Goal: Communication & Community: Answer question/provide support

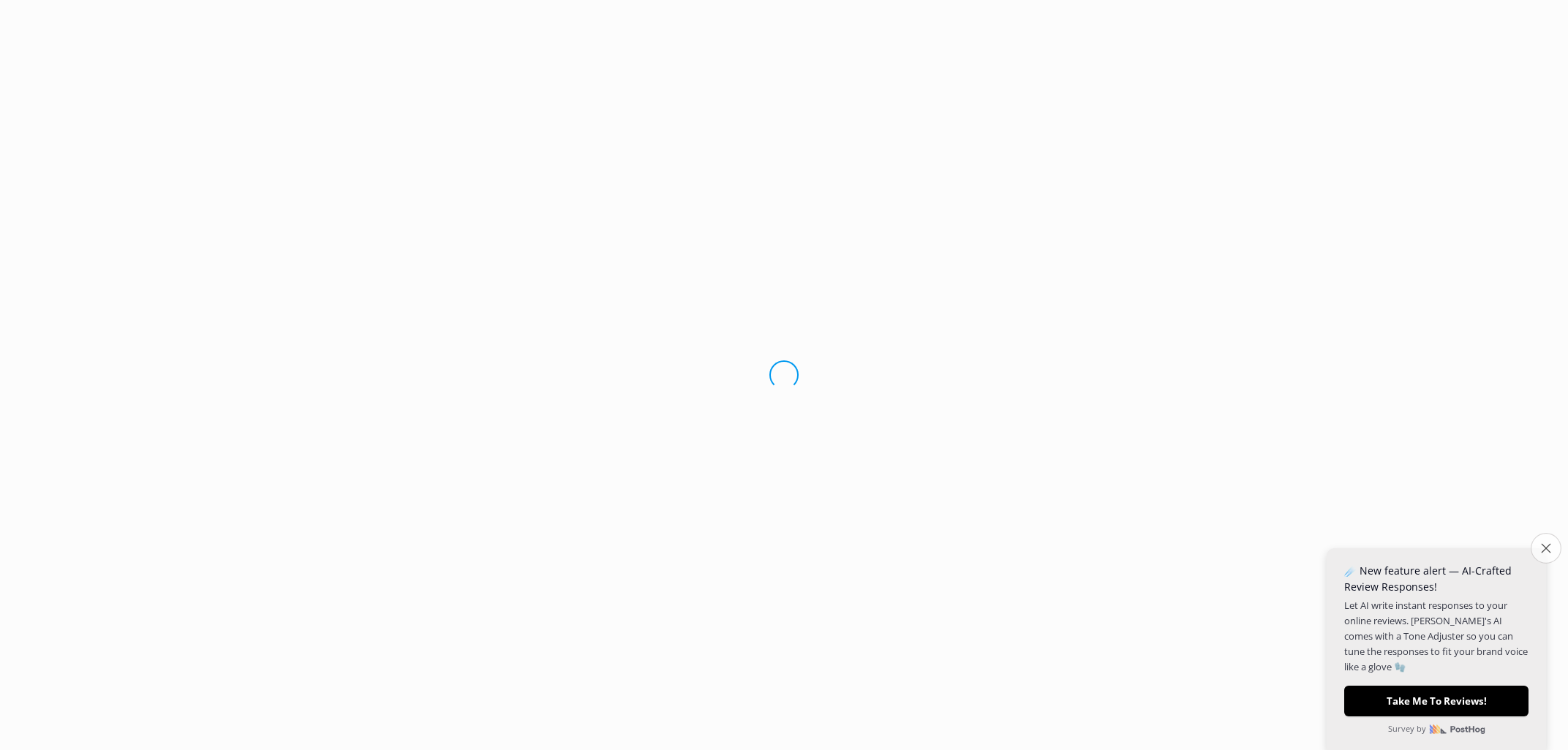
click at [1542, 548] on icon "Close survey" at bounding box center [1545, 548] width 10 height 10
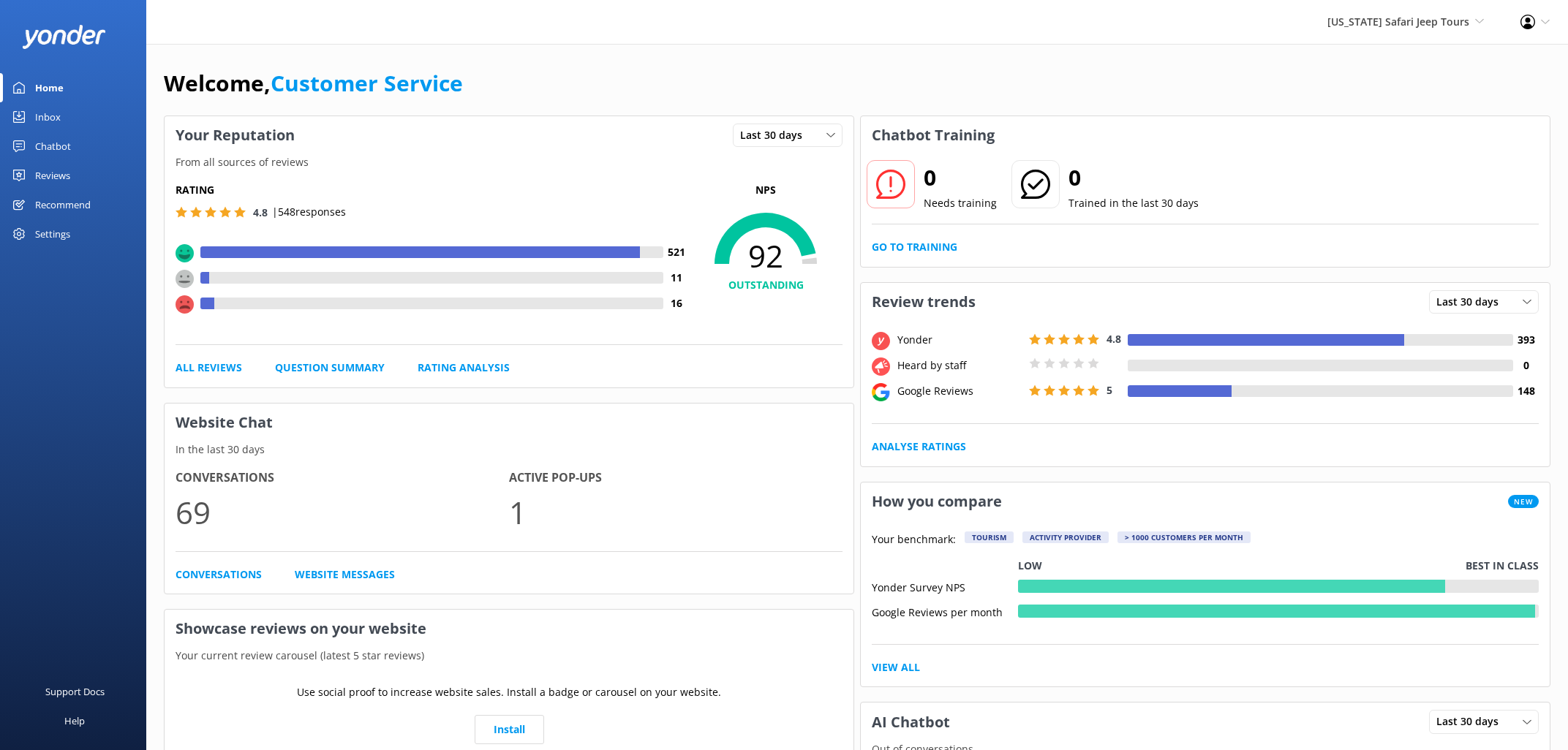
click at [62, 172] on div "Reviews" at bounding box center [53, 175] width 35 height 29
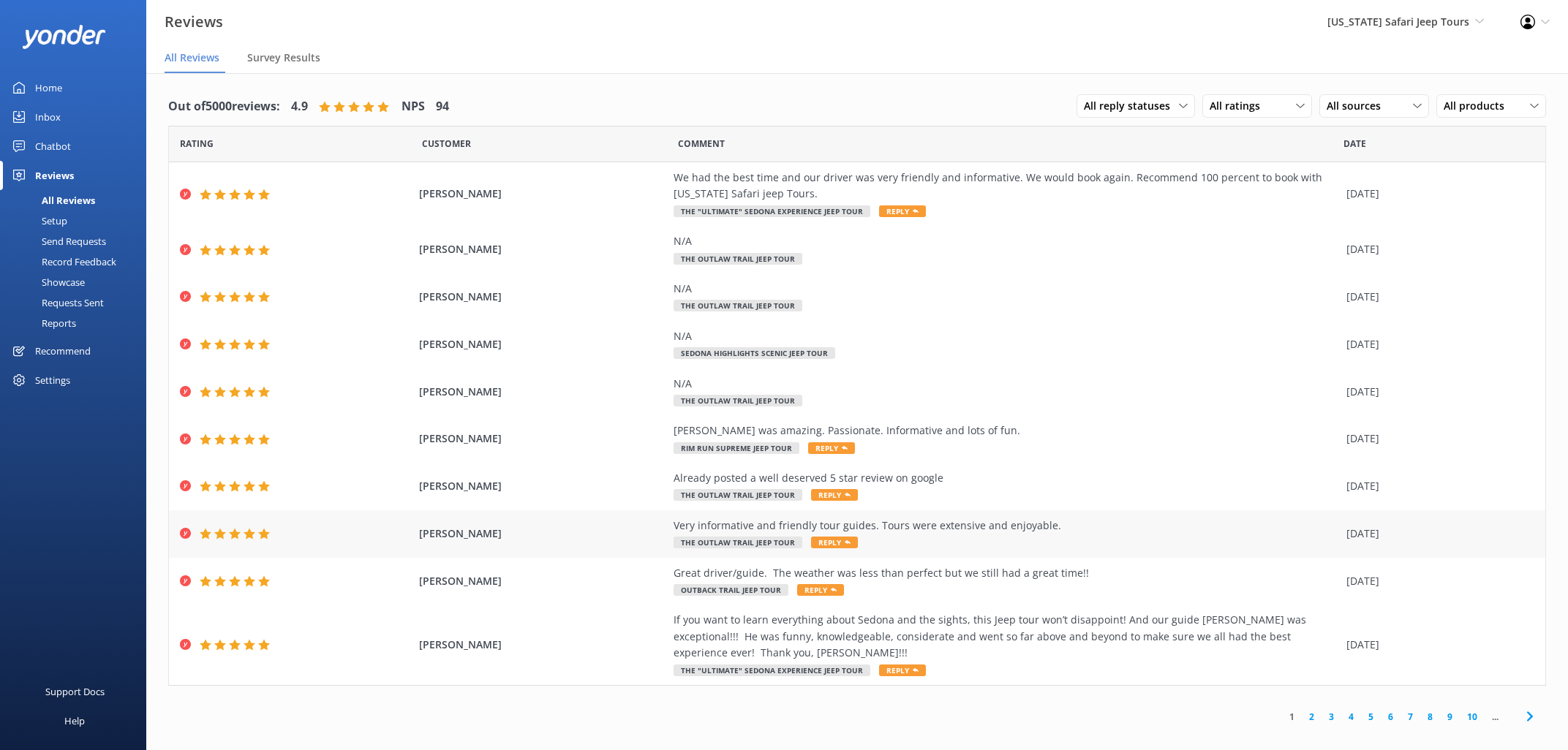
scroll to position [29, 0]
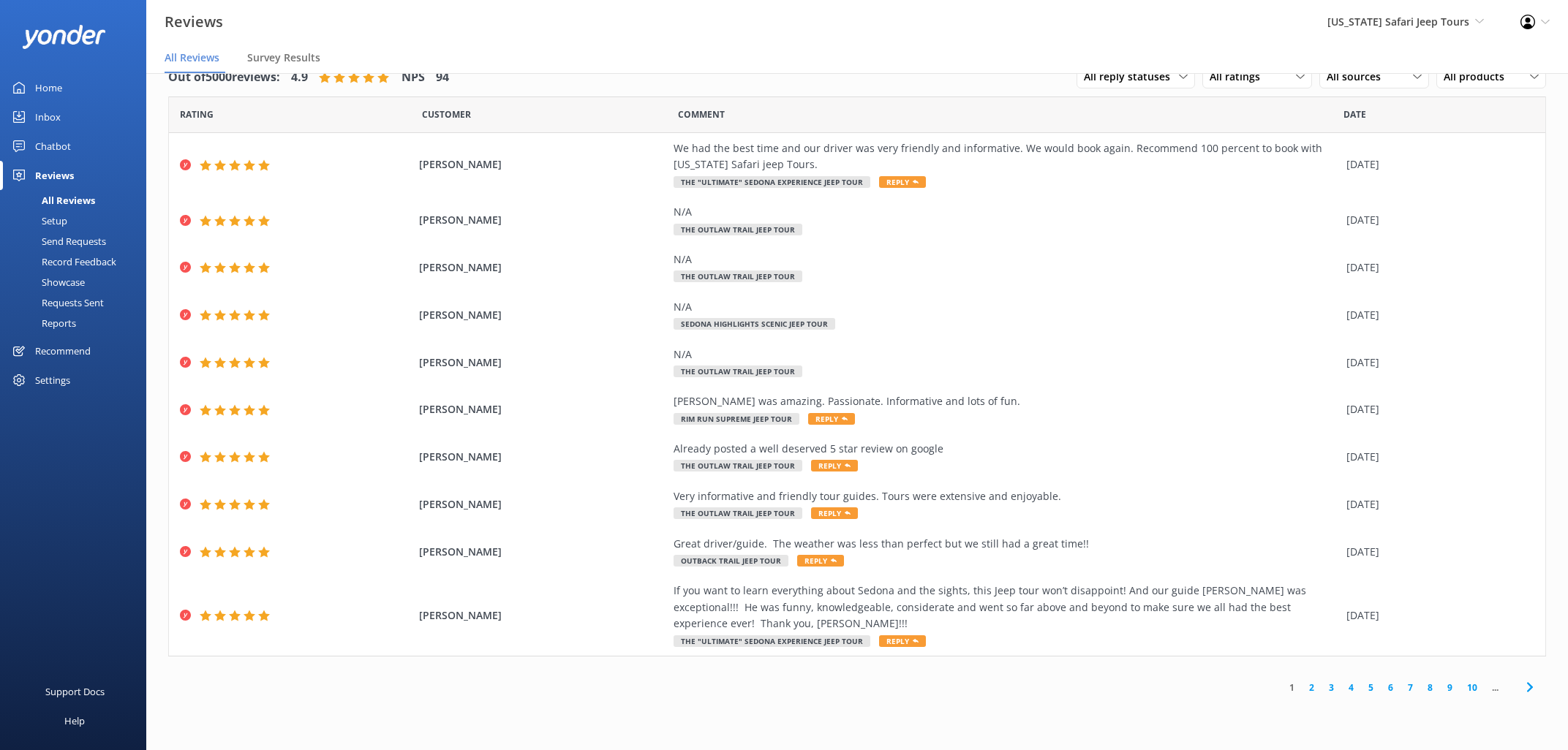
click at [1310, 684] on link "2" at bounding box center [1311, 688] width 20 height 14
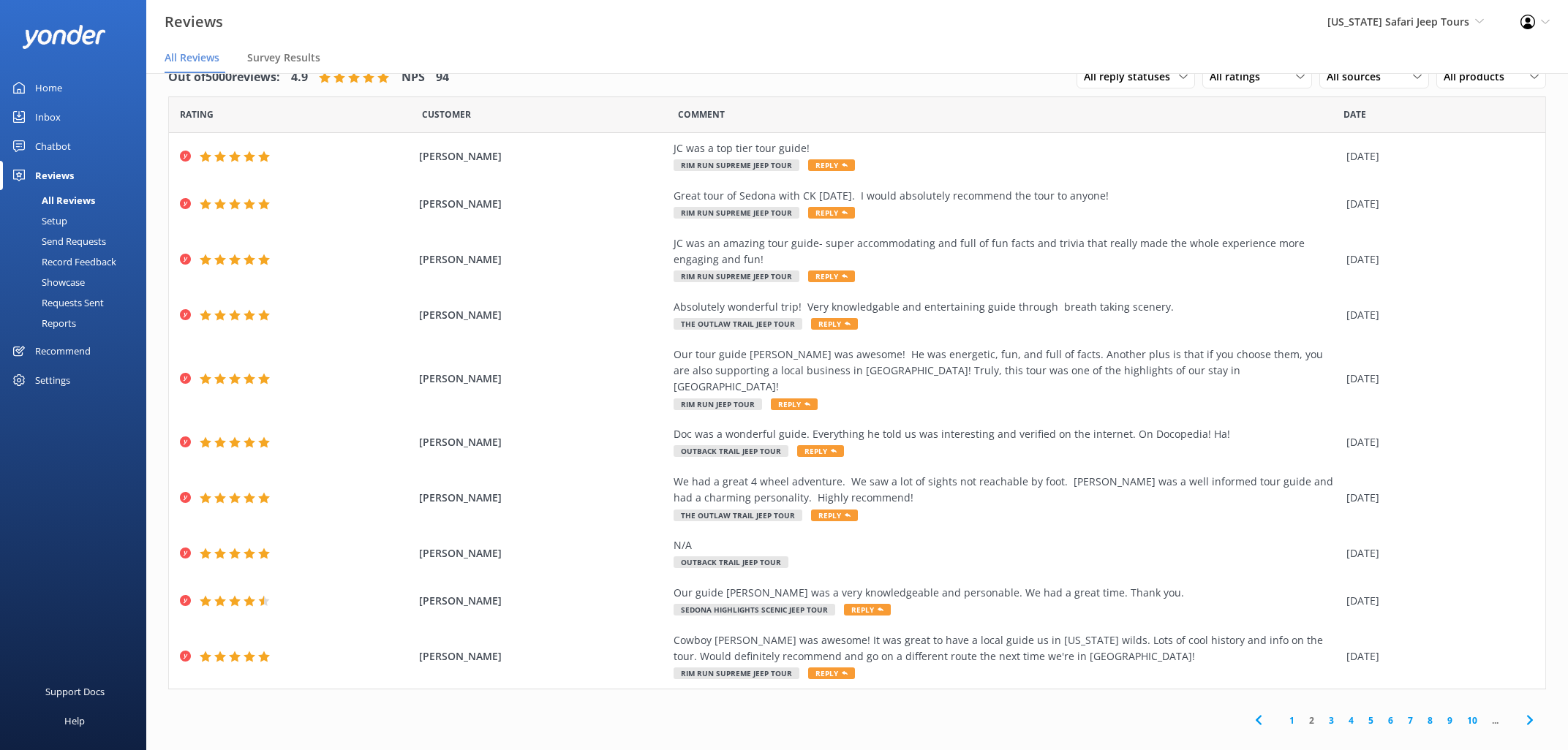
click at [1328, 713] on link "3" at bounding box center [1331, 720] width 20 height 14
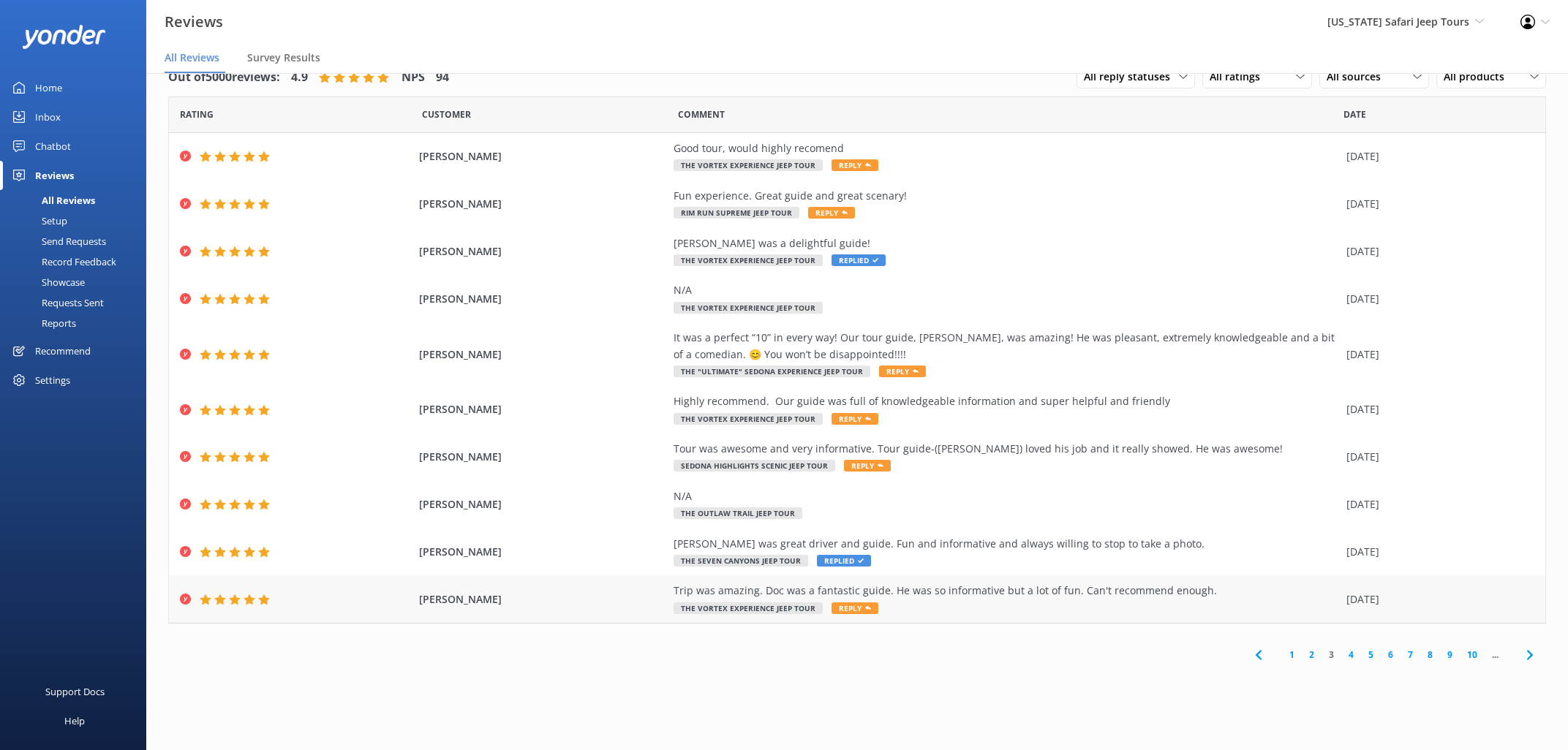
click at [844, 606] on span "Reply" at bounding box center [855, 608] width 47 height 12
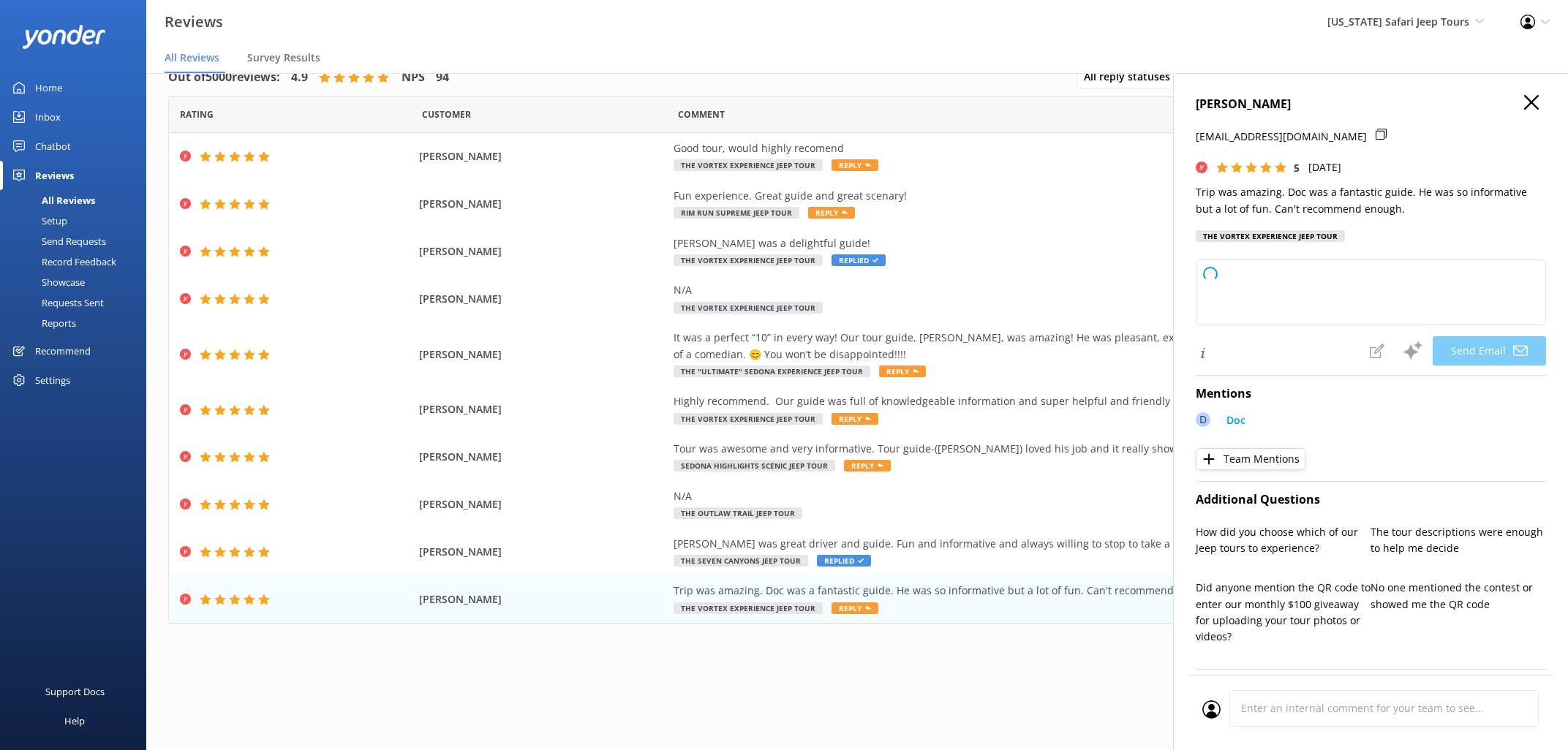
type textarea "Thanks so much, [PERSON_NAME]! We’re thrilled you had an amazing time out with …"
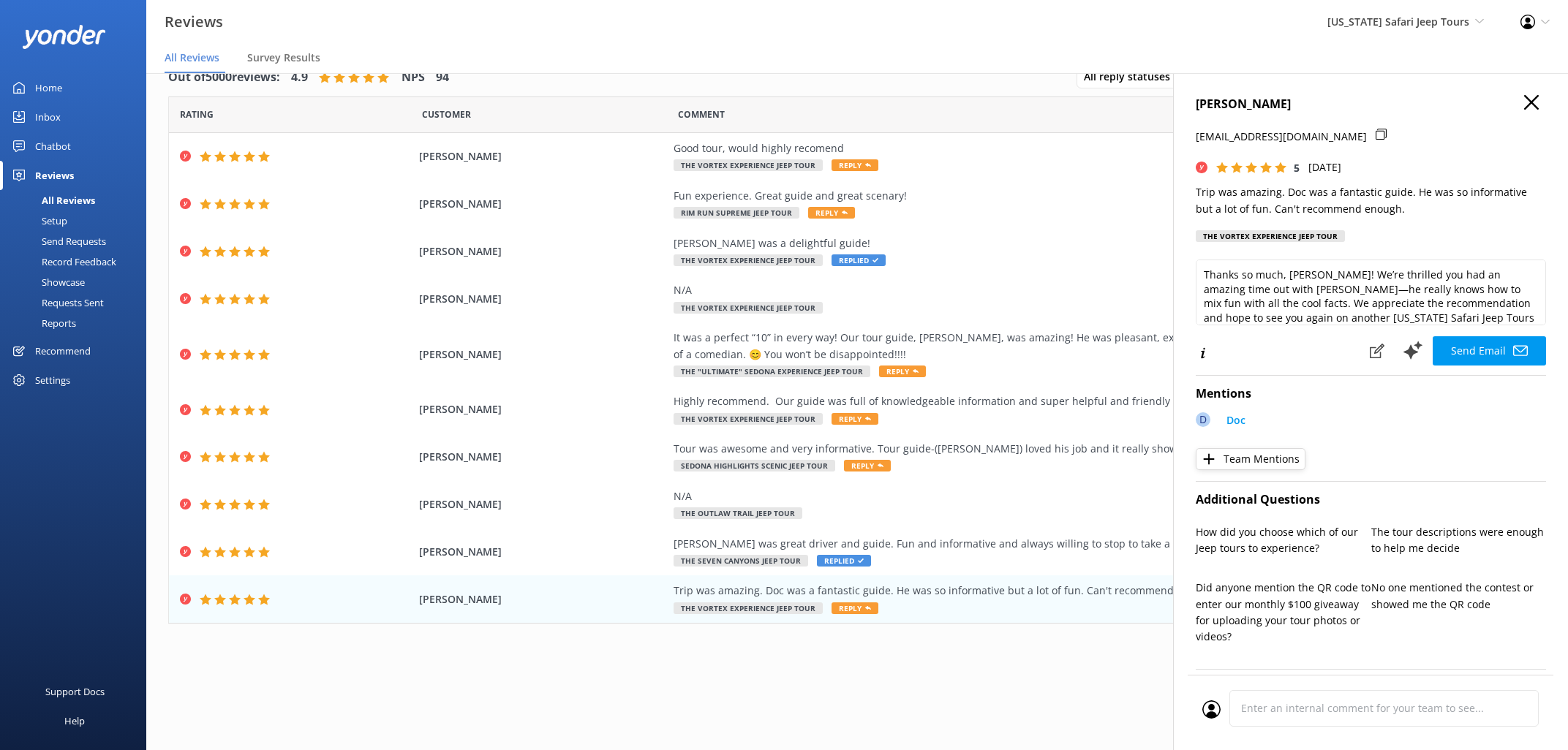
click at [1494, 343] on button "Send Email" at bounding box center [1489, 351] width 113 height 29
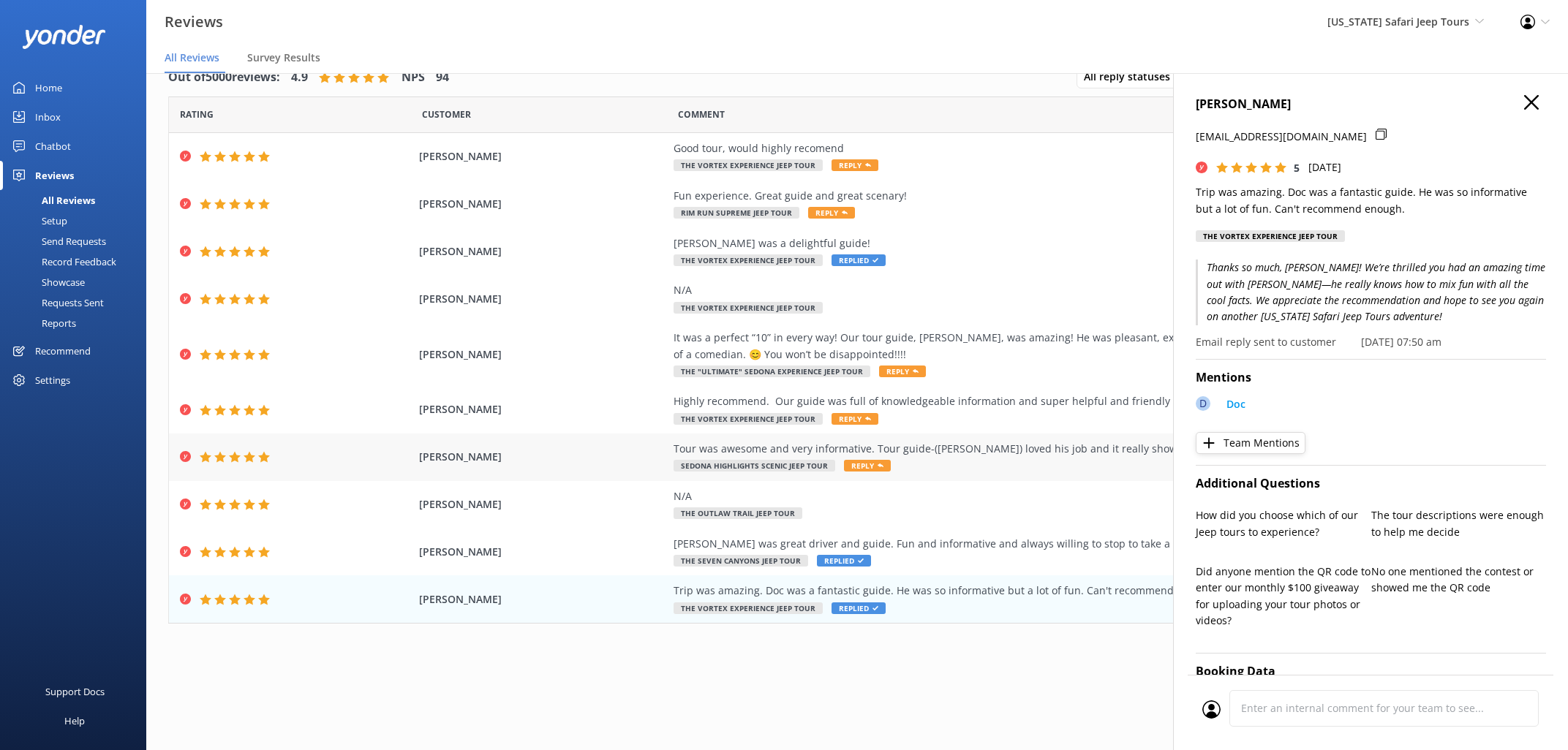
click at [870, 463] on span "Reply" at bounding box center [867, 466] width 47 height 12
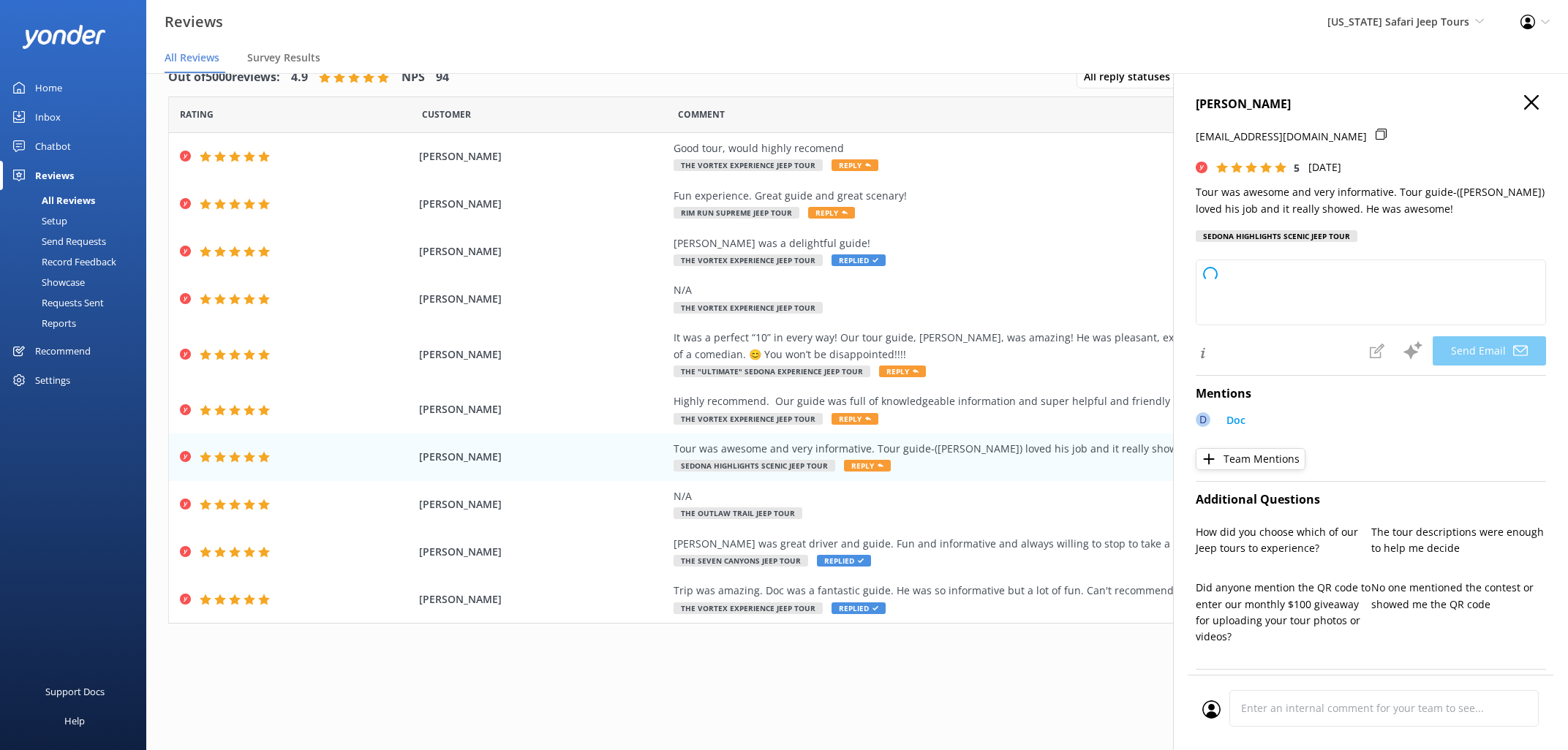
type textarea "Thanks so much, [PERSON_NAME]! We’re thrilled you had an awesome time with [PER…"
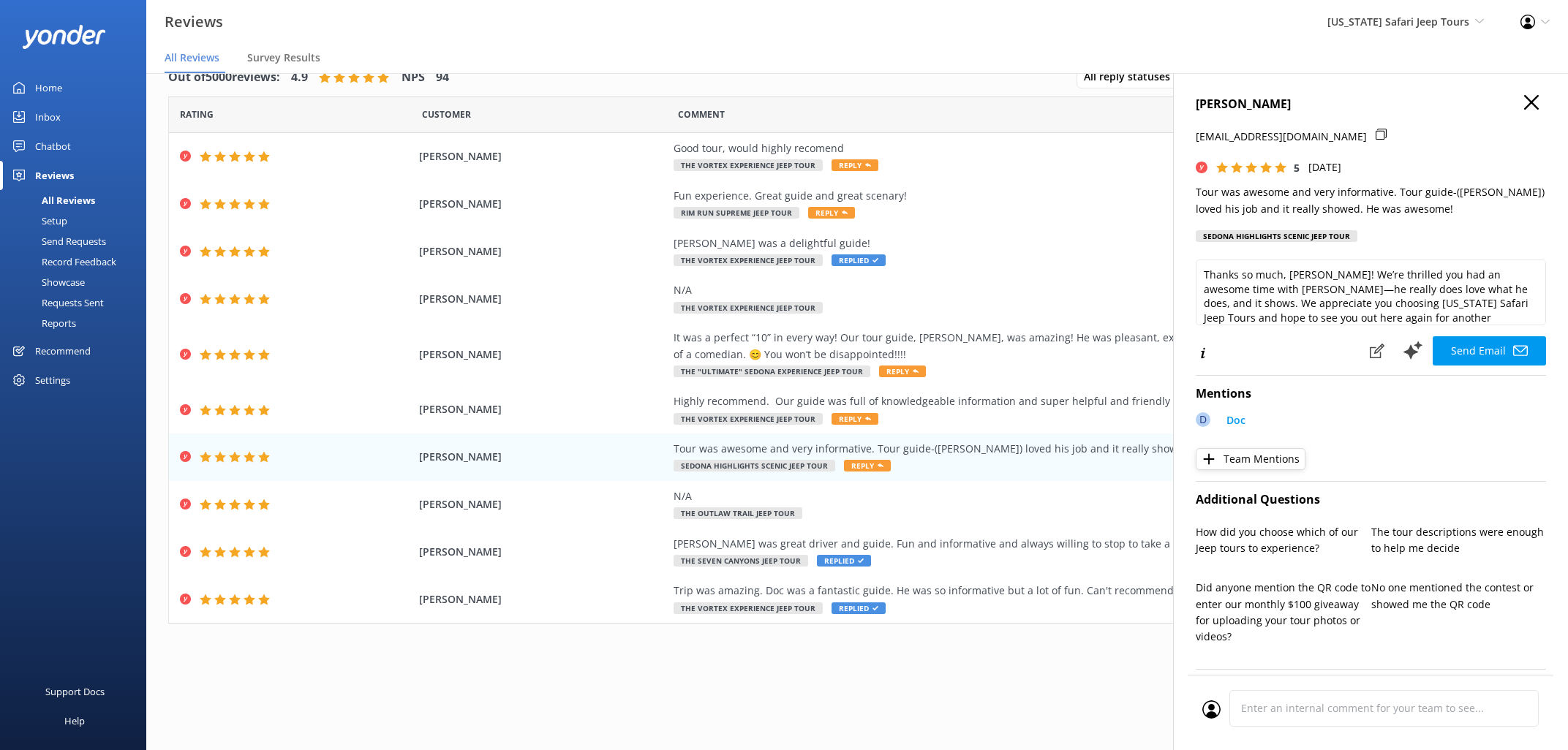
click at [1490, 350] on button "Send Email" at bounding box center [1489, 351] width 113 height 29
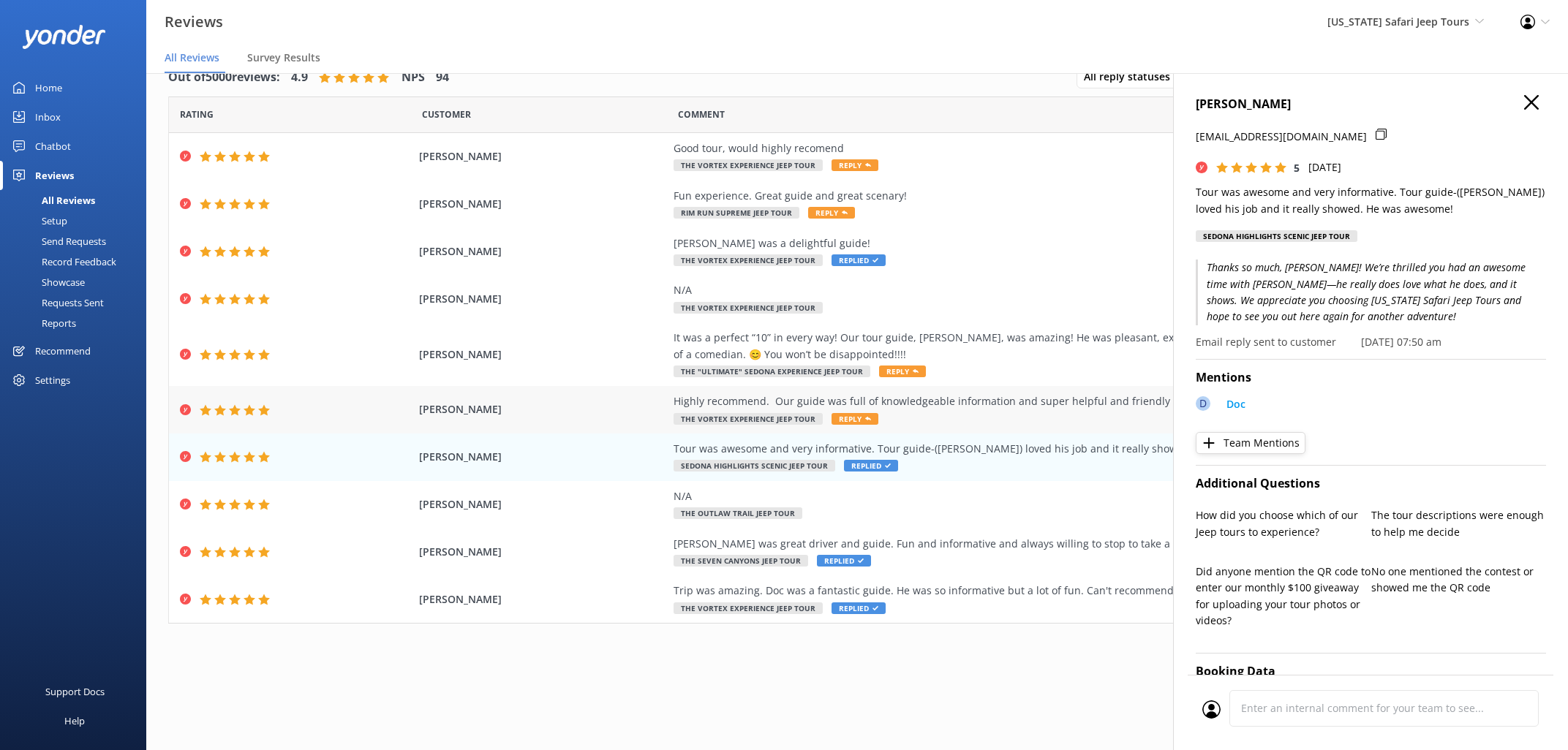
click at [843, 419] on span "Reply" at bounding box center [855, 419] width 47 height 12
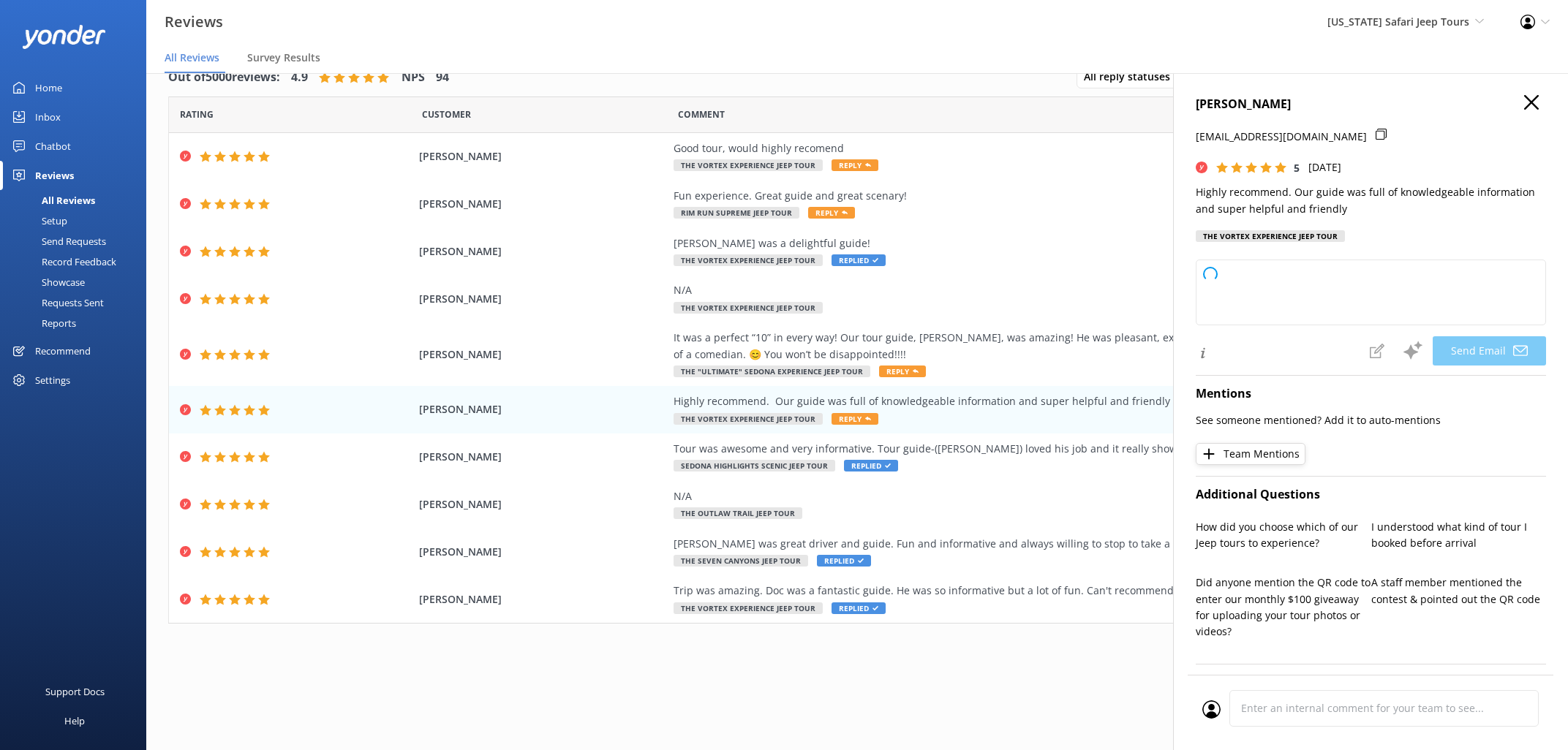
type textarea "Thanks so much, [PERSON_NAME]! We’re really glad you had an awesome time with y…"
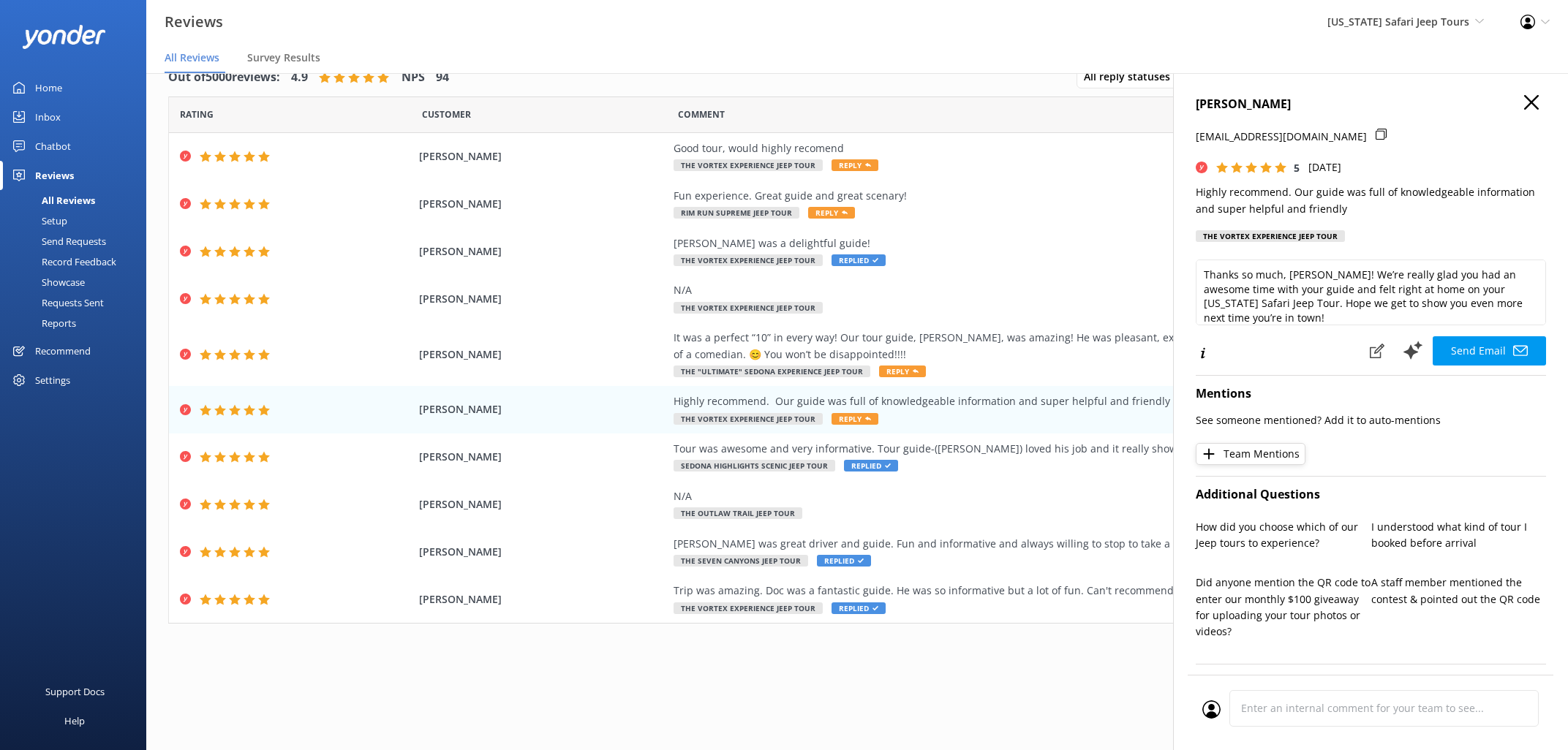
click at [1488, 348] on button "Send Email" at bounding box center [1489, 351] width 113 height 29
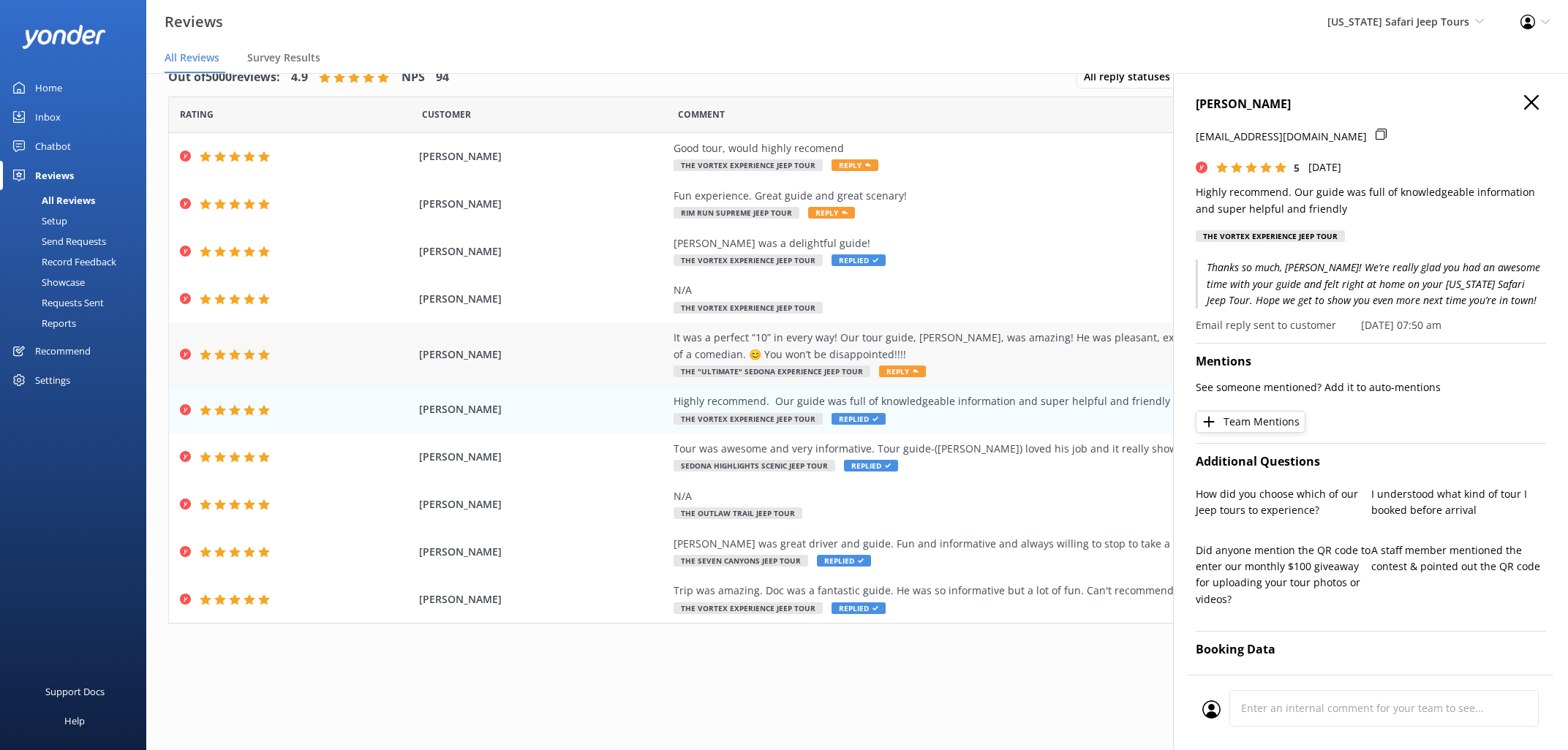
click at [889, 368] on span "Reply" at bounding box center [902, 372] width 47 height 12
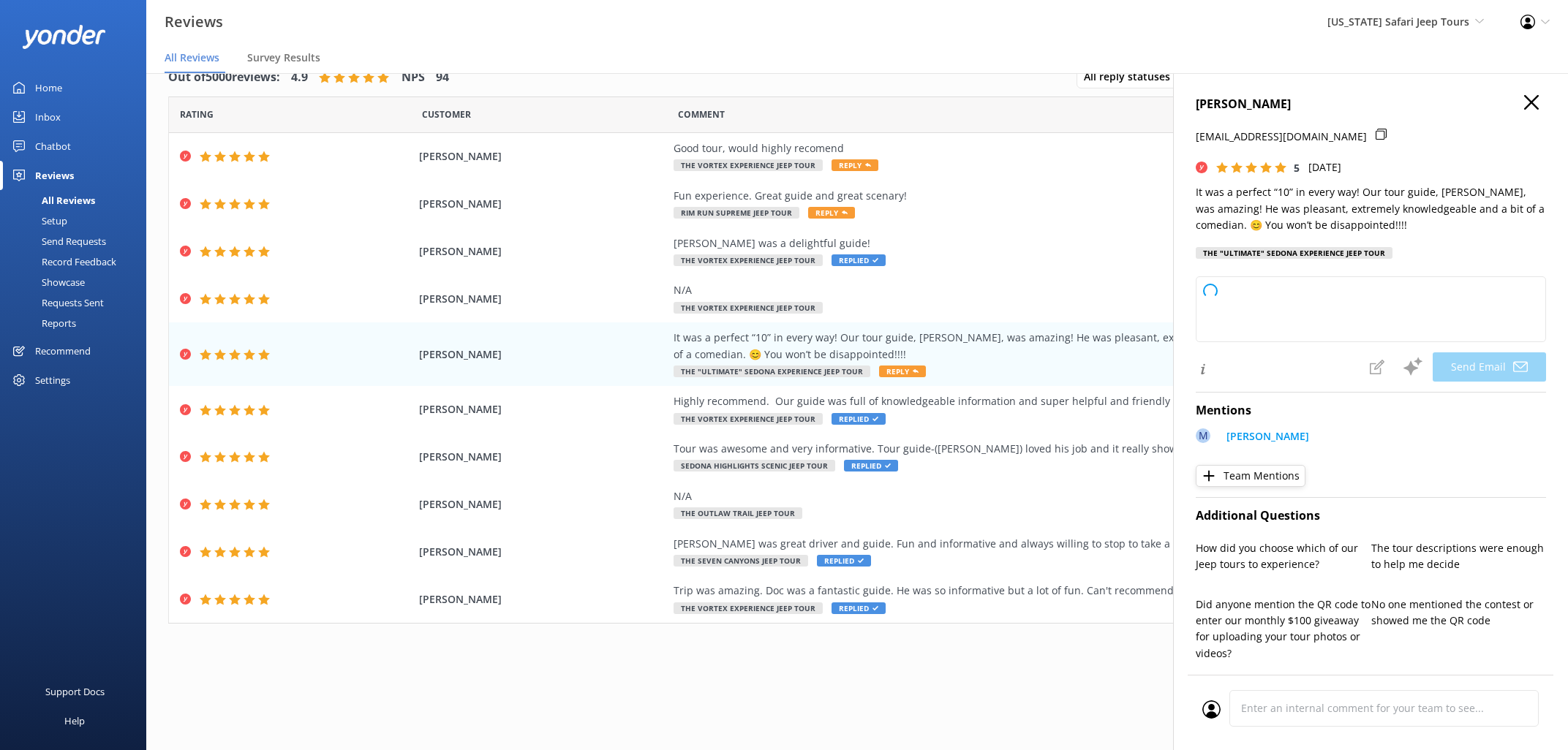
type textarea "[PERSON_NAME], thanks so much for the “perfect 10”! We’re thrilled you had a bl…"
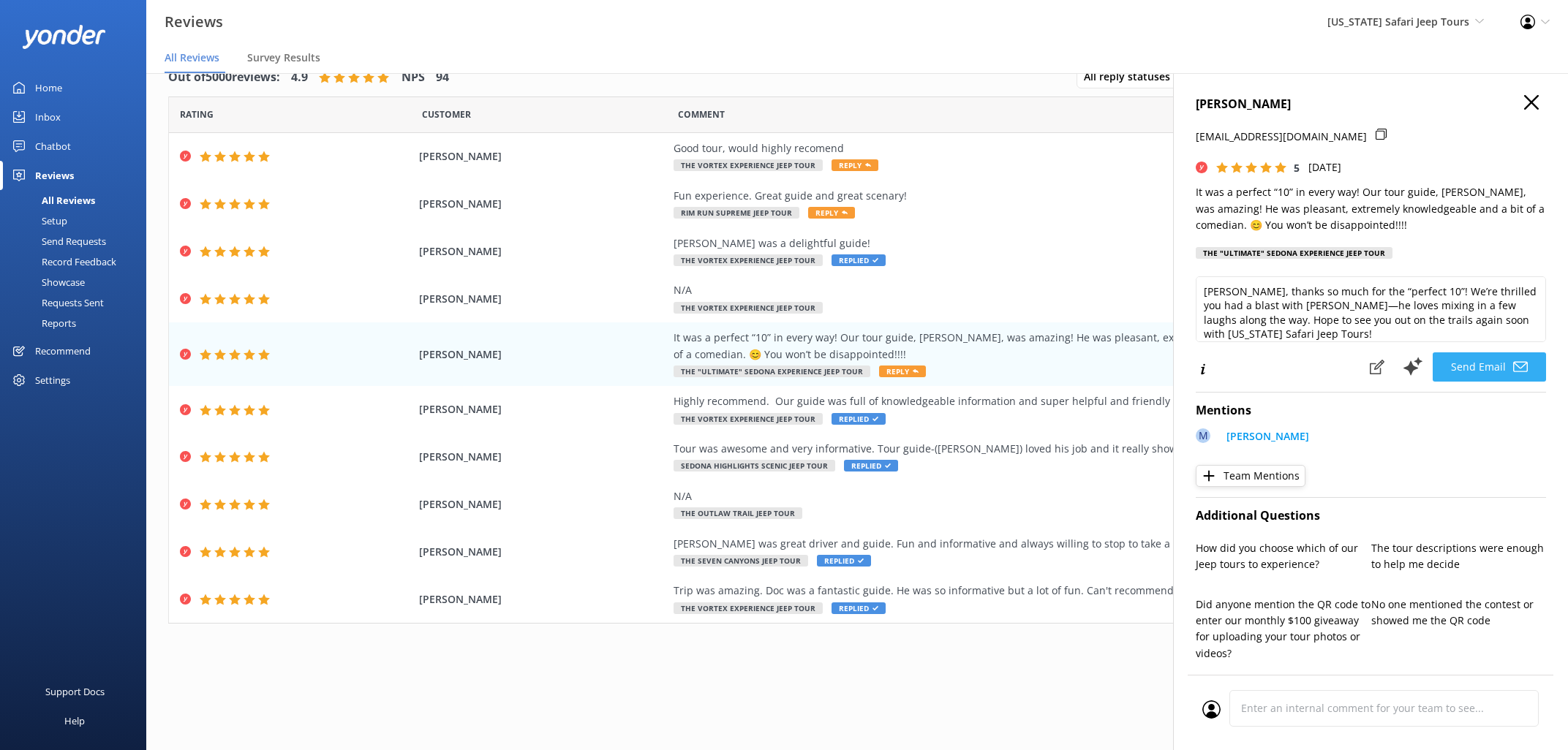
click at [1512, 381] on button "Send Email" at bounding box center [1489, 366] width 113 height 29
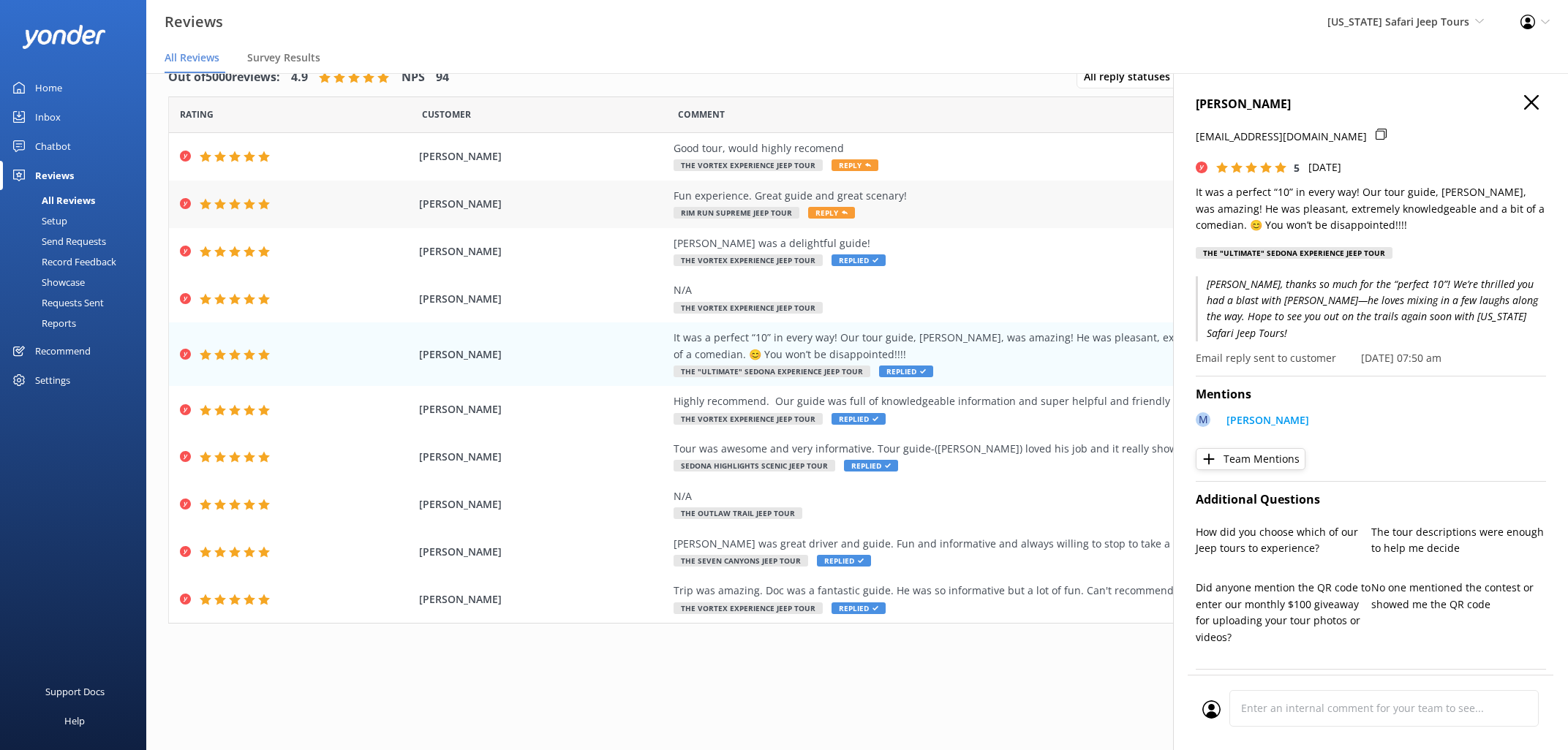
click at [825, 215] on span "Reply" at bounding box center [831, 213] width 47 height 12
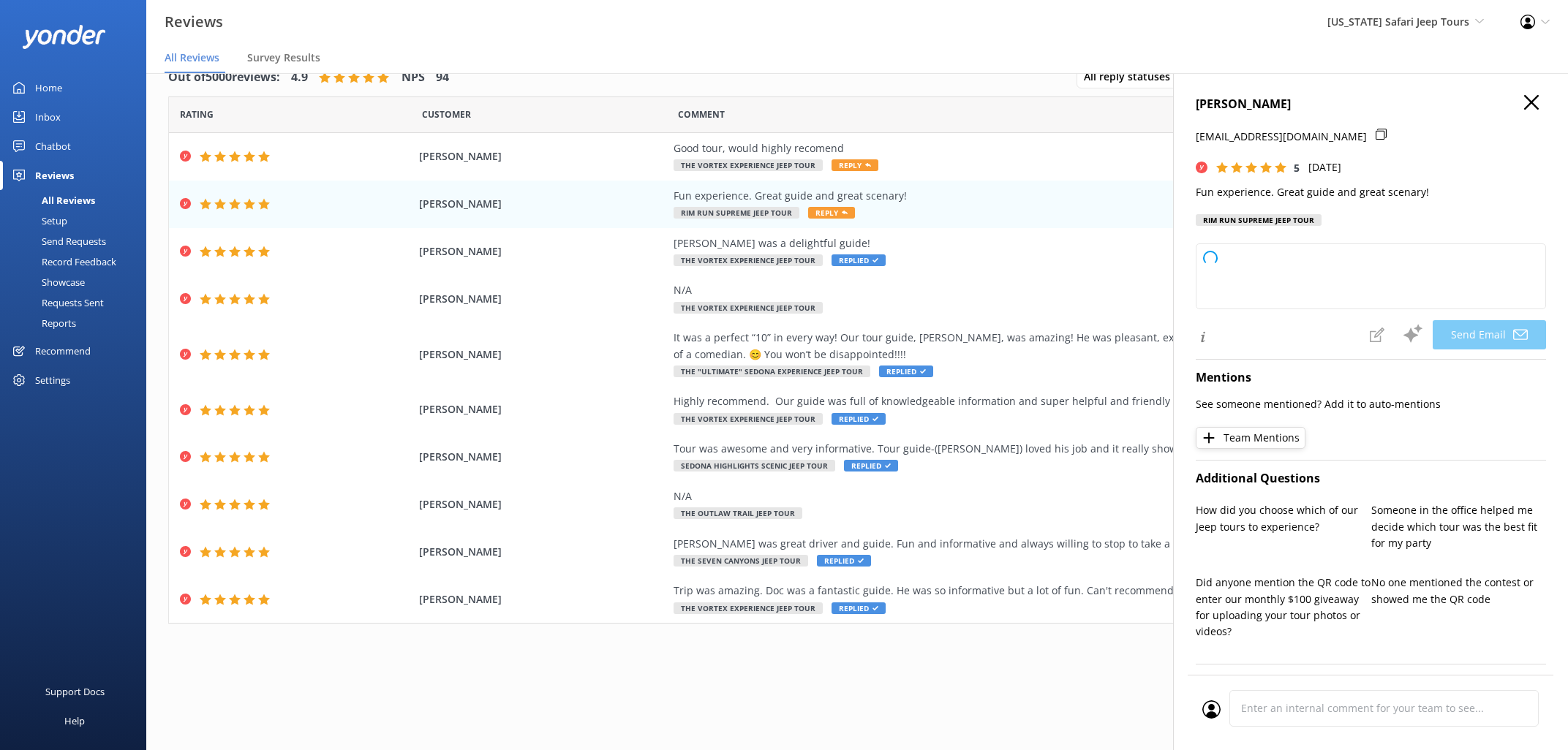
type textarea "Thanks so much, [PERSON_NAME]! We're glad you had a fun time and enjoyed the sc…"
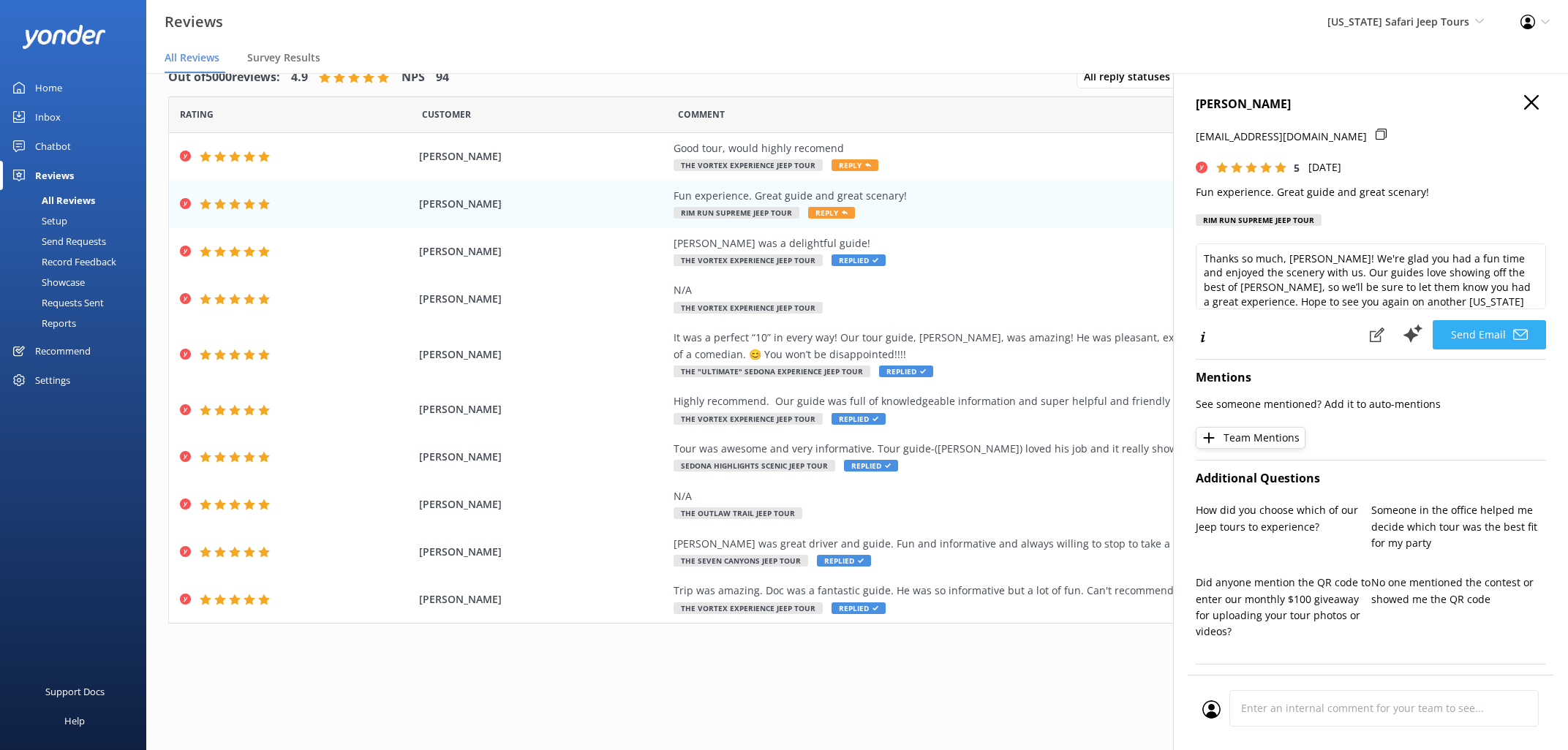
click at [1487, 331] on button "Send Email" at bounding box center [1489, 335] width 113 height 29
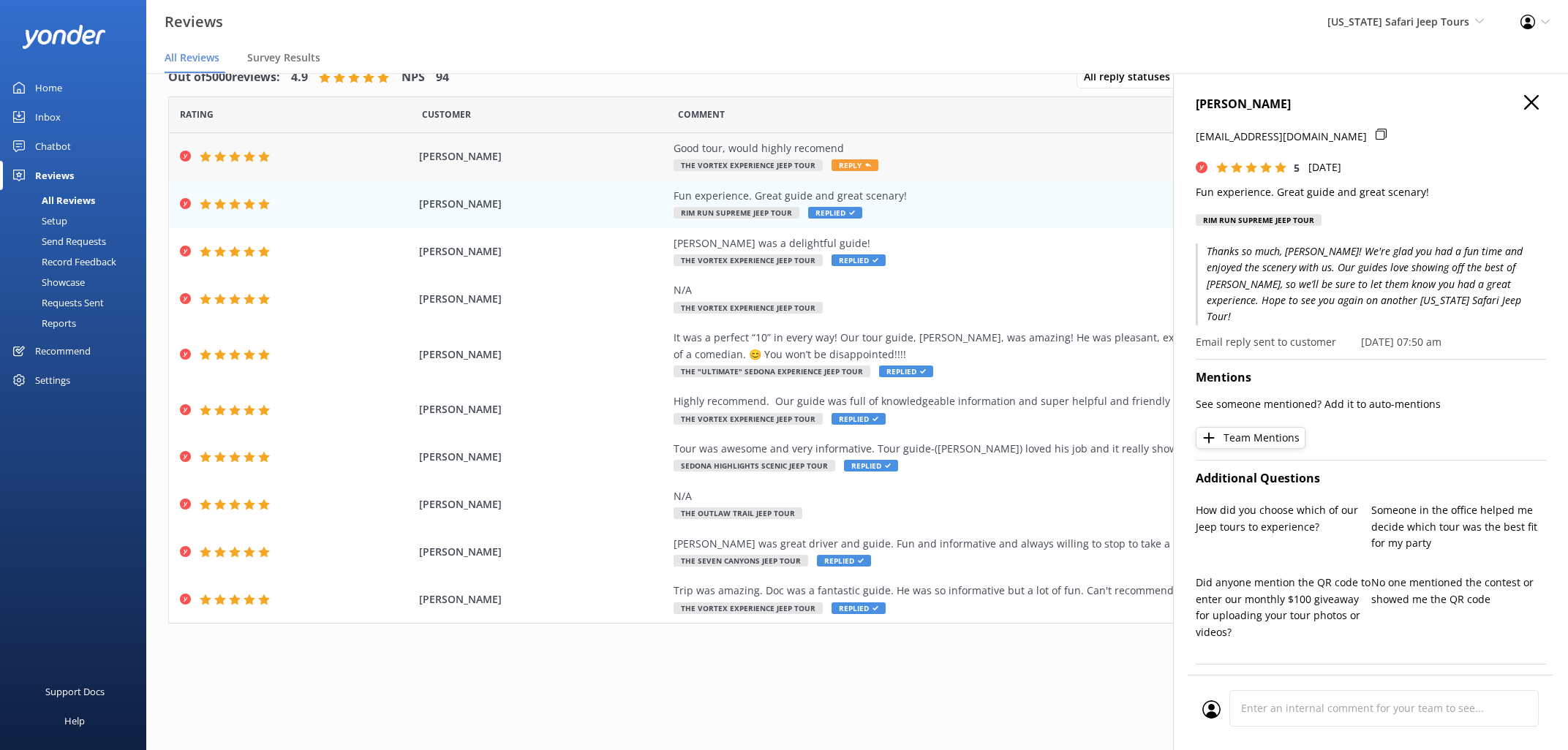
click at [850, 162] on span "Reply" at bounding box center [855, 165] width 47 height 12
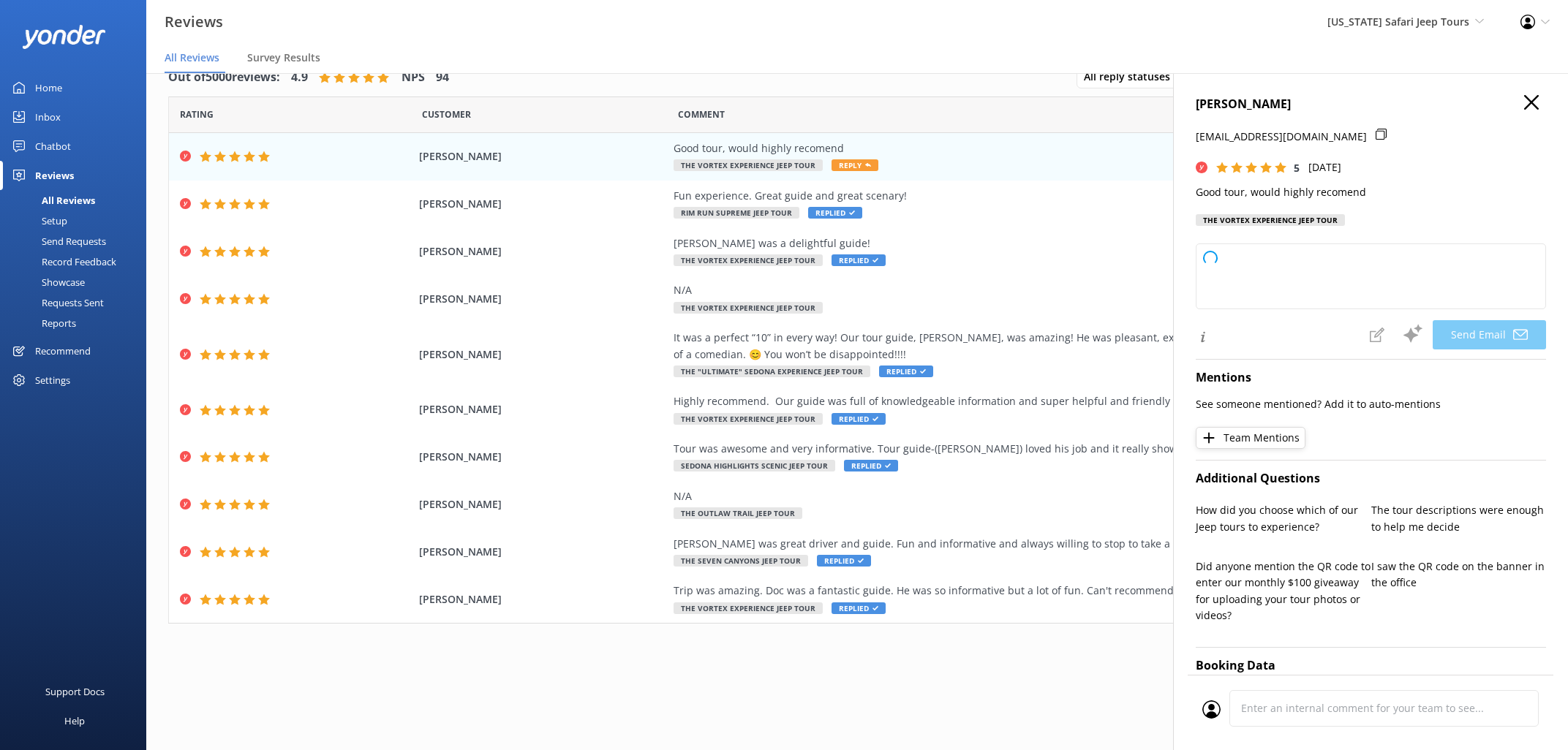
type textarea "Thanks so much, [PERSON_NAME]! We’re glad you had a good time out with us. We r…"
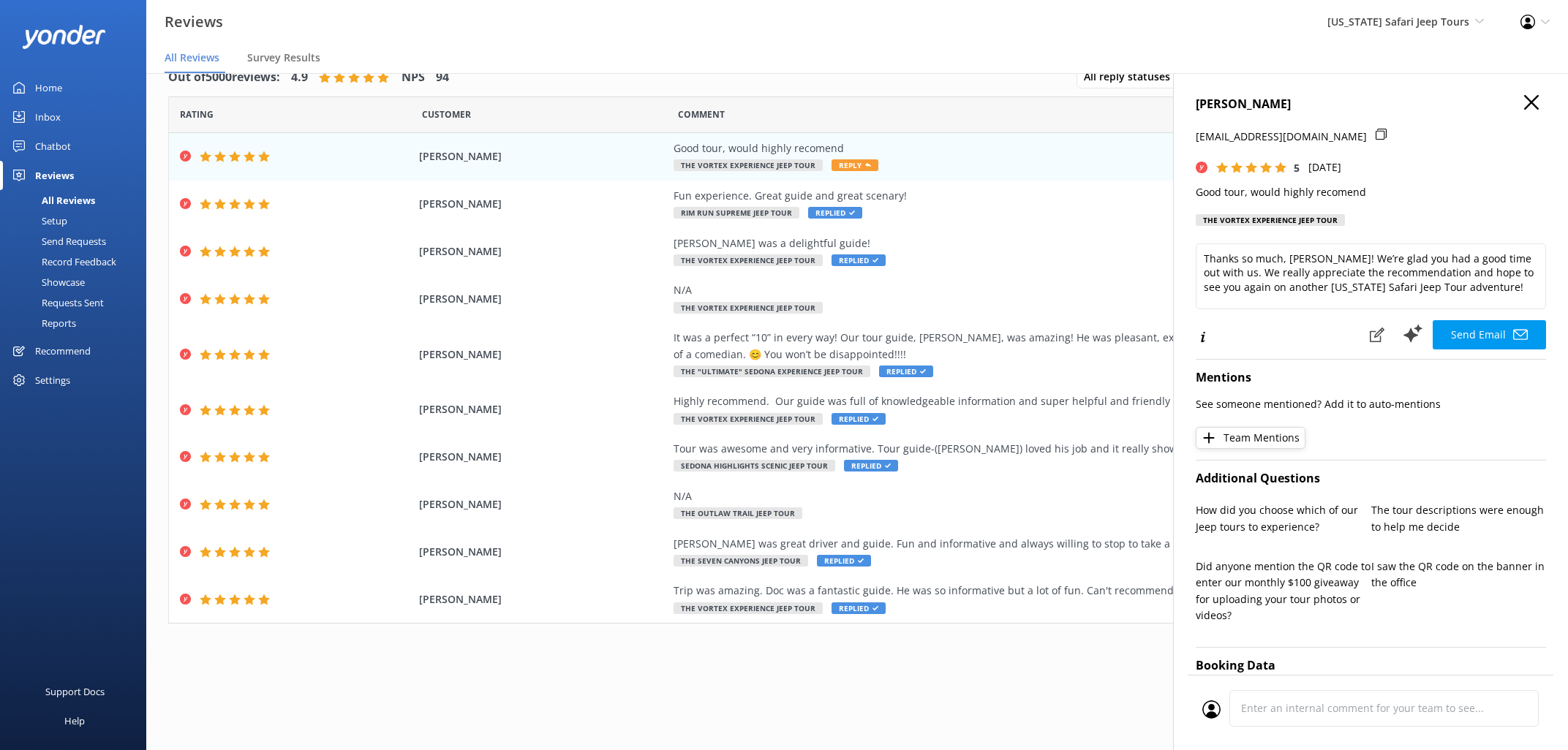
click at [1492, 331] on button "Send Email" at bounding box center [1489, 335] width 113 height 29
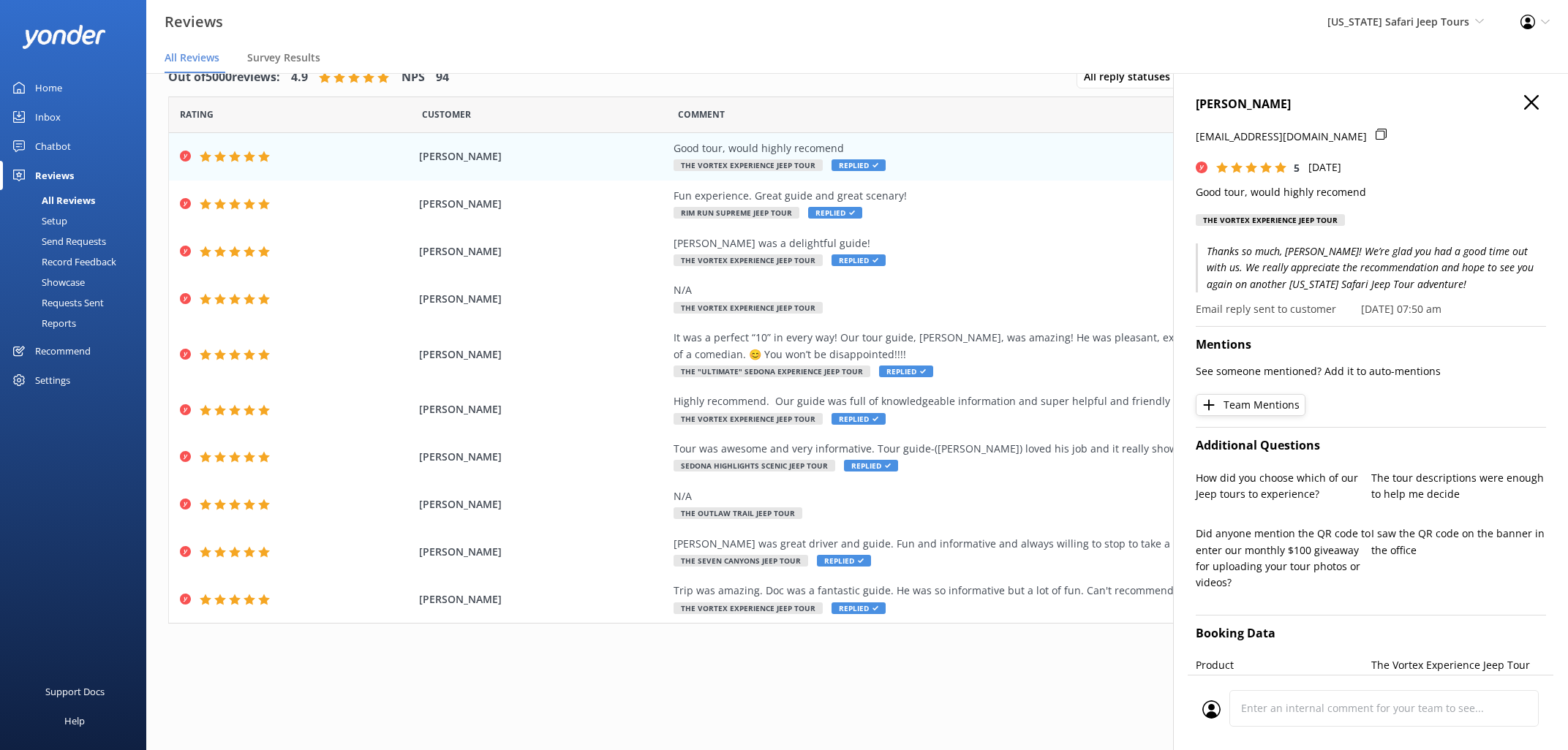
click at [1532, 100] on use "button" at bounding box center [1530, 102] width 14 height 14
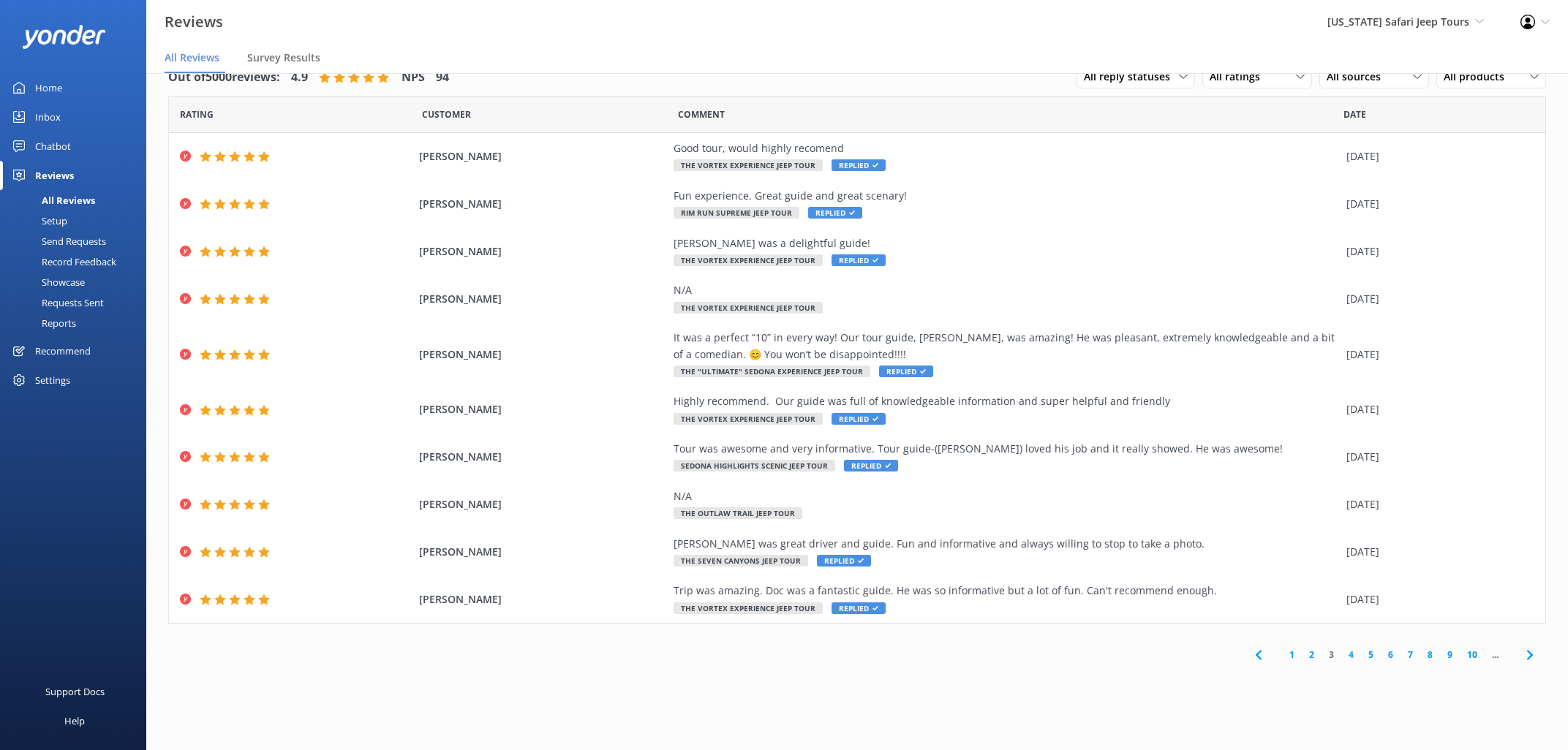
click at [1309, 655] on link "2" at bounding box center [1311, 655] width 20 height 14
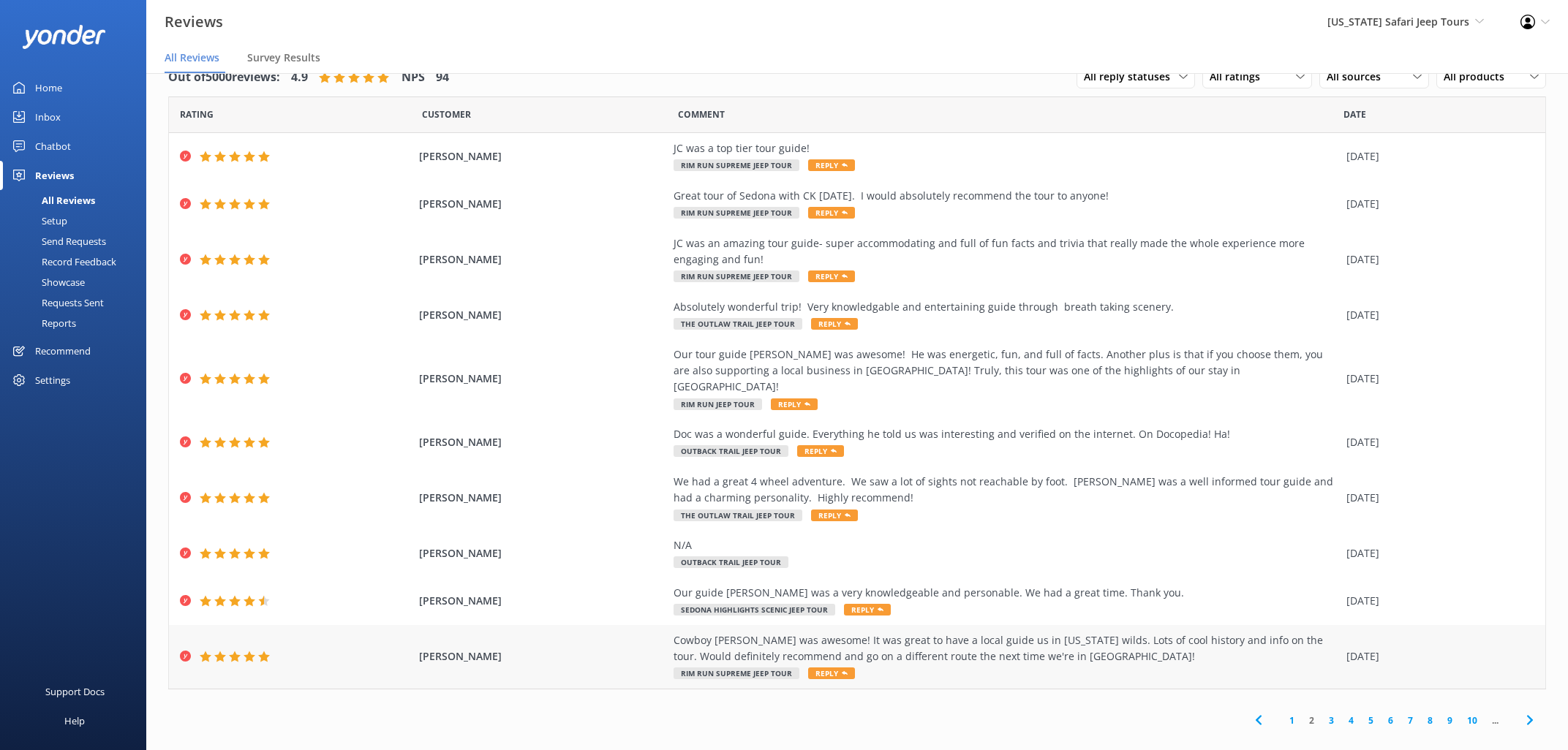
click at [828, 667] on span "Reply" at bounding box center [831, 673] width 47 height 12
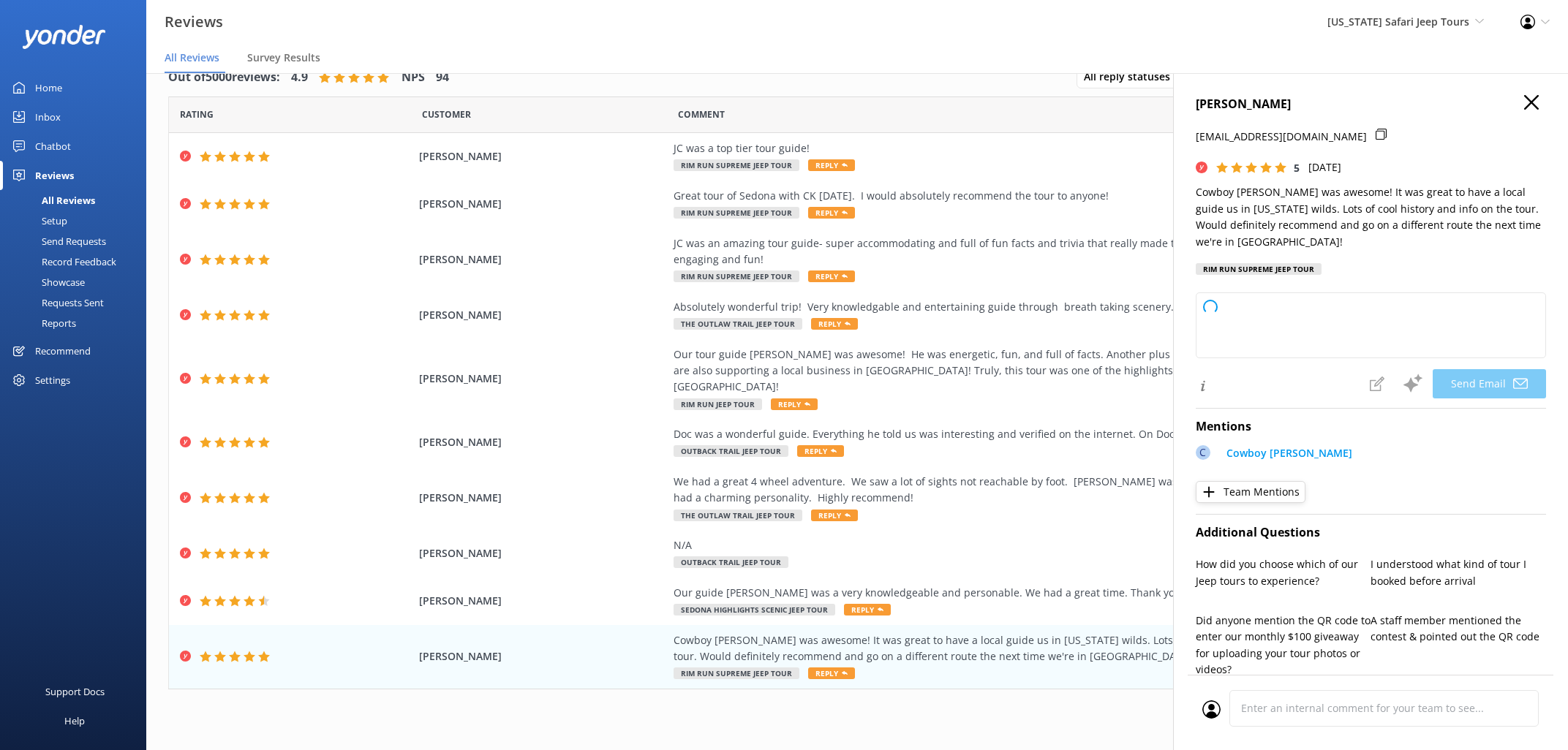
type textarea "Thanks so much, [PERSON_NAME]! Cowboy [PERSON_NAME] will be thrilled to hear yo…"
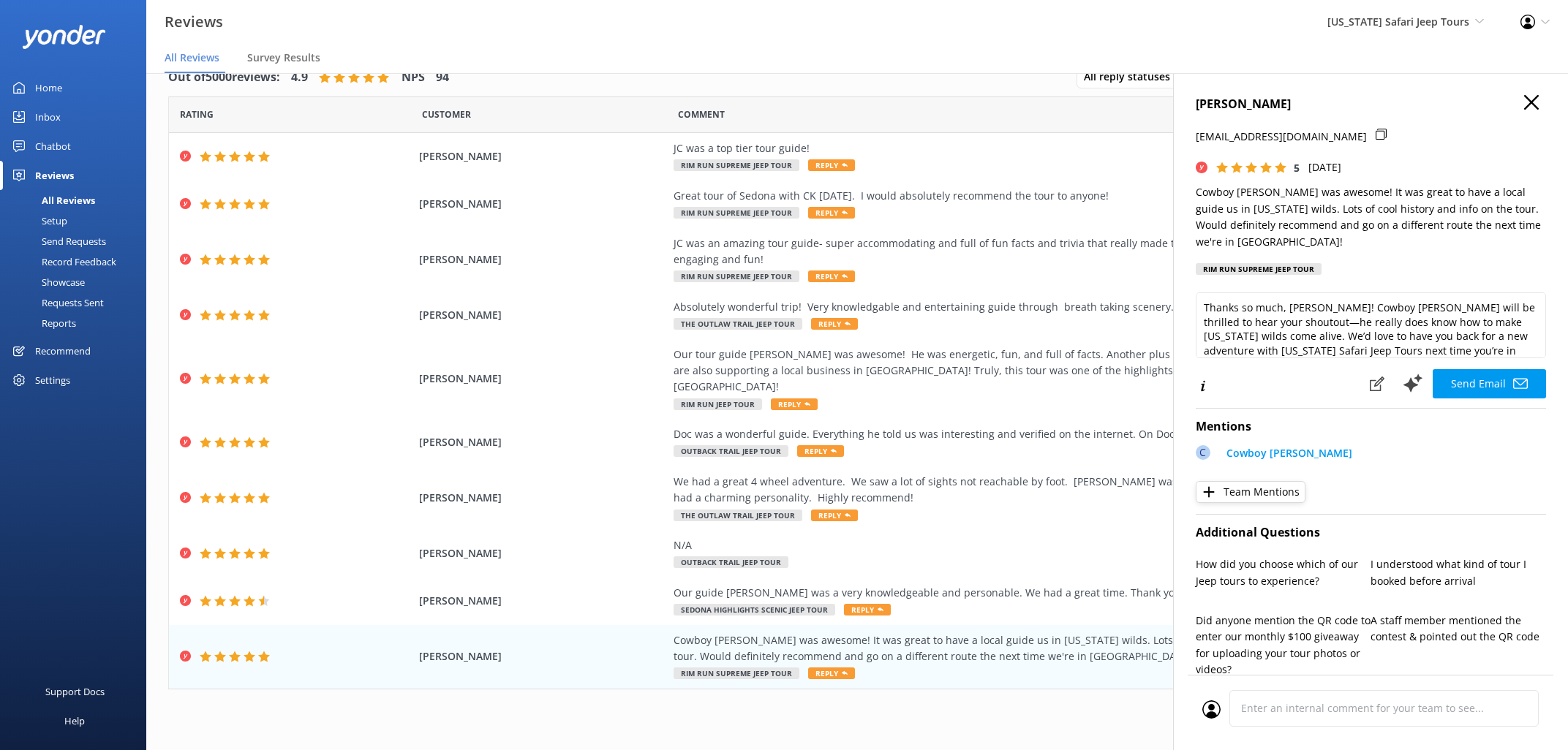
click at [1491, 369] on button "Send Email" at bounding box center [1489, 384] width 113 height 29
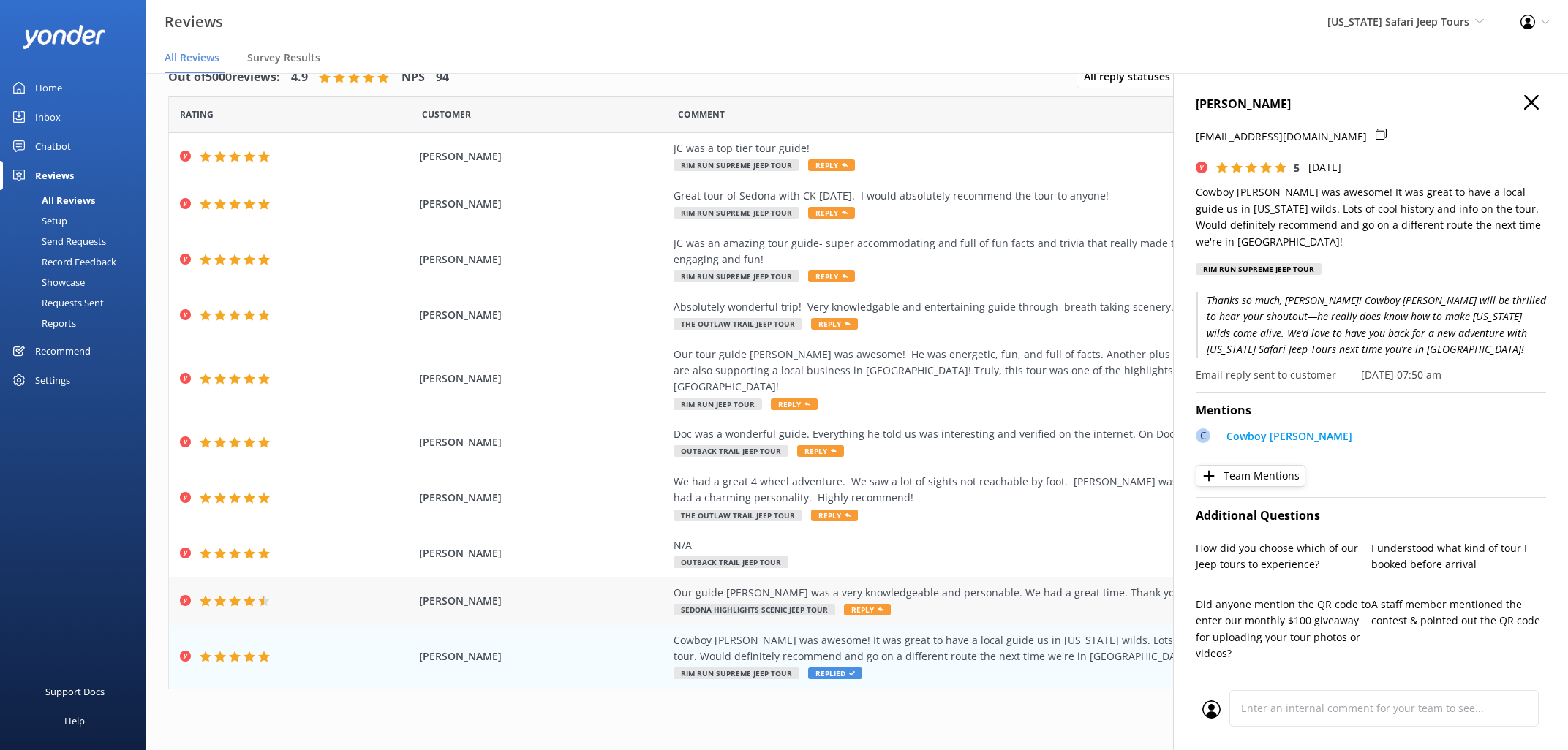
click at [870, 604] on span "Reply" at bounding box center [867, 610] width 47 height 12
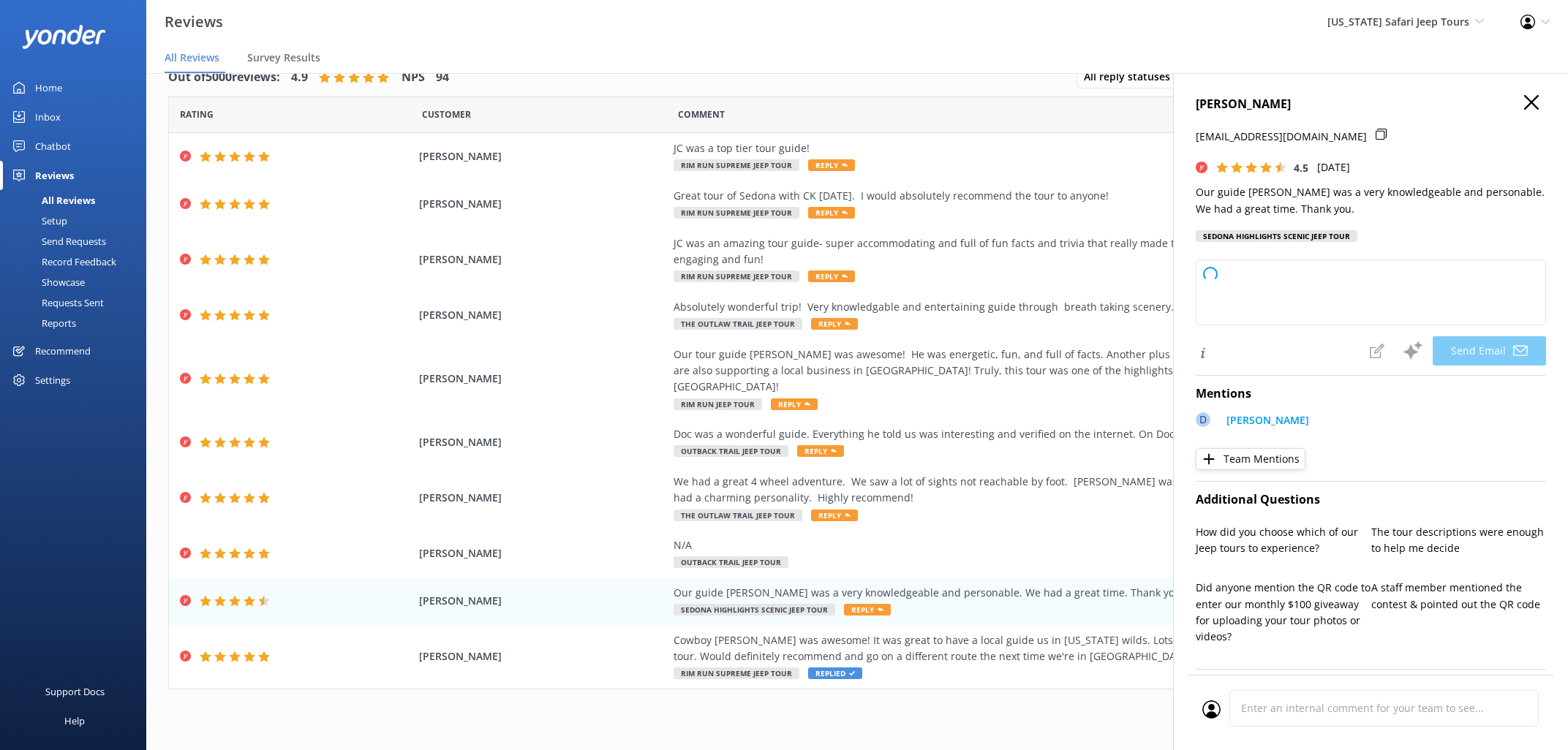
type textarea "Thanks so much, [PERSON_NAME]! We're glad you had a great time out with [PERSON…"
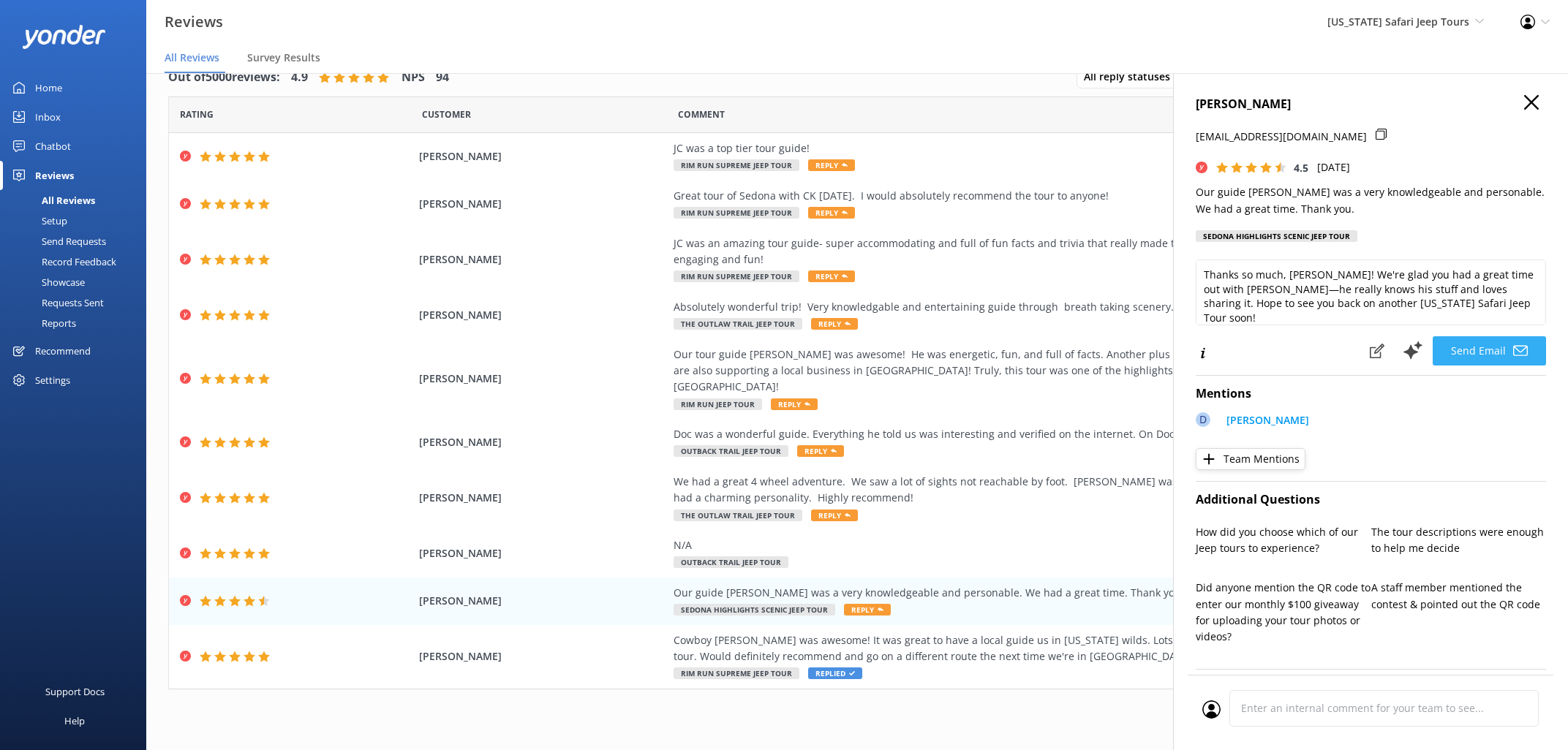
click at [1482, 345] on button "Send Email" at bounding box center [1489, 351] width 113 height 29
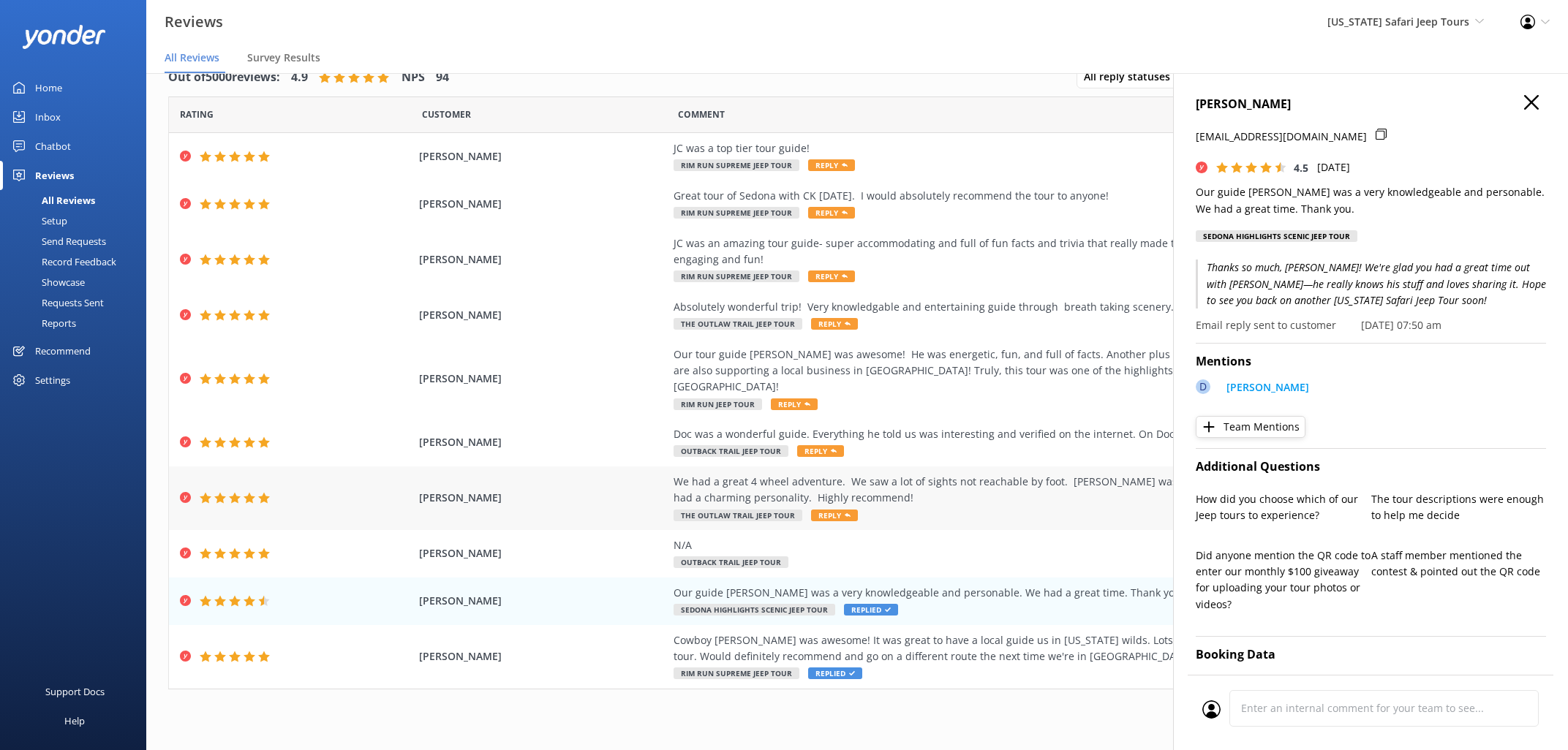
click at [834, 510] on span "Reply" at bounding box center [834, 516] width 47 height 12
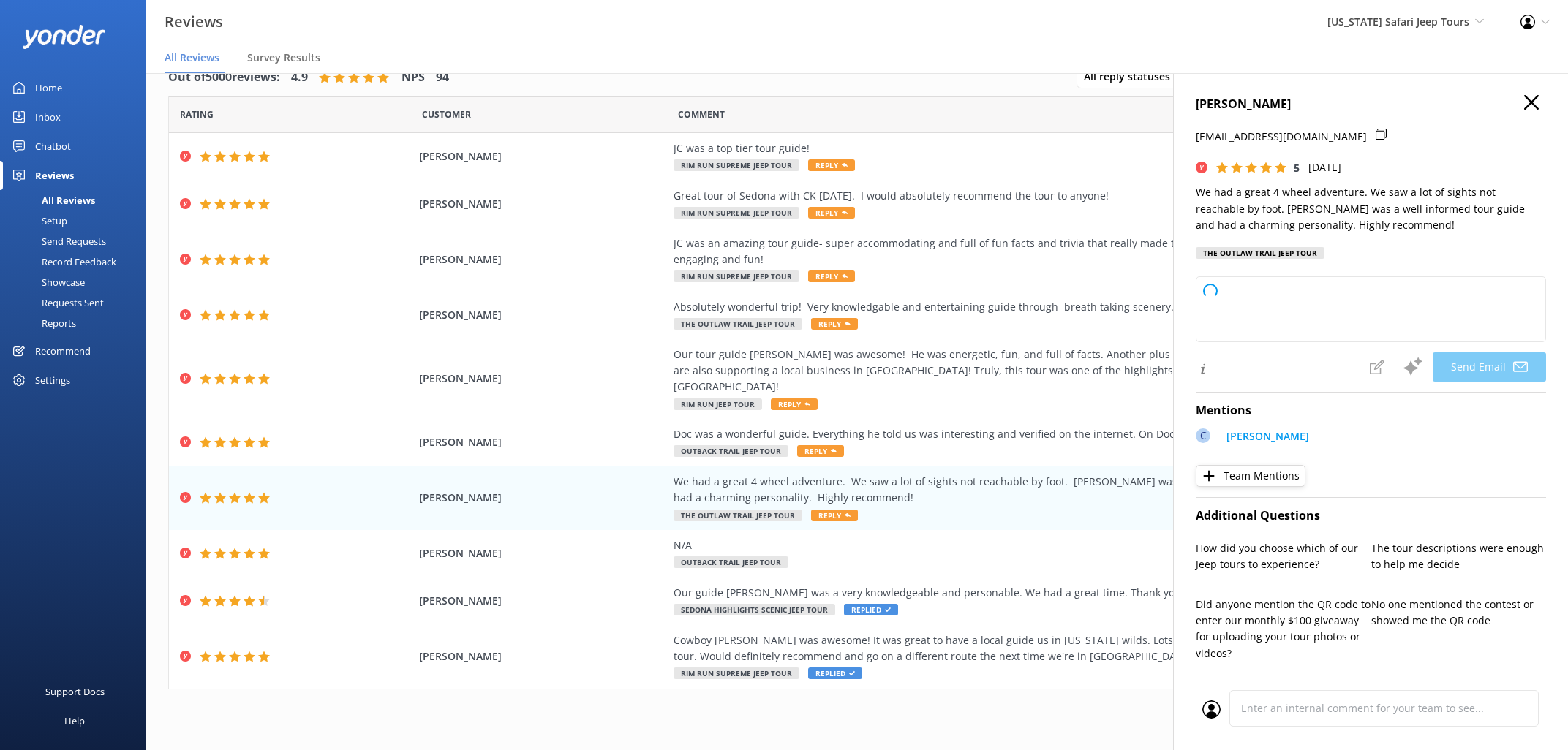
type textarea "Thanks so much, [PERSON_NAME]! We’re thrilled you had a great time exploring wi…"
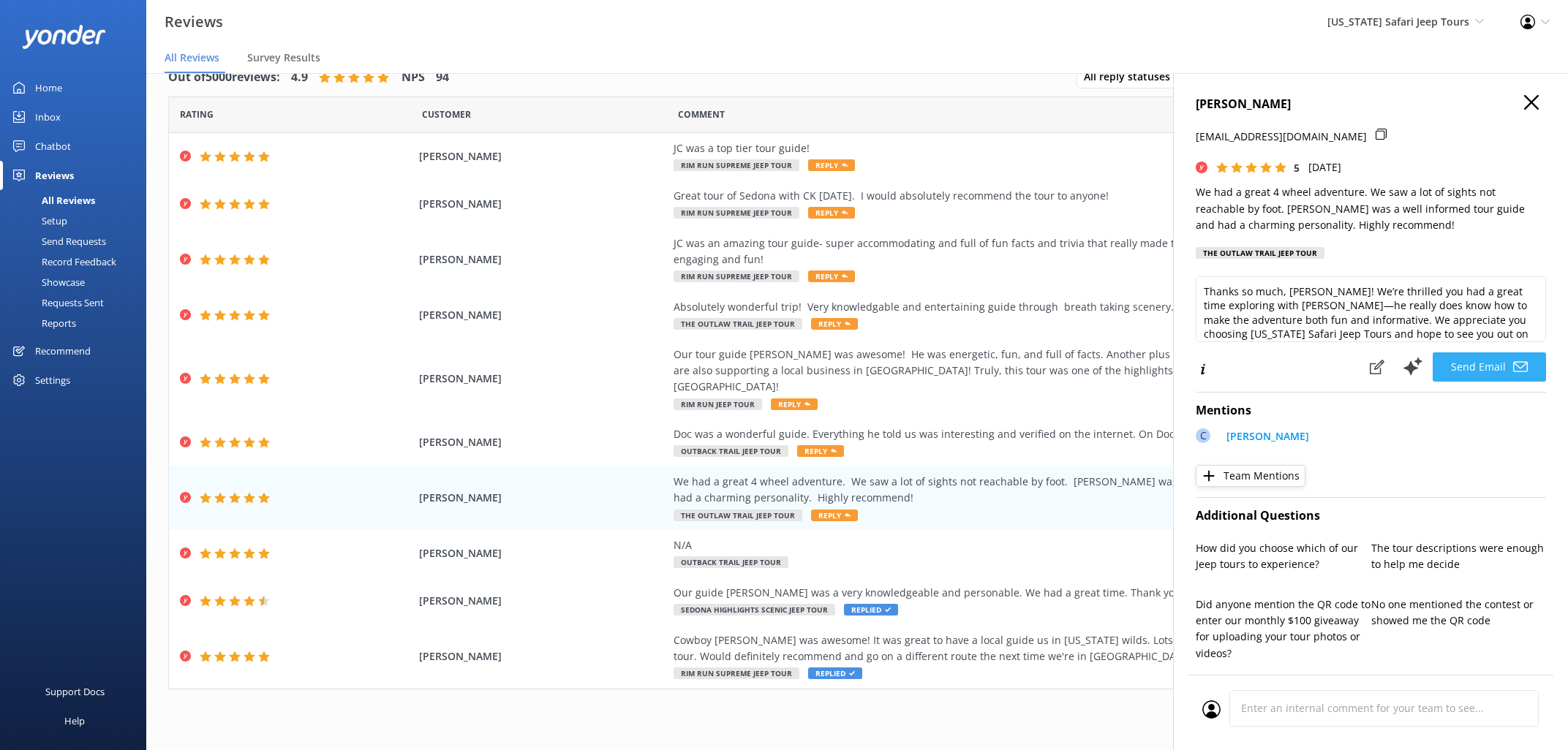
click at [1490, 381] on button "Send Email" at bounding box center [1489, 366] width 113 height 29
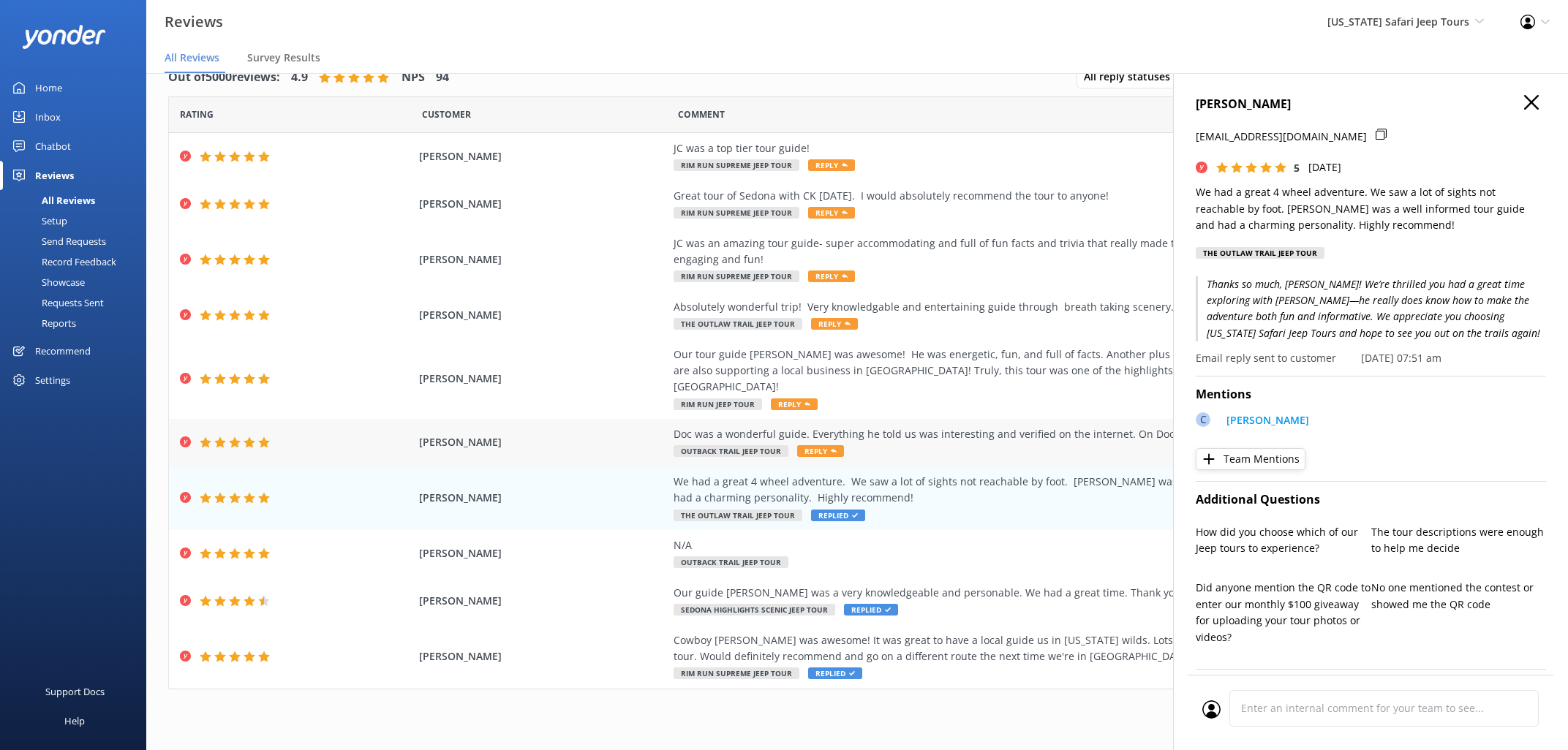
click at [811, 445] on span "Reply" at bounding box center [820, 451] width 47 height 12
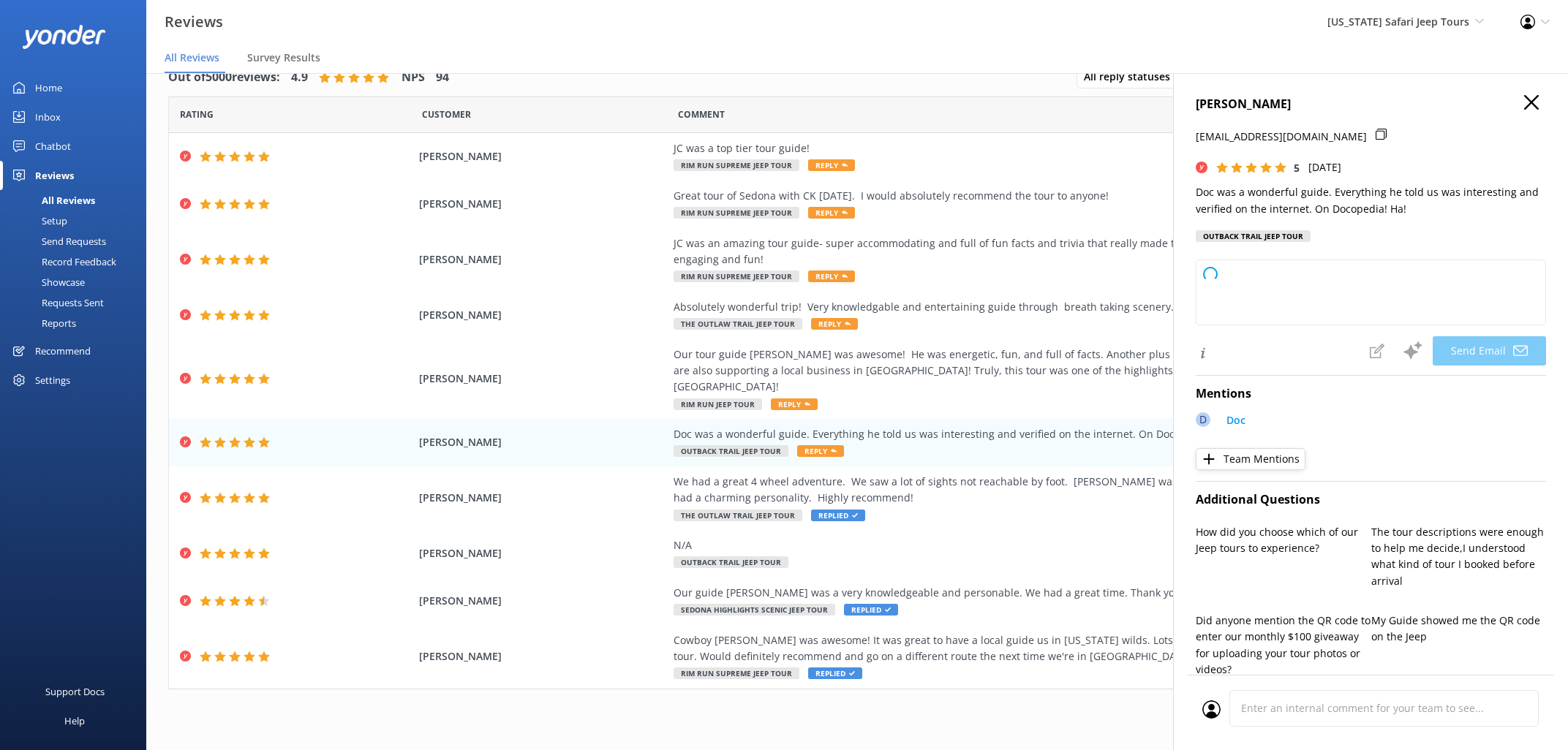
type textarea "Hey [PERSON_NAME], thanks for rolling with us and for sharing your Docopedia di…"
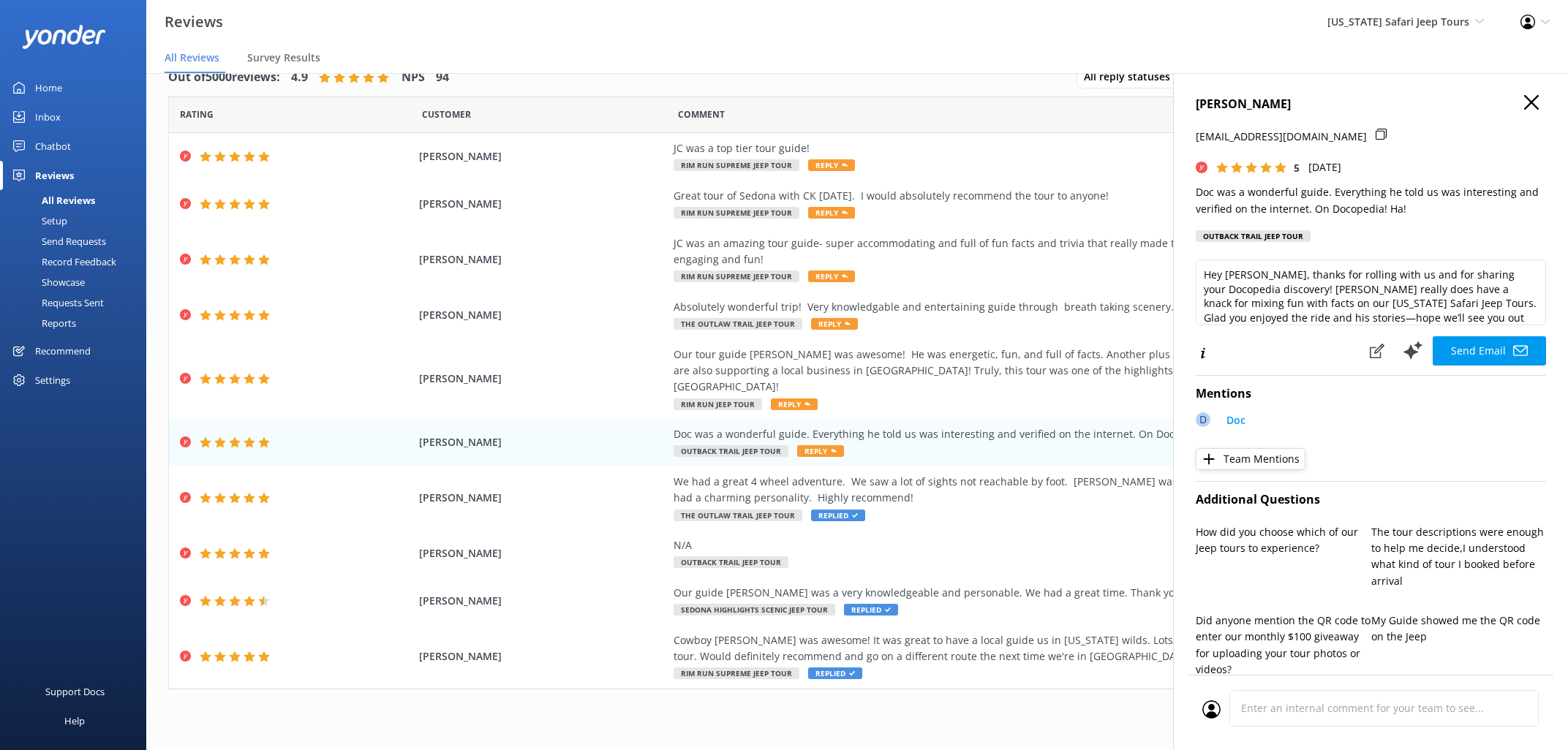
click at [1494, 343] on button "Send Email" at bounding box center [1489, 351] width 113 height 29
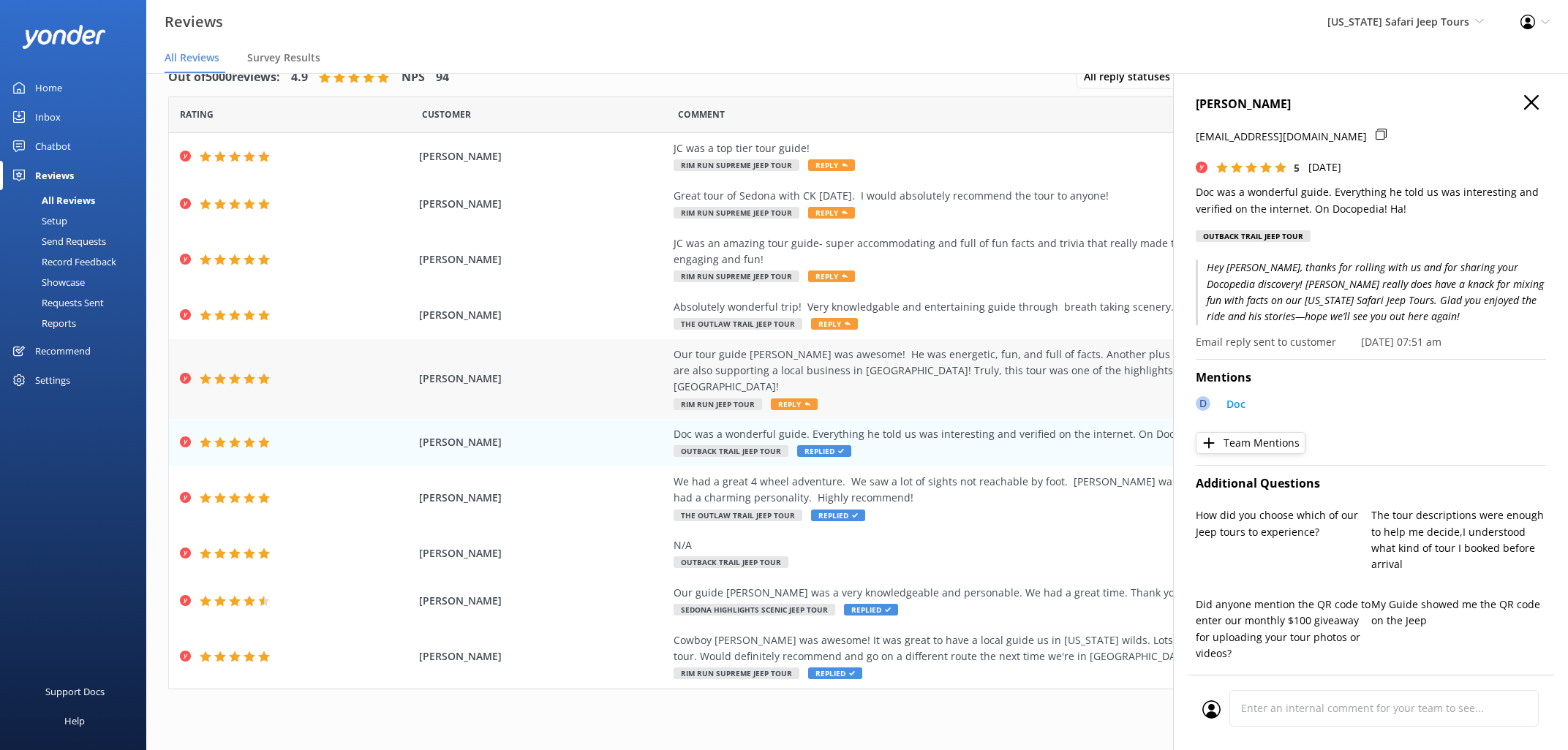
click at [793, 399] on span "Reply" at bounding box center [794, 405] width 47 height 12
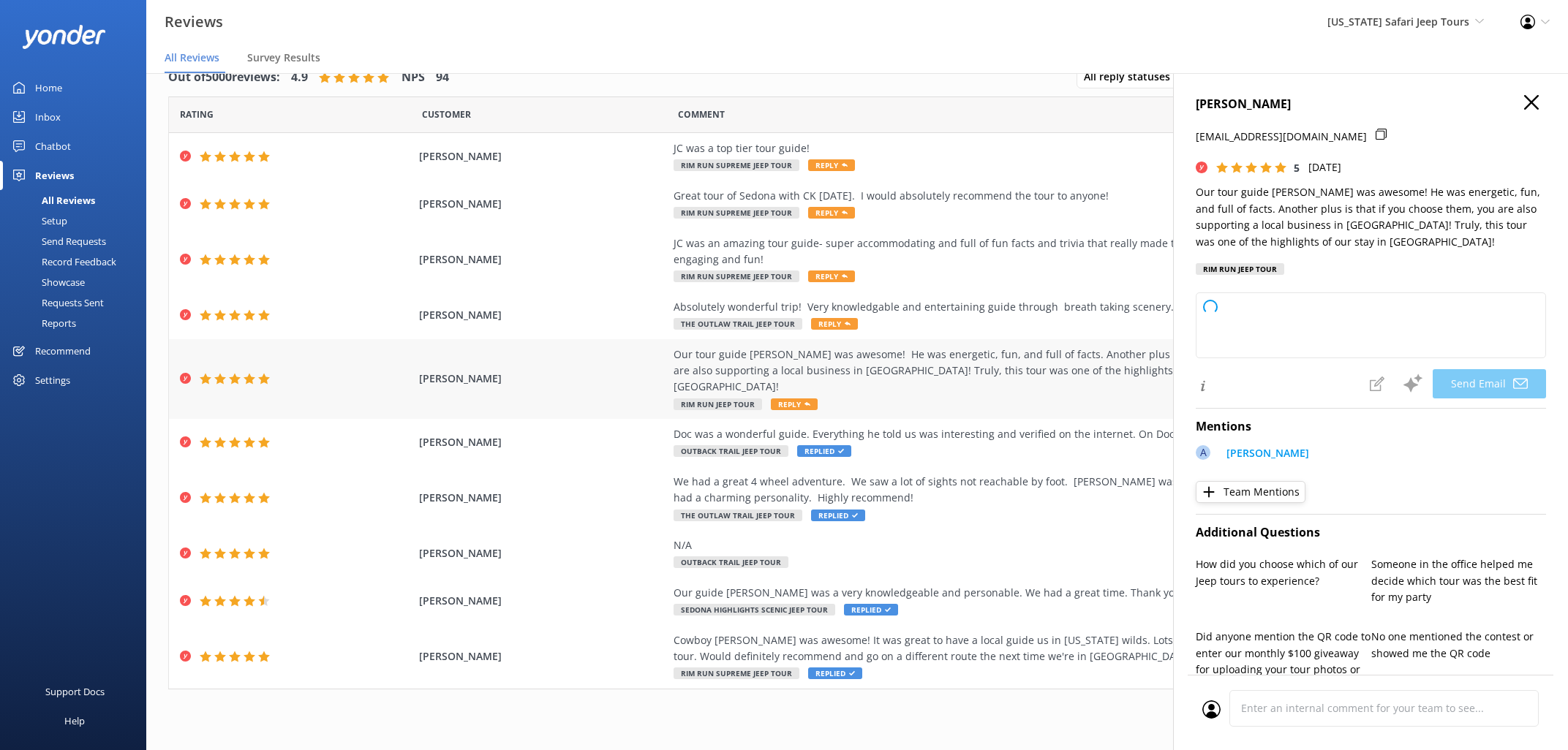
type textarea "Thanks so much, [PERSON_NAME]! We’re thrilled [PERSON_NAME] made your [US_STATE…"
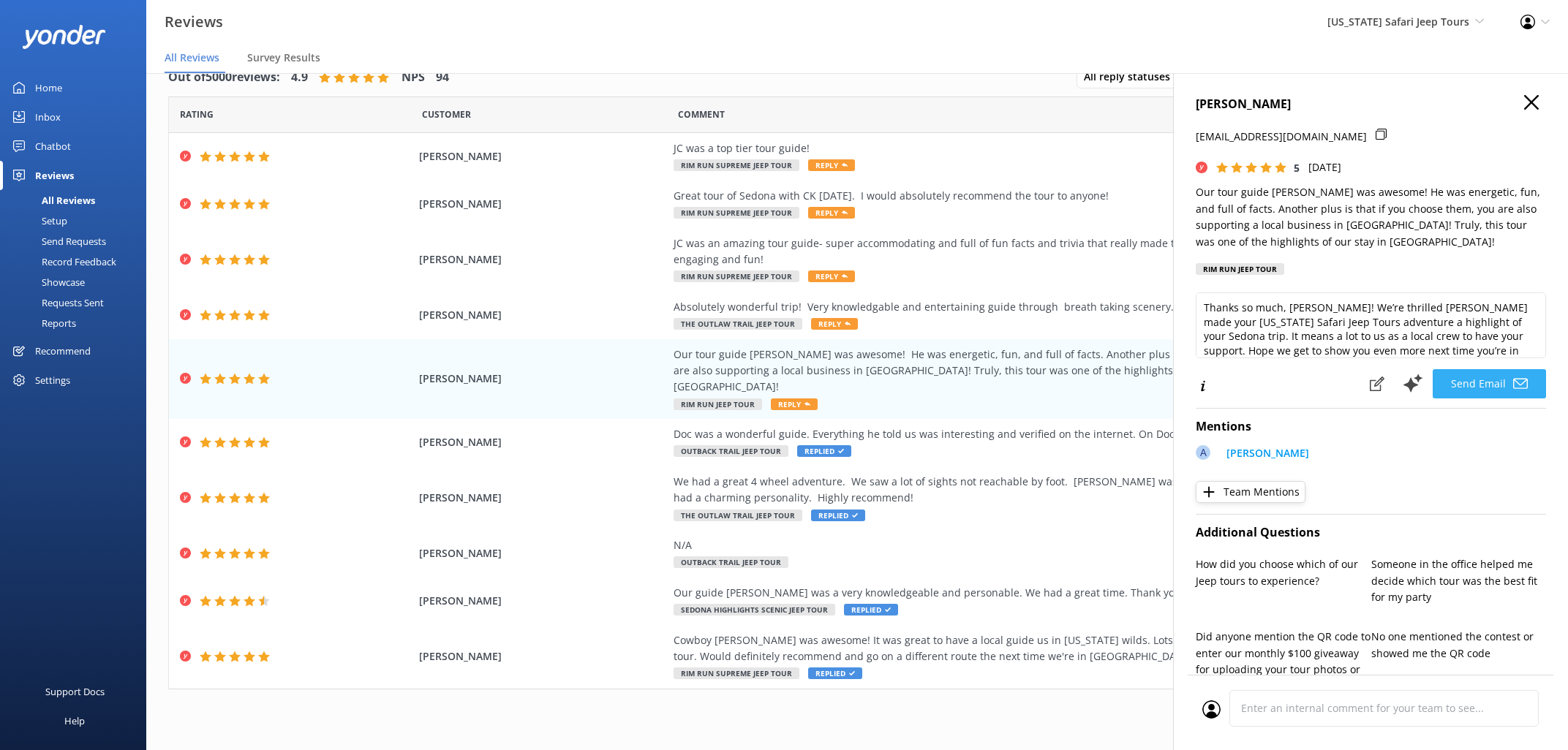
click at [1505, 372] on button "Send Email" at bounding box center [1489, 384] width 113 height 29
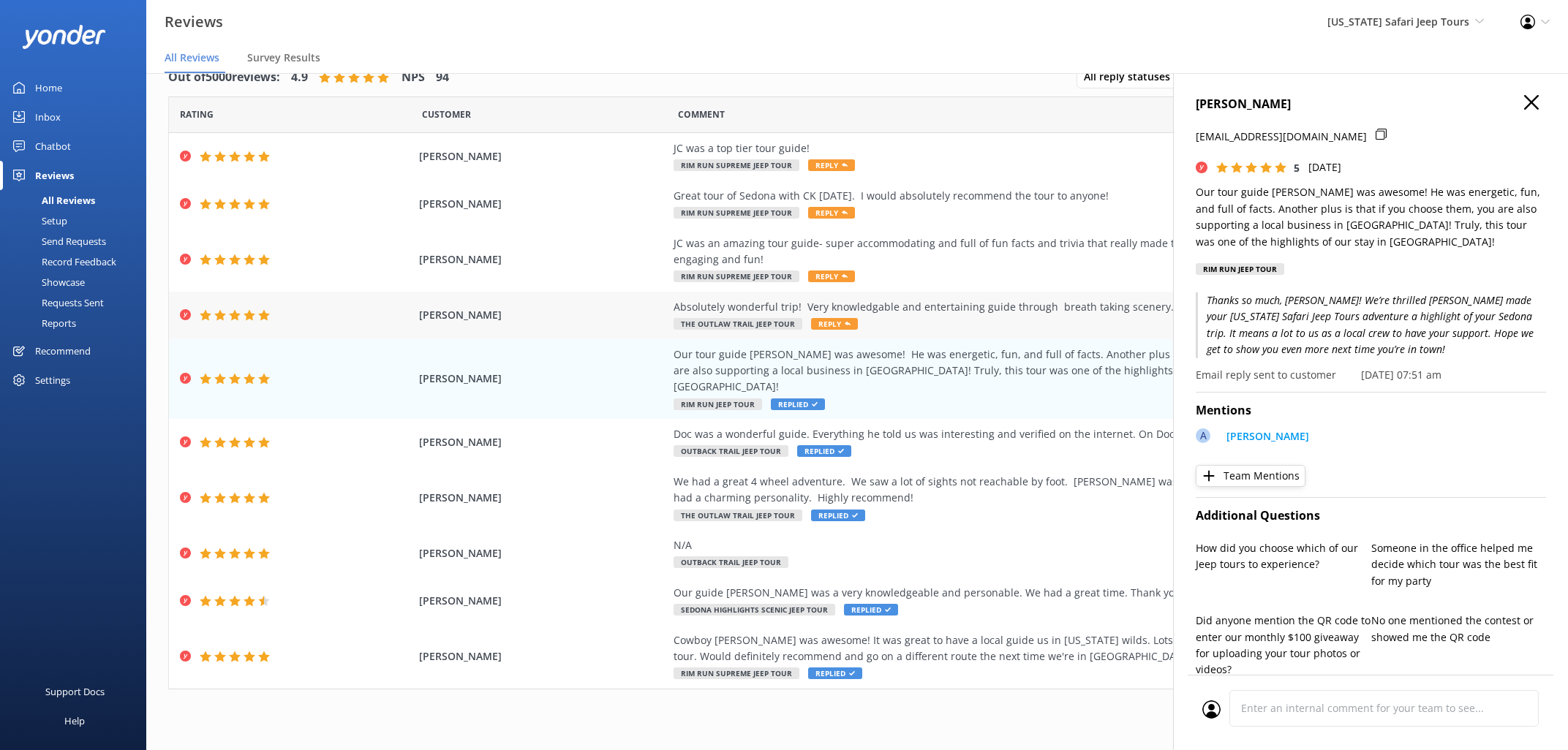
click at [838, 324] on span "Reply" at bounding box center [834, 324] width 47 height 12
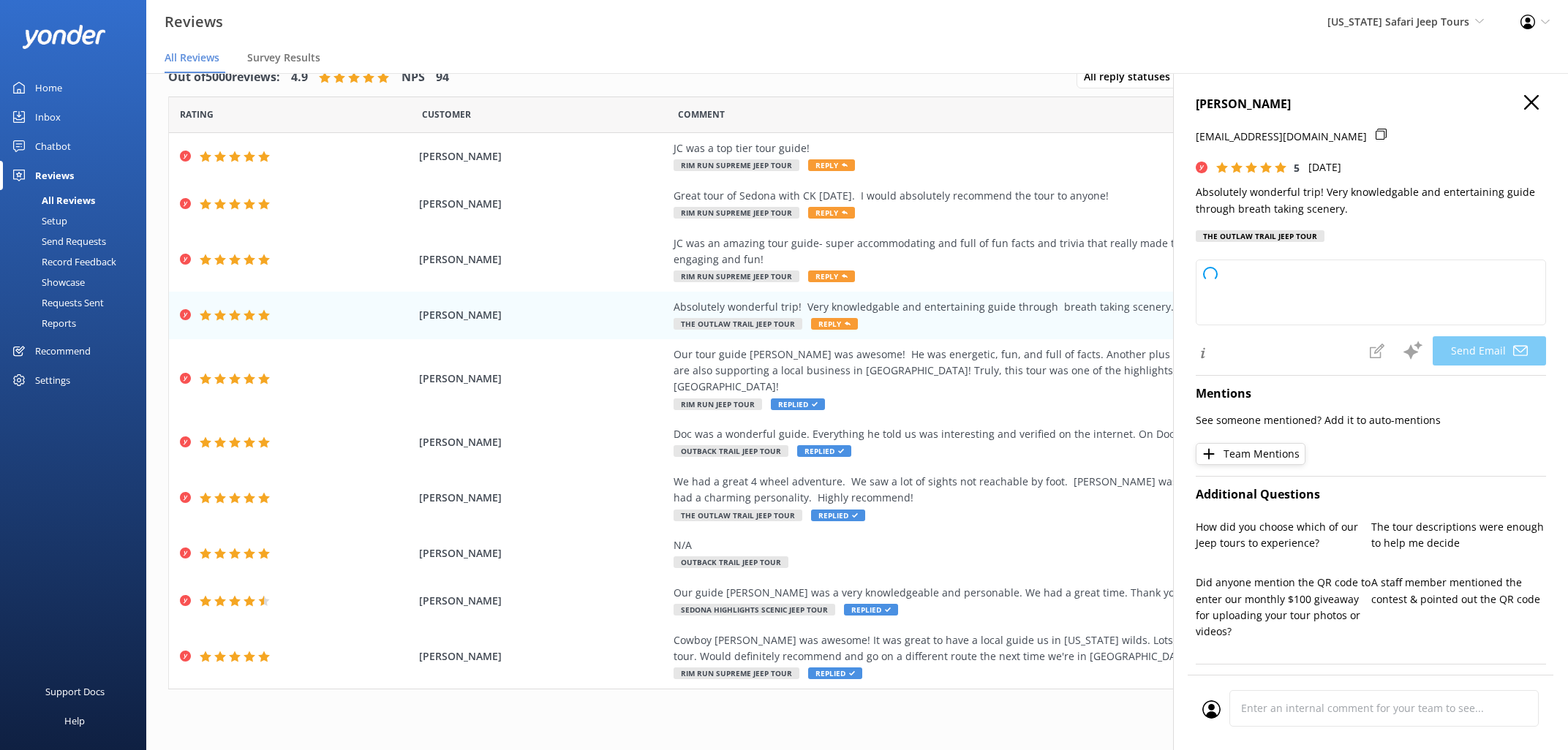
type textarea "Thanks so much, [PERSON_NAME]! We’re glad you had a blast and enjoyed the scene…"
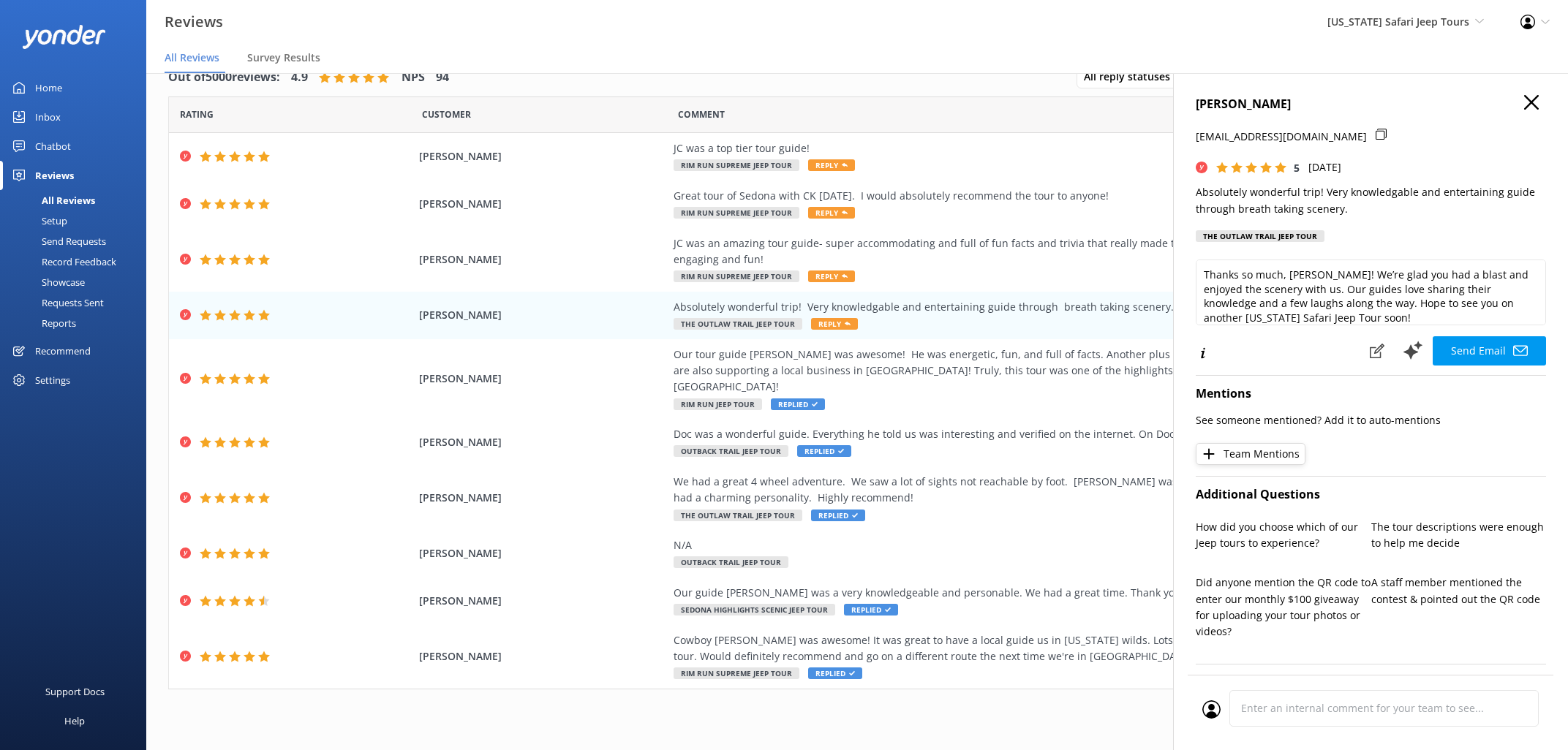
click at [1489, 348] on button "Send Email" at bounding box center [1489, 351] width 113 height 29
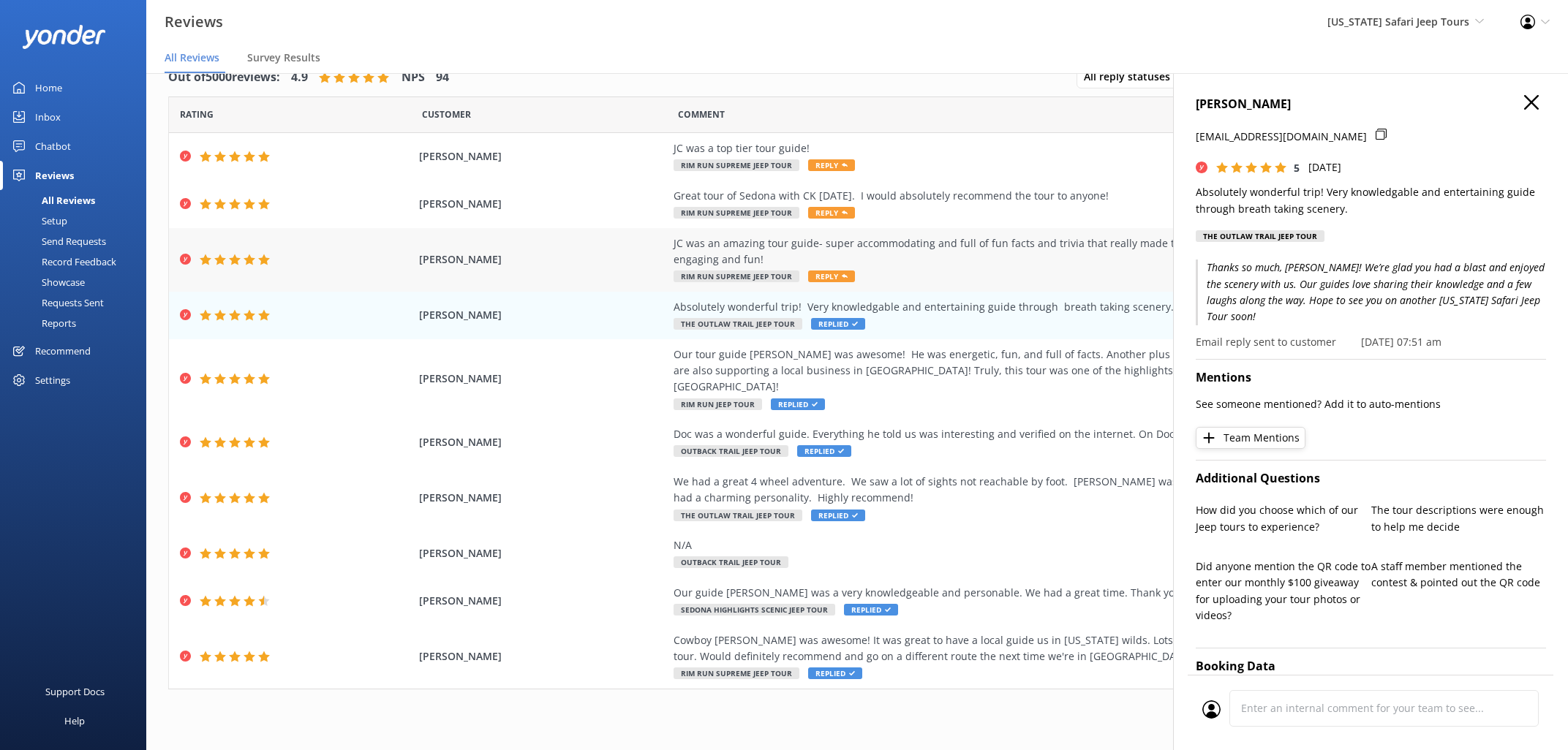
click at [831, 276] on span "Reply" at bounding box center [831, 276] width 47 height 12
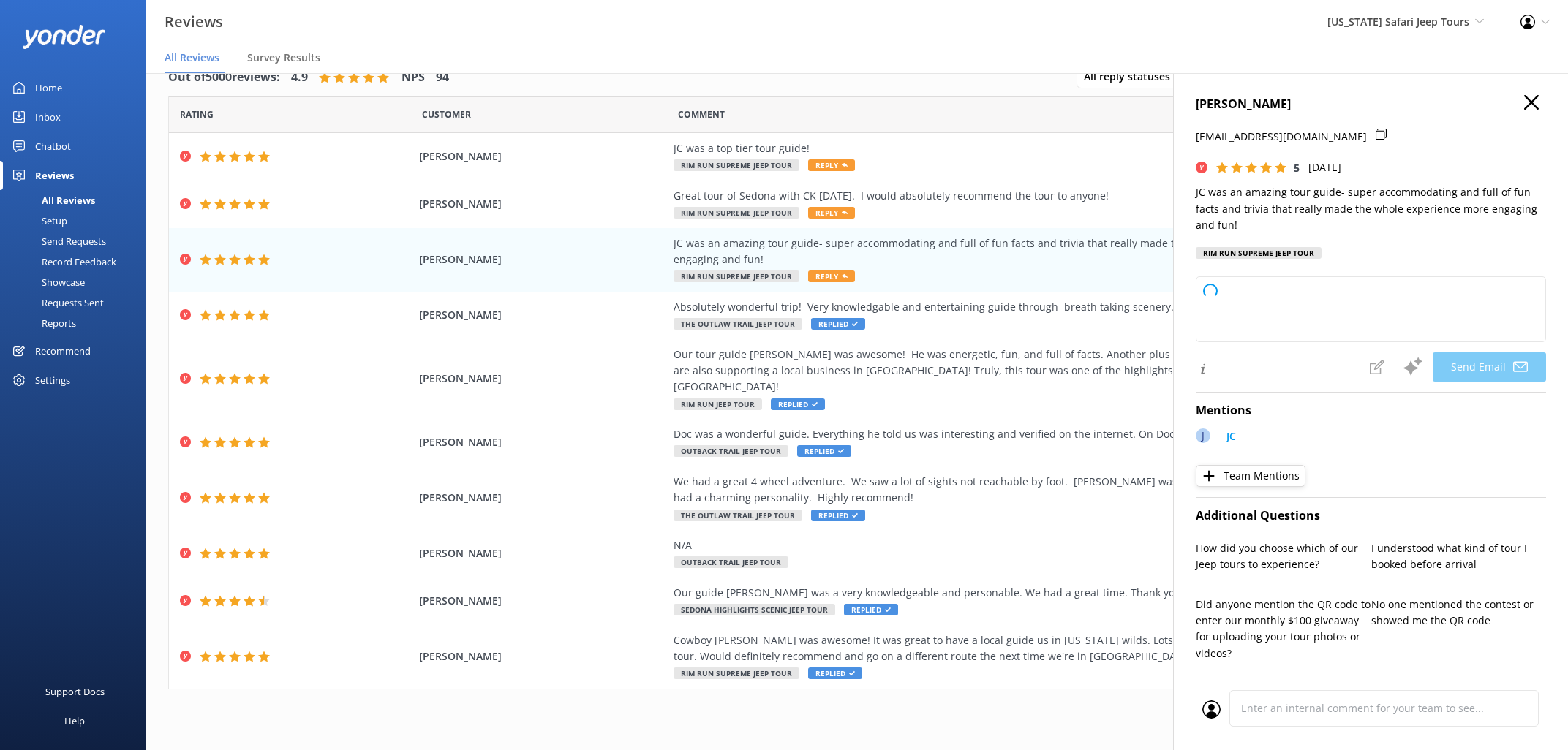
type textarea "Thanks so much, [PERSON_NAME]! We’re lucky to have JC on the [US_STATE] Safari …"
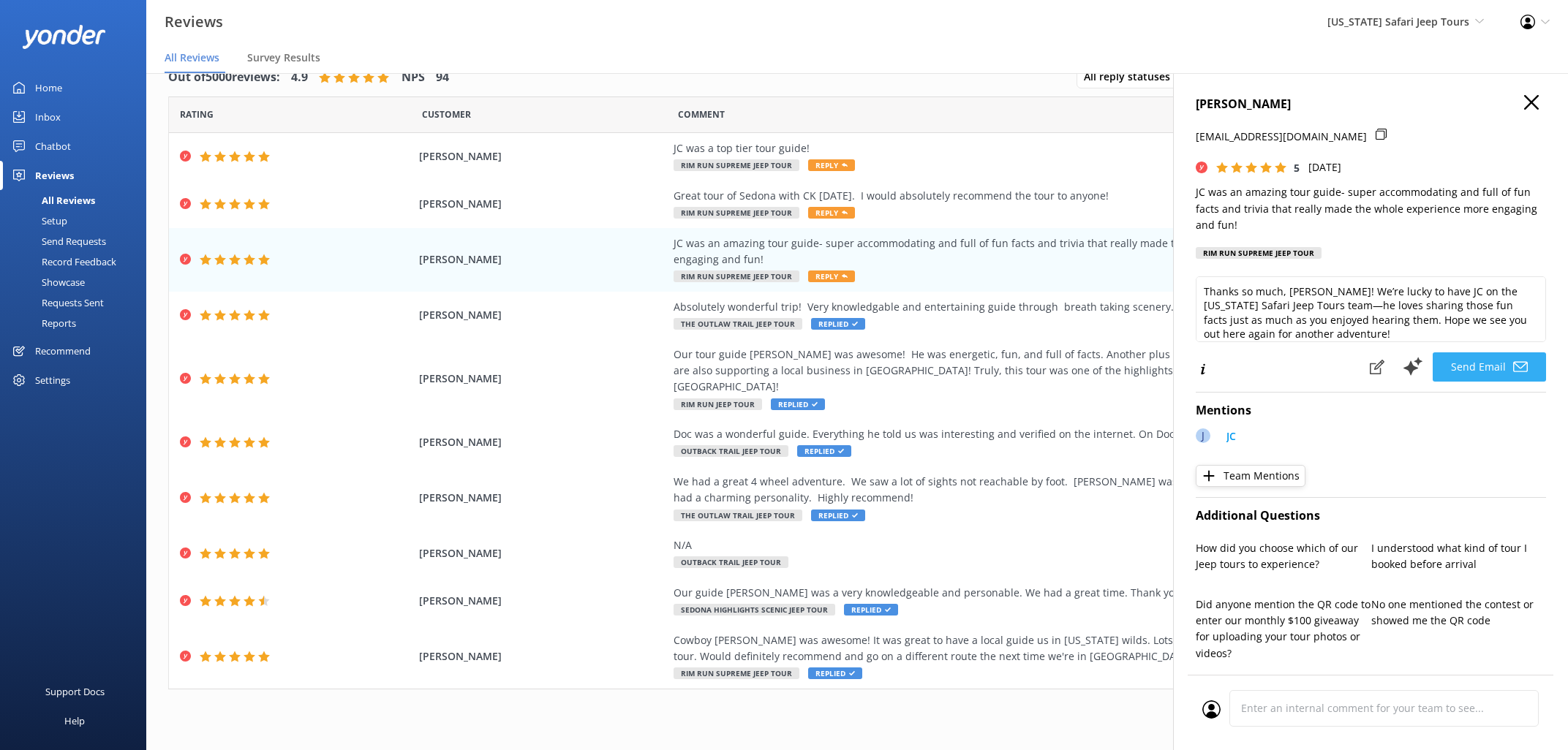
click at [1492, 352] on button "Send Email" at bounding box center [1489, 366] width 113 height 29
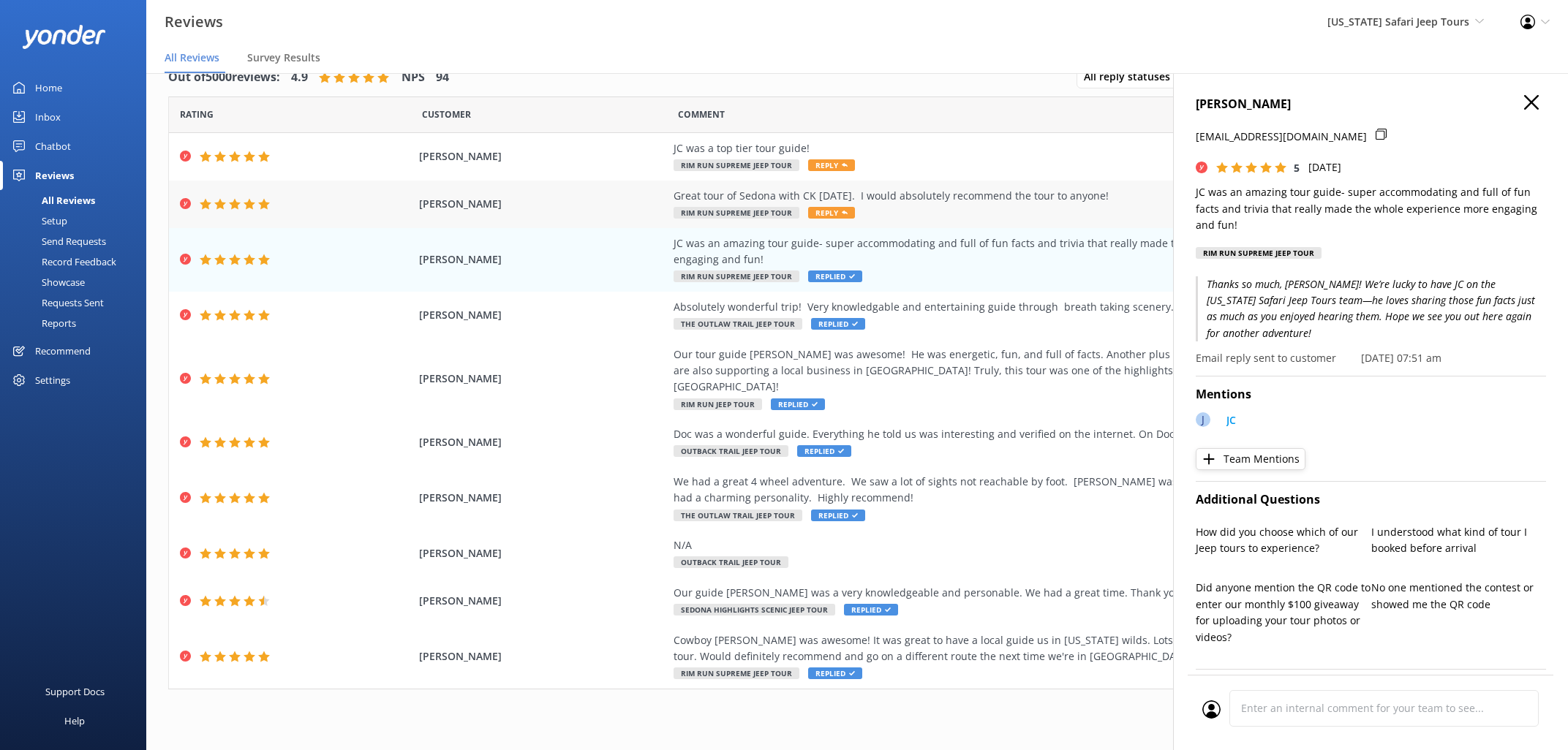
click at [826, 212] on span "Reply" at bounding box center [831, 213] width 47 height 12
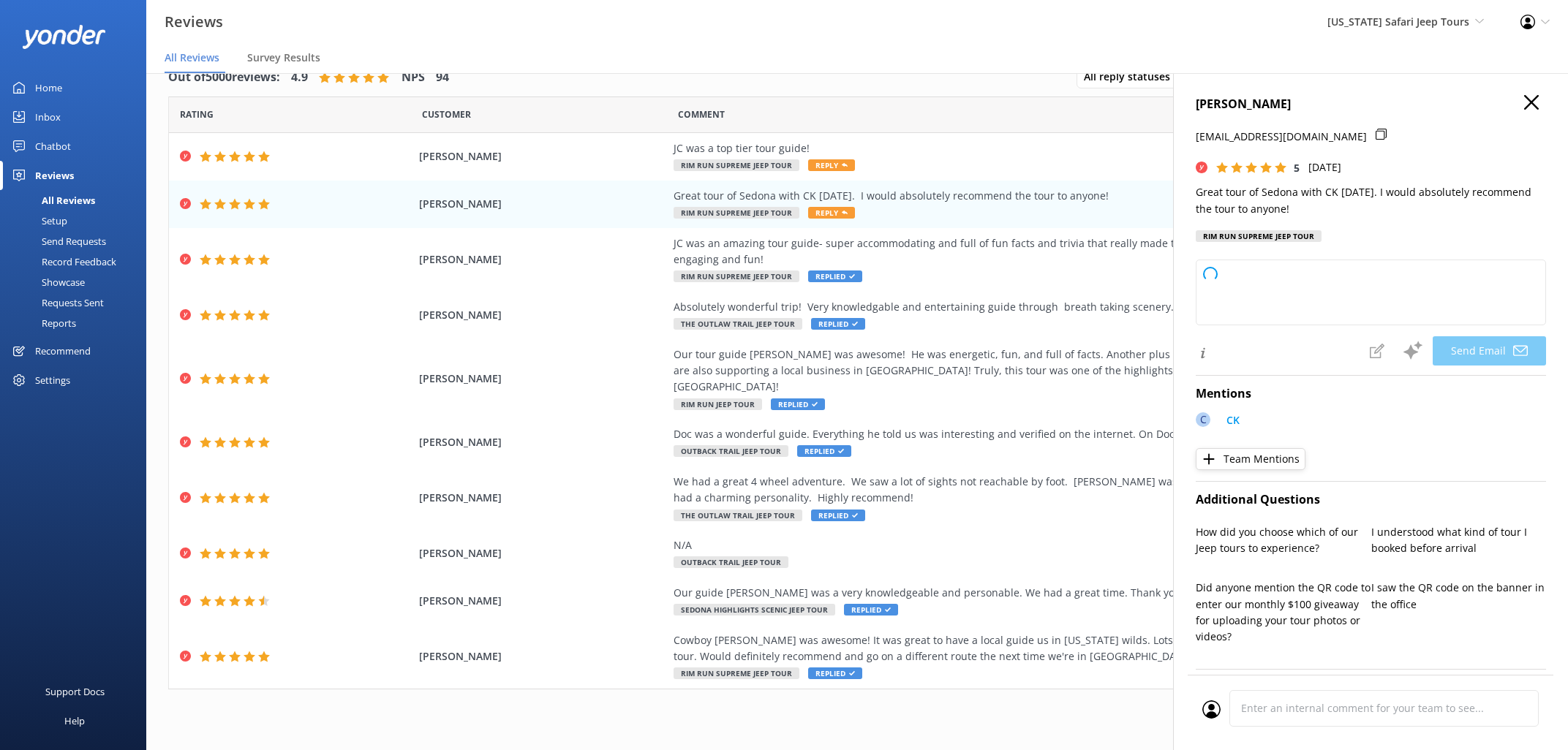
type textarea "Thanks so much, [PERSON_NAME]! We’re glad you had an awesome time exploring [GE…"
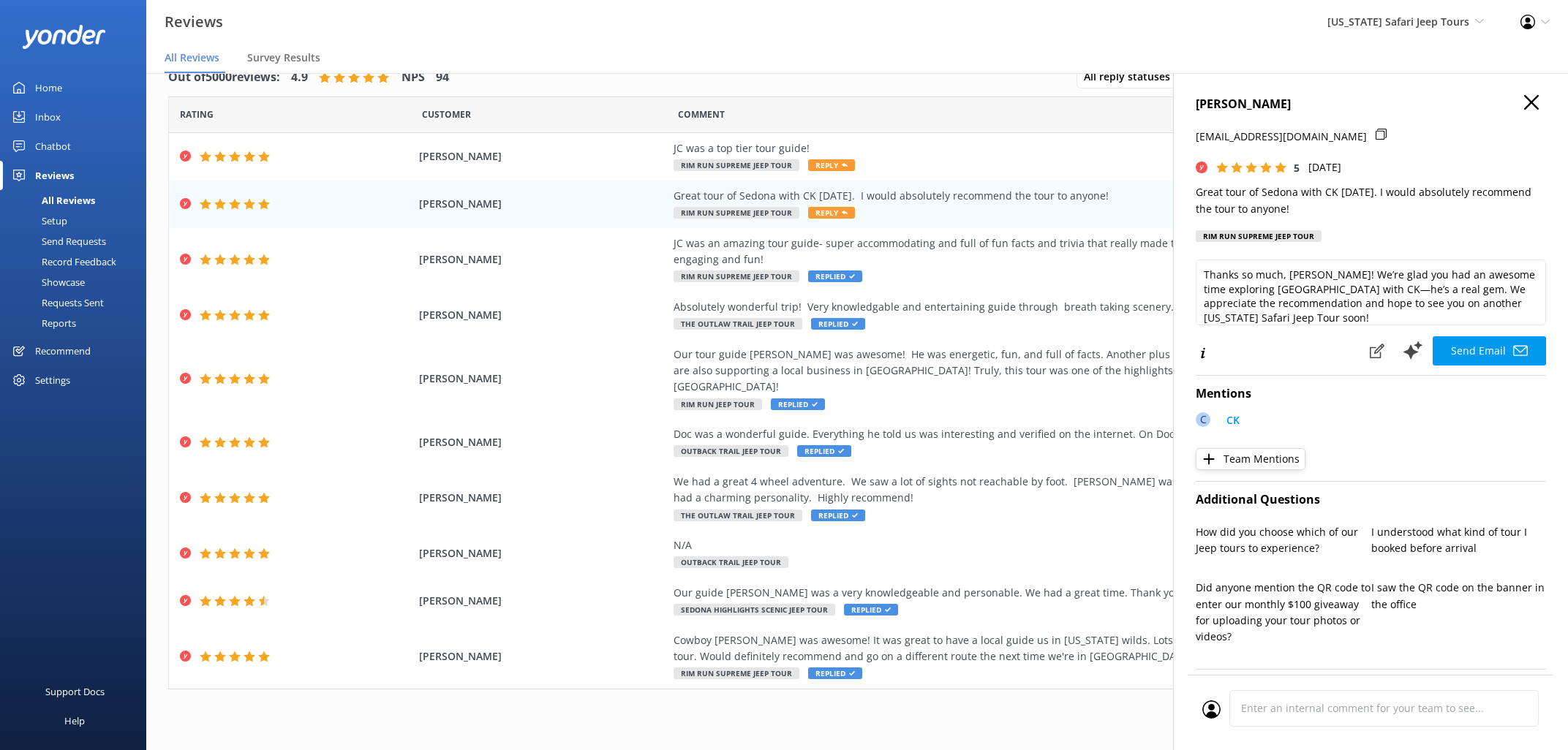
click at [1489, 349] on button "Send Email" at bounding box center [1489, 351] width 113 height 29
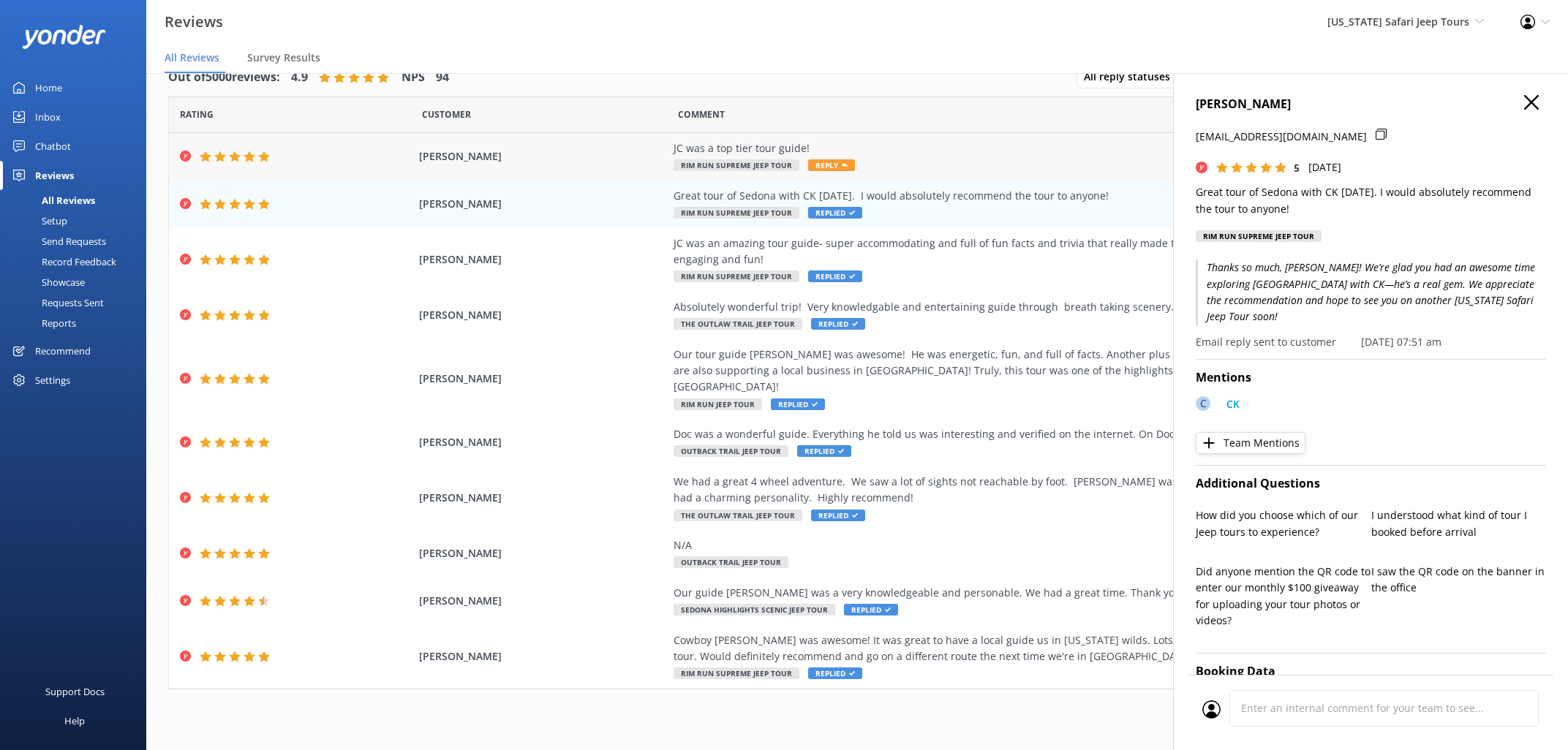
click at [826, 167] on span "Reply" at bounding box center [831, 165] width 47 height 12
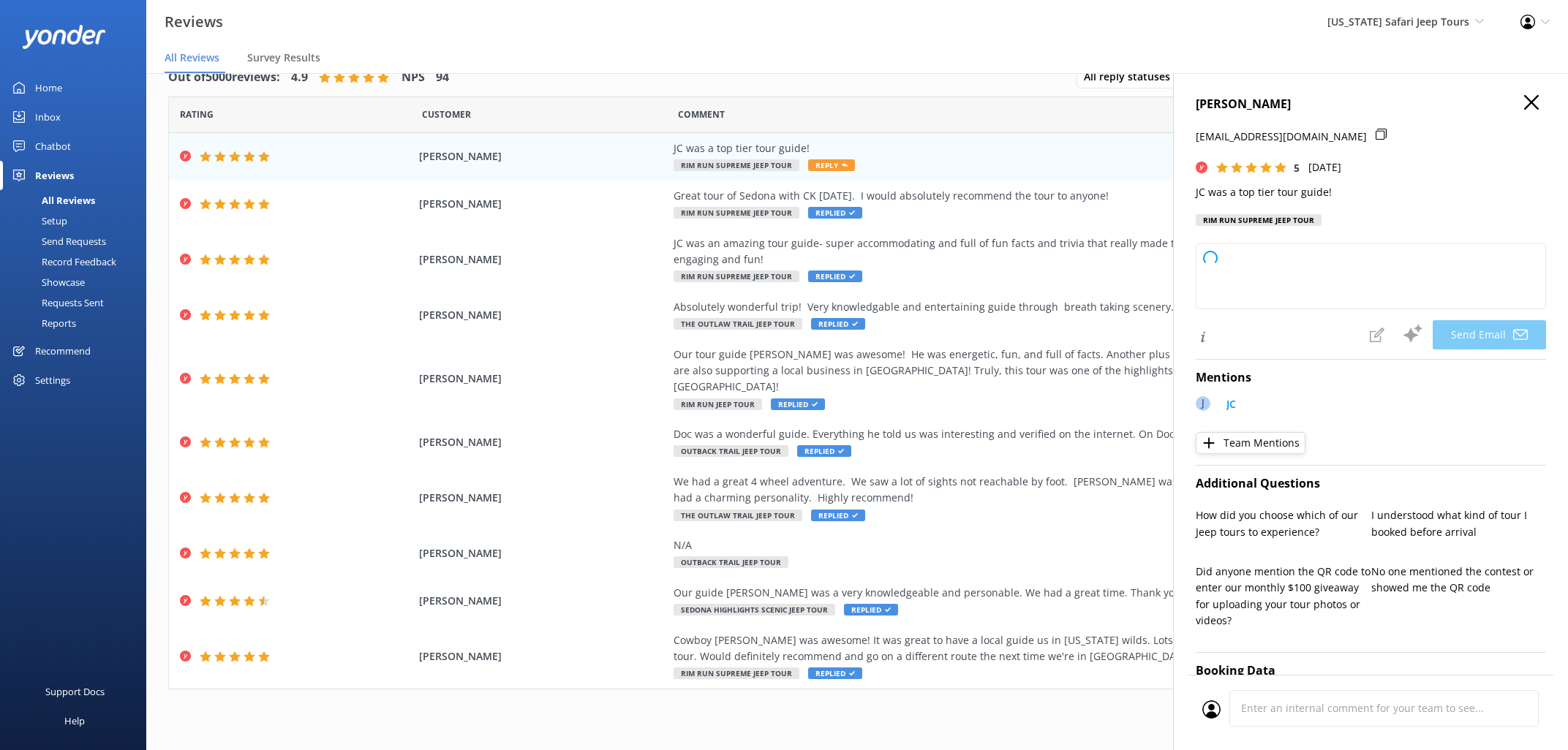
type textarea "Thanks so much, [PERSON_NAME]! We’re lucky to have JC on the [US_STATE] Safari …"
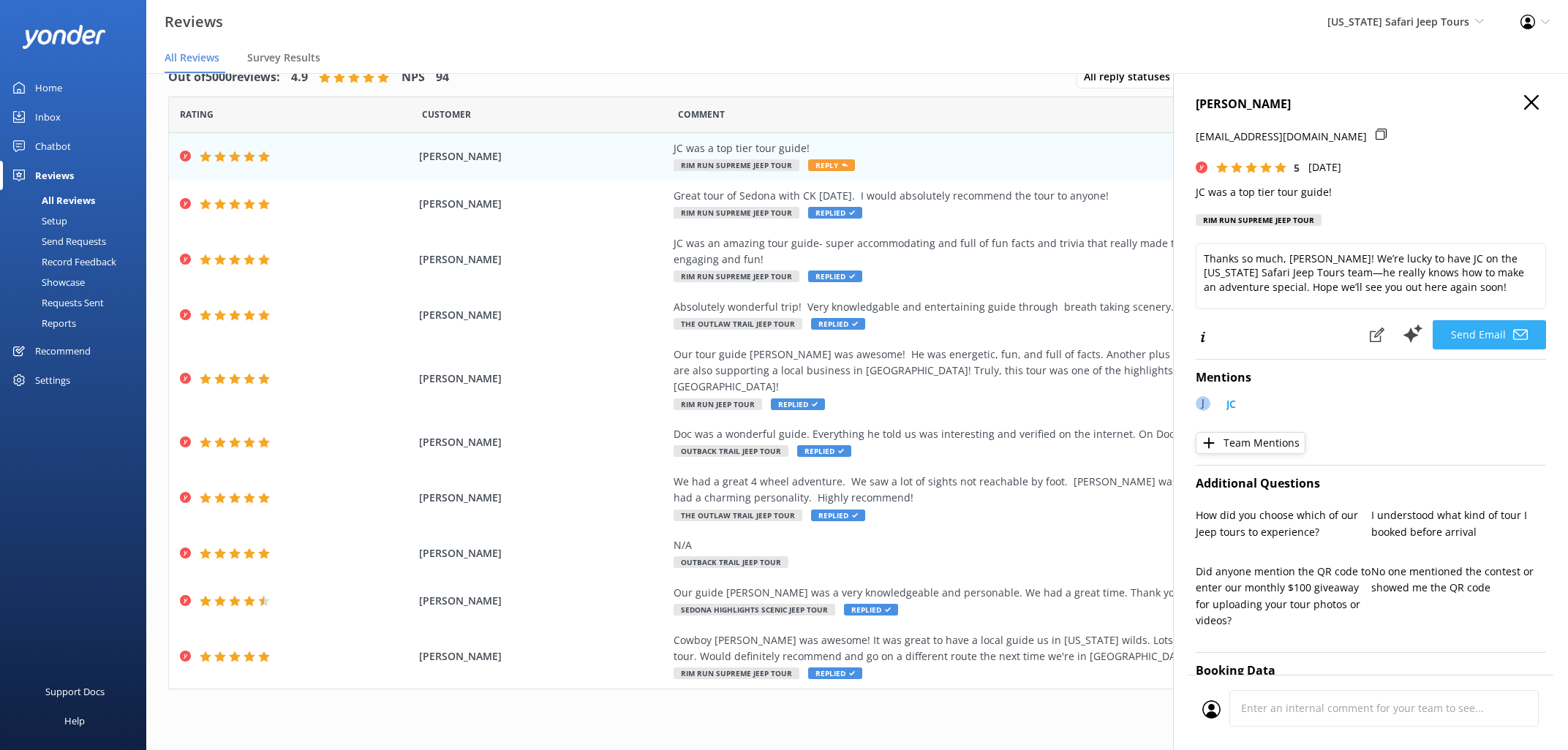
click at [1491, 333] on button "Send Email" at bounding box center [1489, 335] width 113 height 29
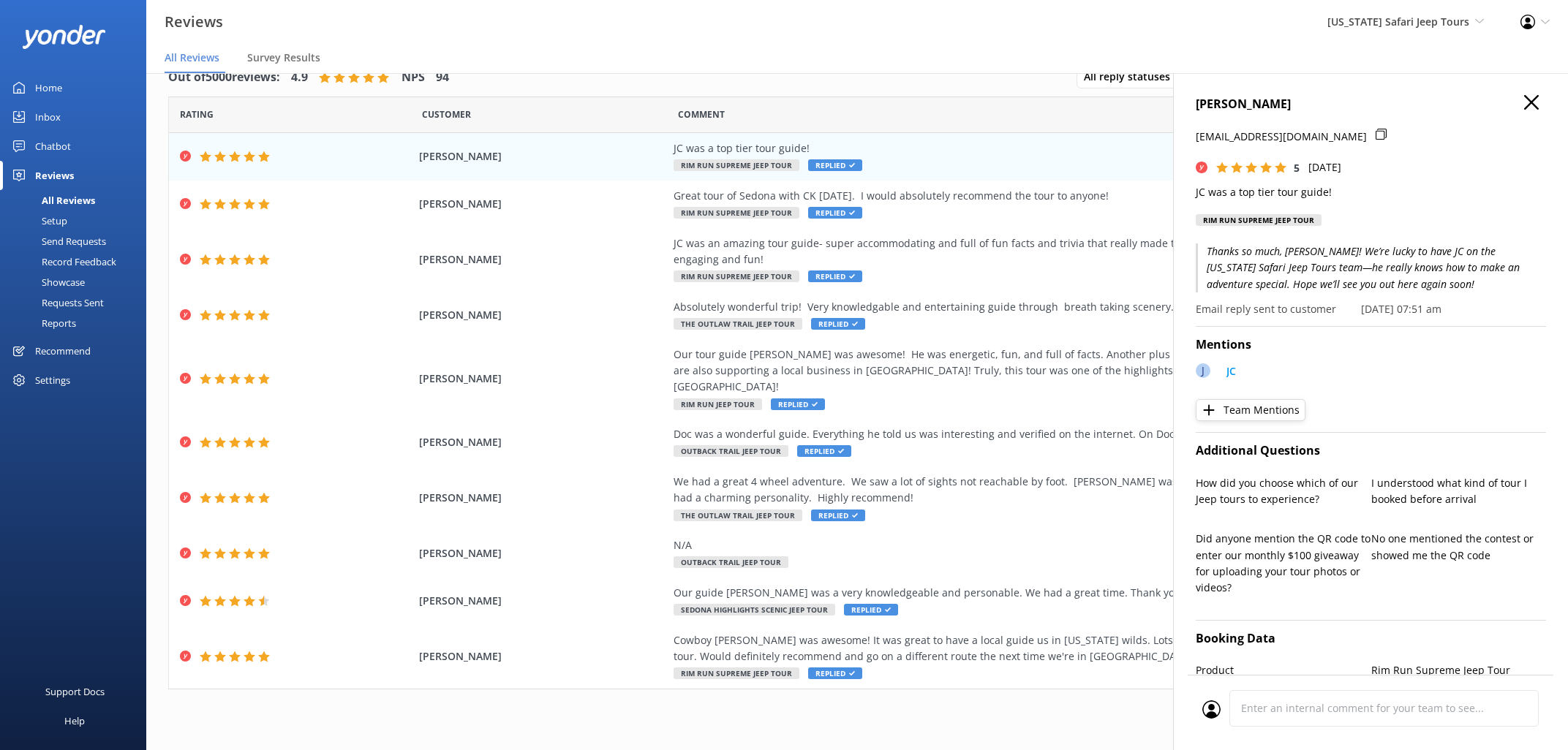
click at [1524, 98] on h4 "[PERSON_NAME]" at bounding box center [1370, 104] width 350 height 19
click at [1531, 97] on icon "button" at bounding box center [1530, 102] width 14 height 14
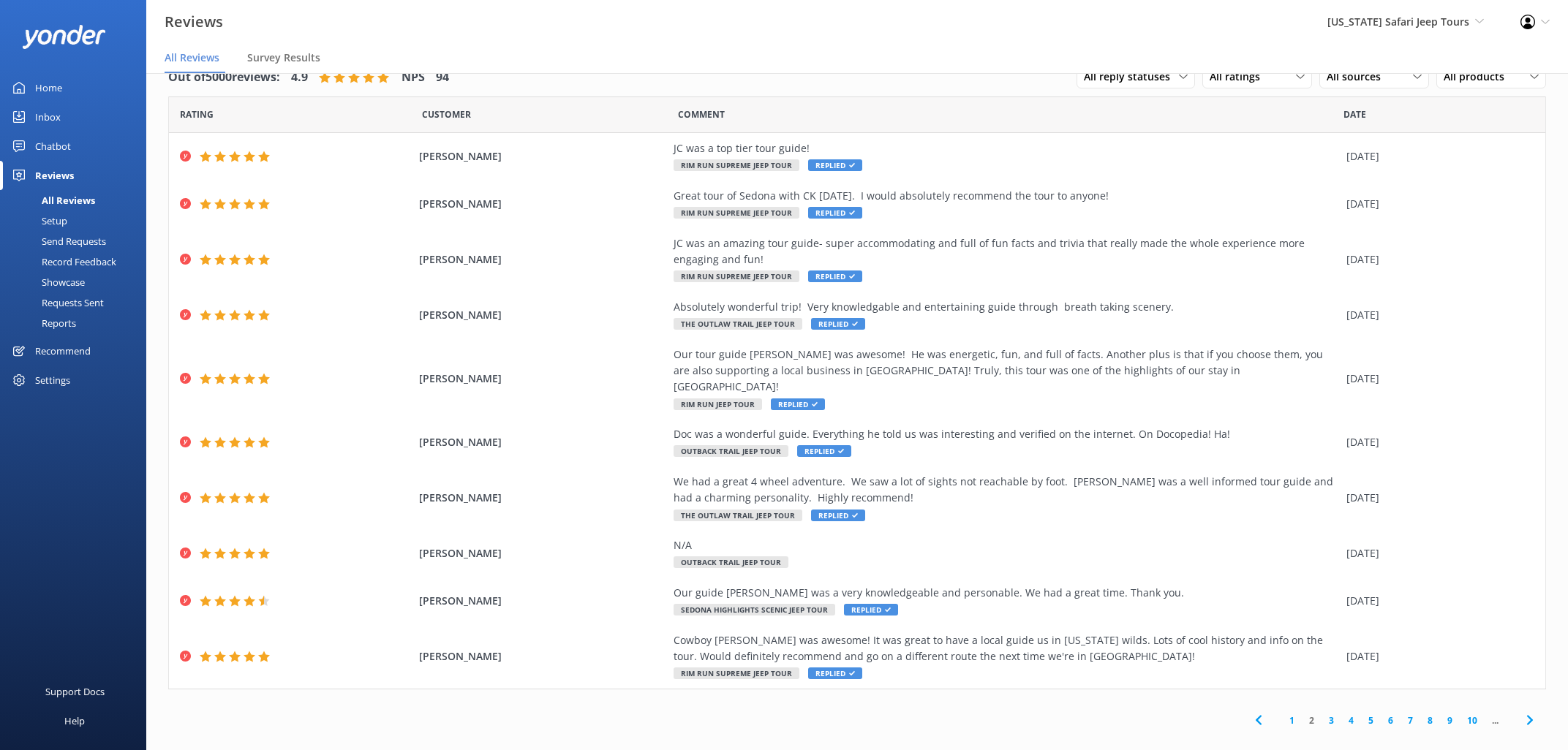
click at [1292, 713] on link "1" at bounding box center [1292, 720] width 20 height 14
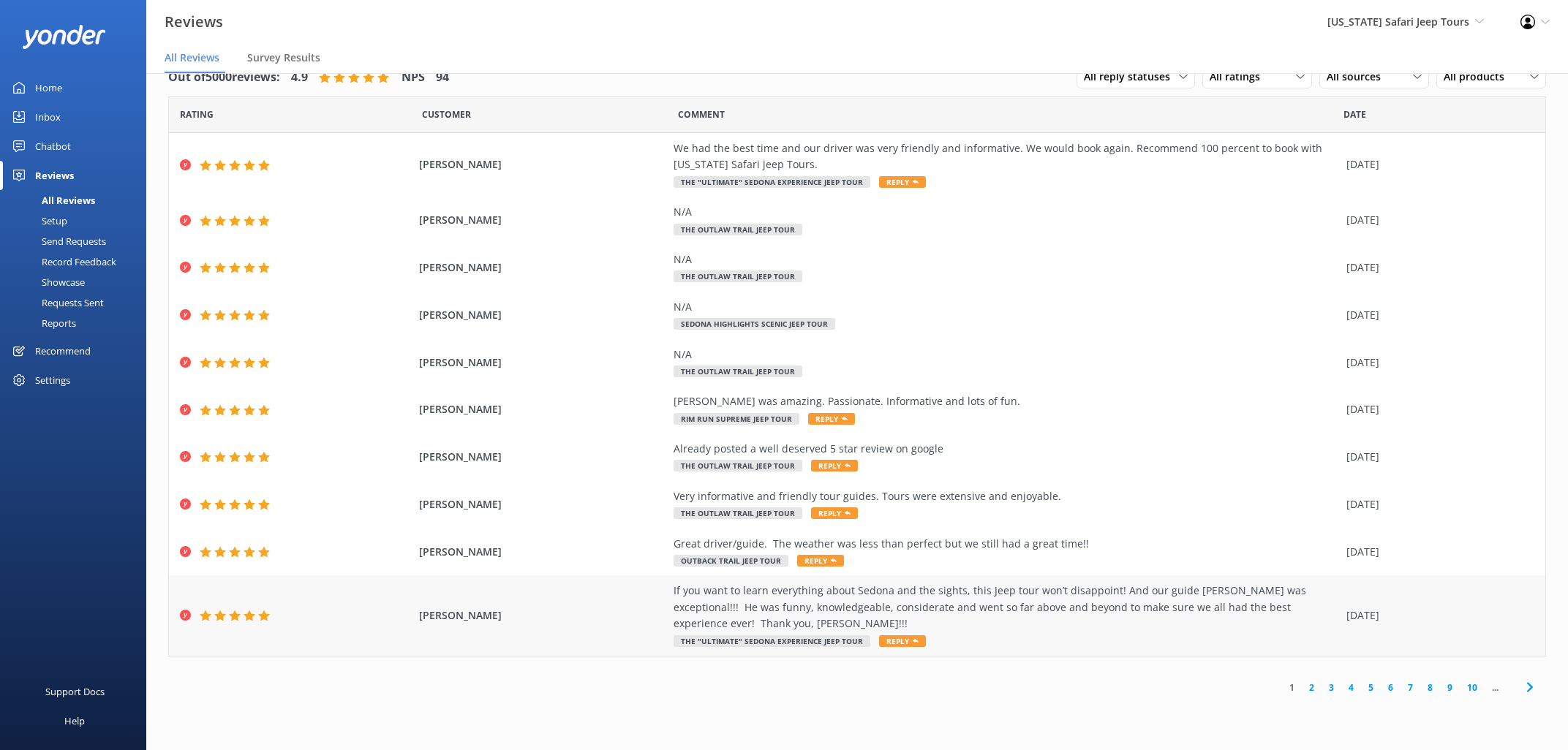
click at [903, 643] on span "Reply" at bounding box center [902, 641] width 47 height 12
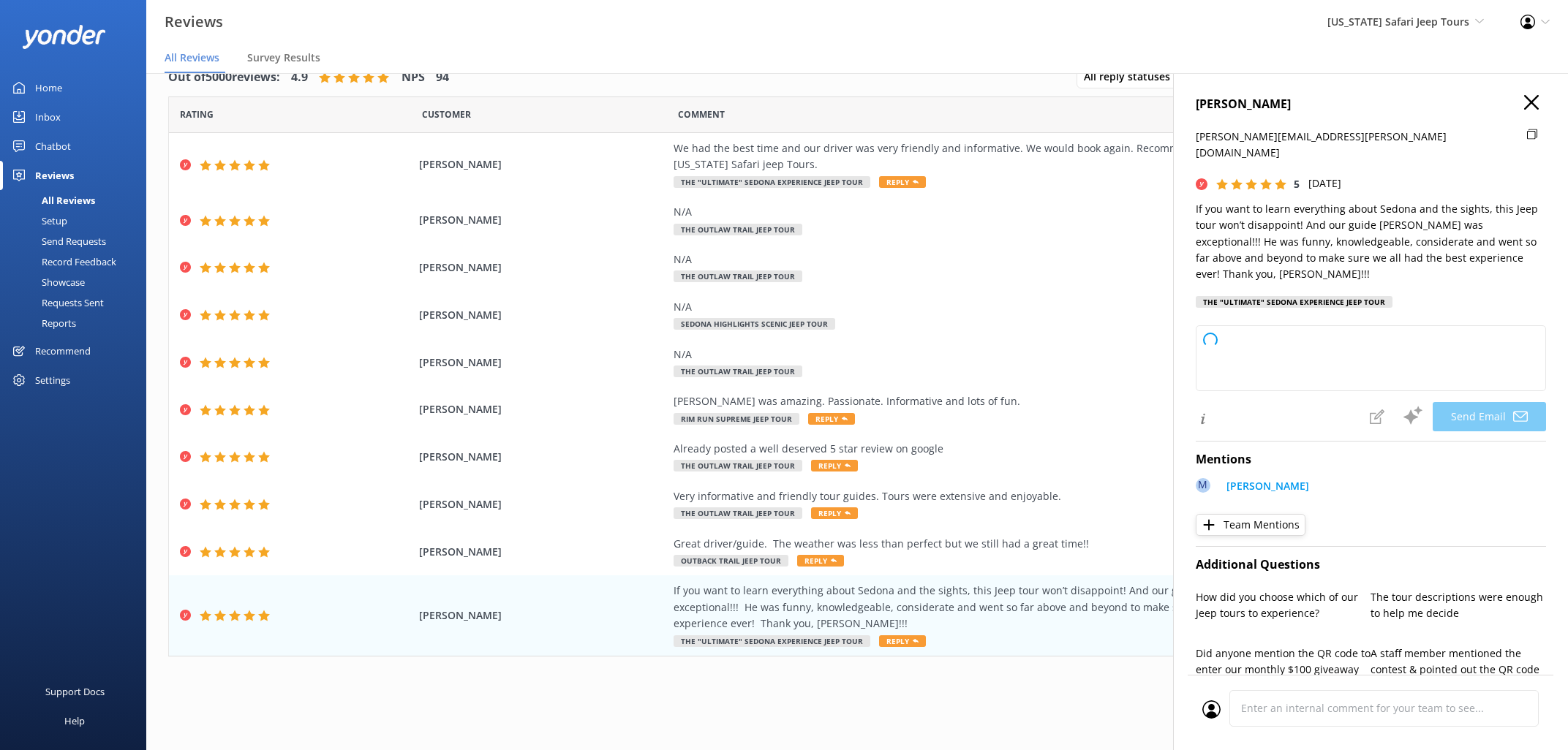
type textarea "[PERSON_NAME], thanks so much for hopping on a tour with us! We’re thrilled you…"
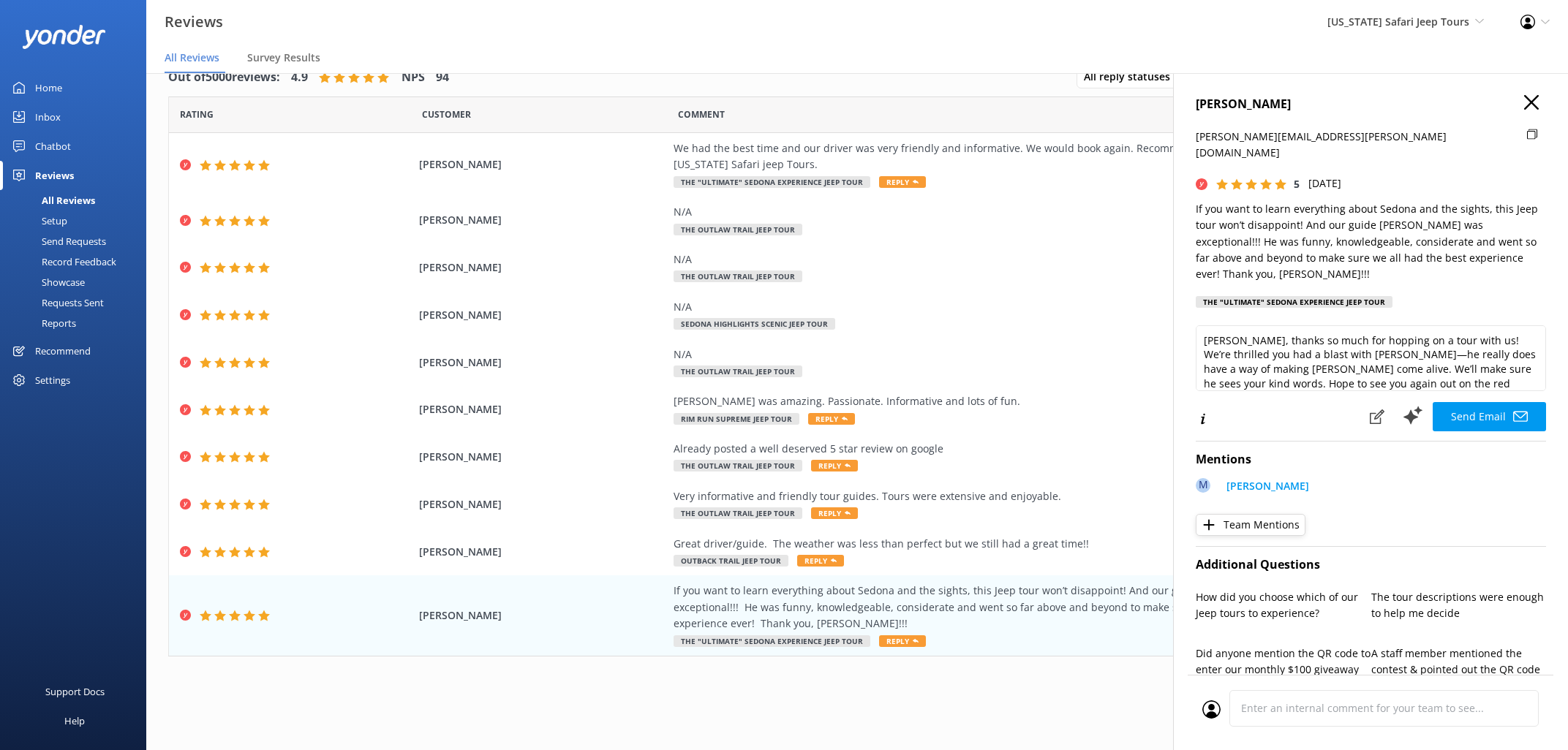
click at [1492, 402] on button "Send Email" at bounding box center [1489, 417] width 113 height 29
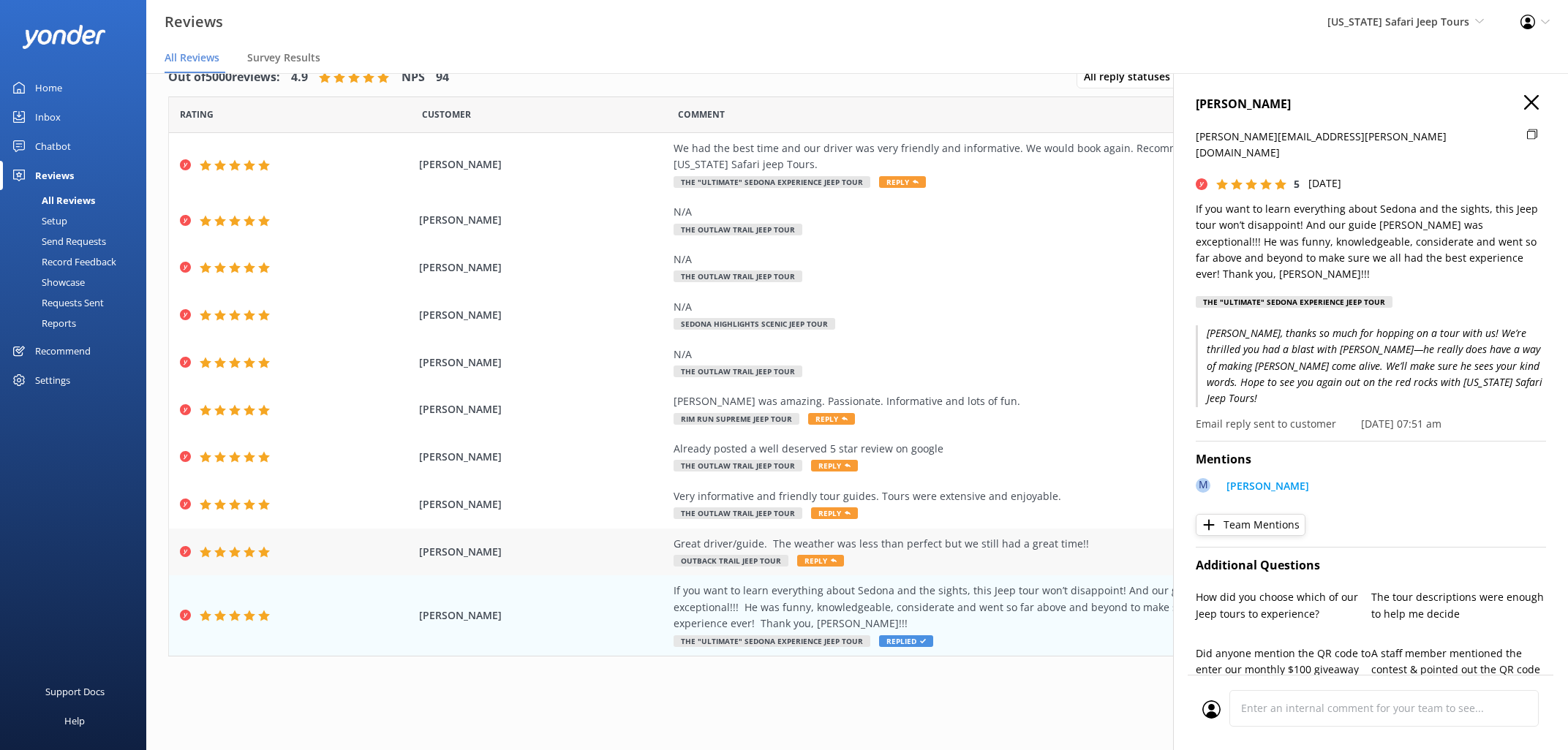
click at [817, 560] on span "Reply" at bounding box center [820, 561] width 47 height 12
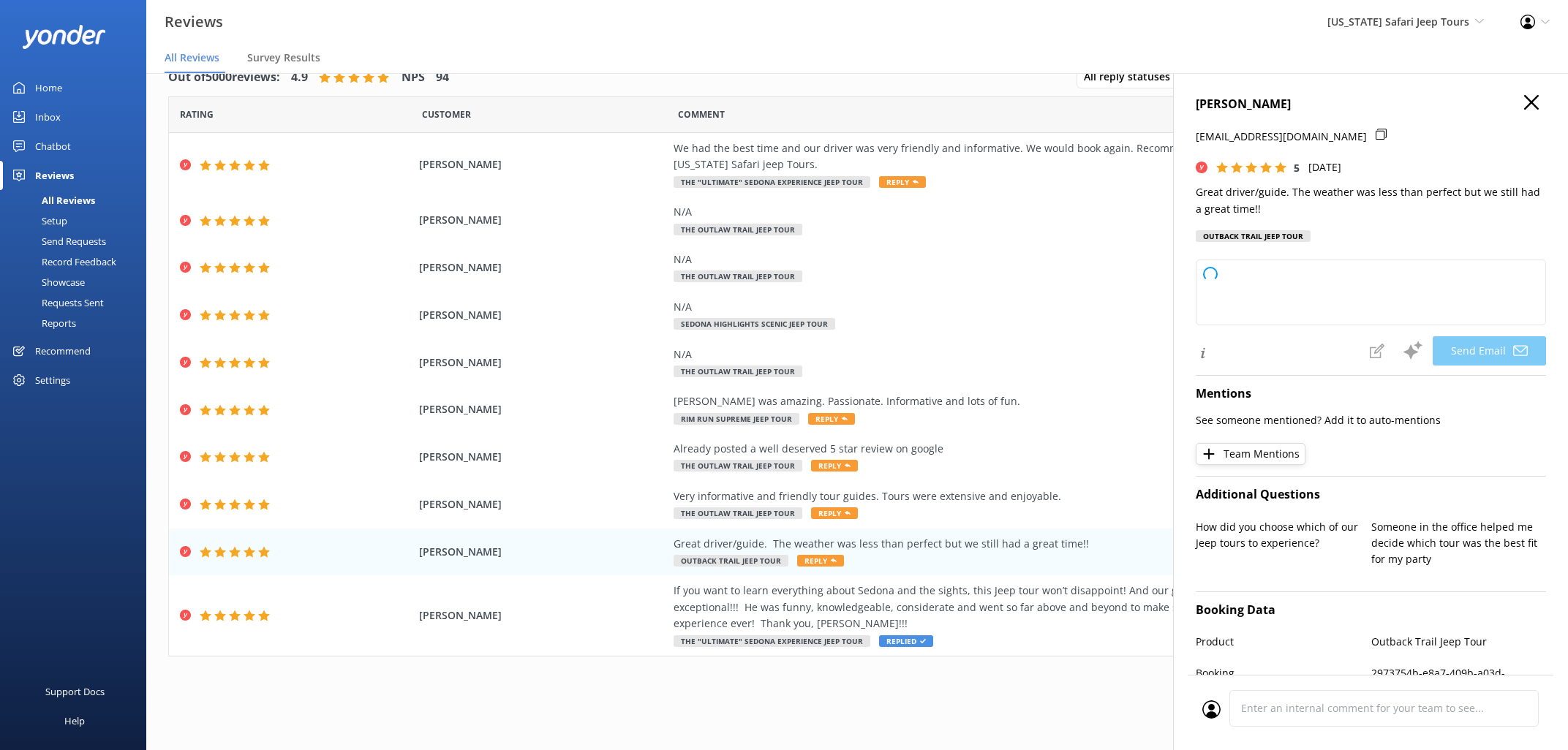
type textarea "Thanks so much, [PERSON_NAME]! We’re glad you had a great time with your guide,…"
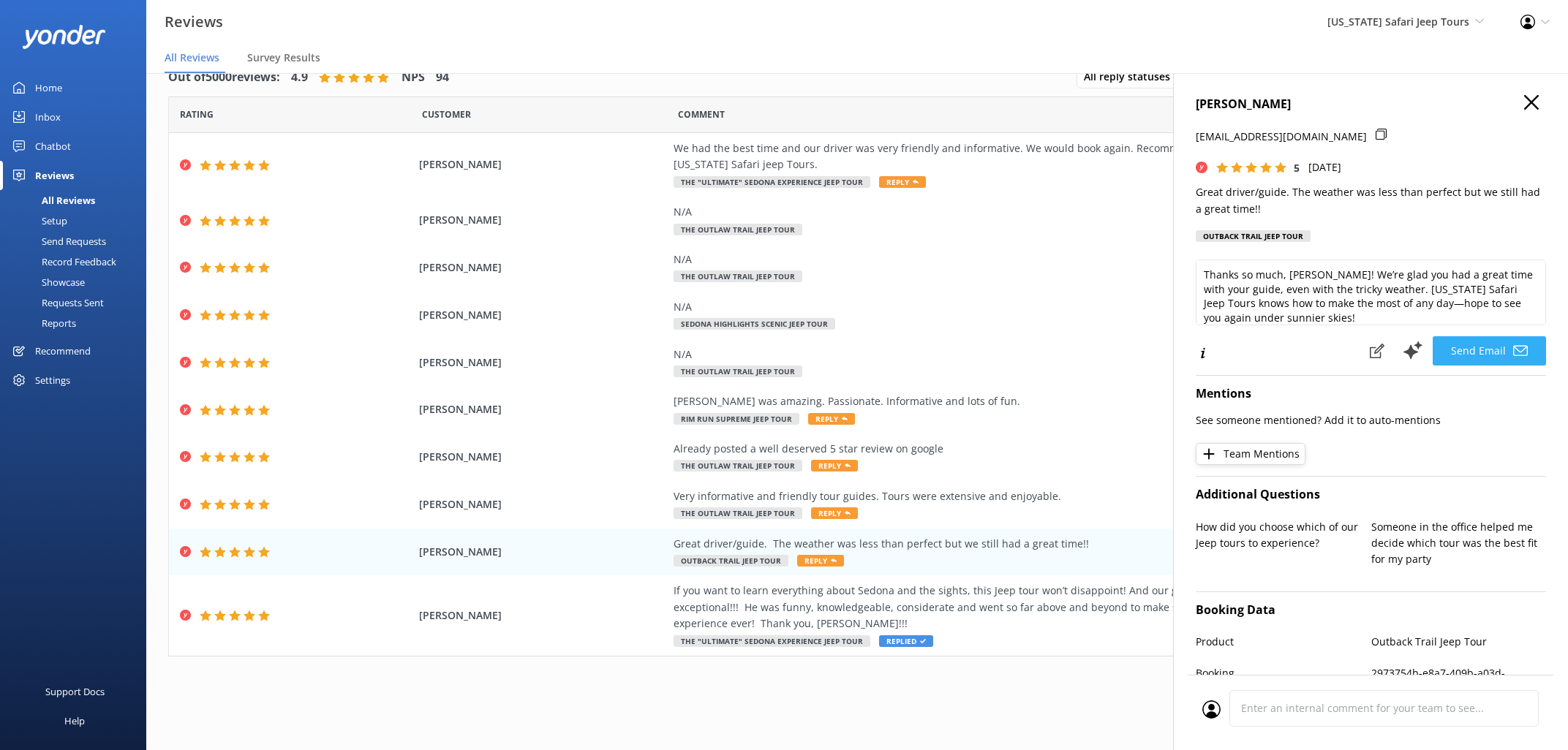
click at [1490, 346] on button "Send Email" at bounding box center [1489, 351] width 113 height 29
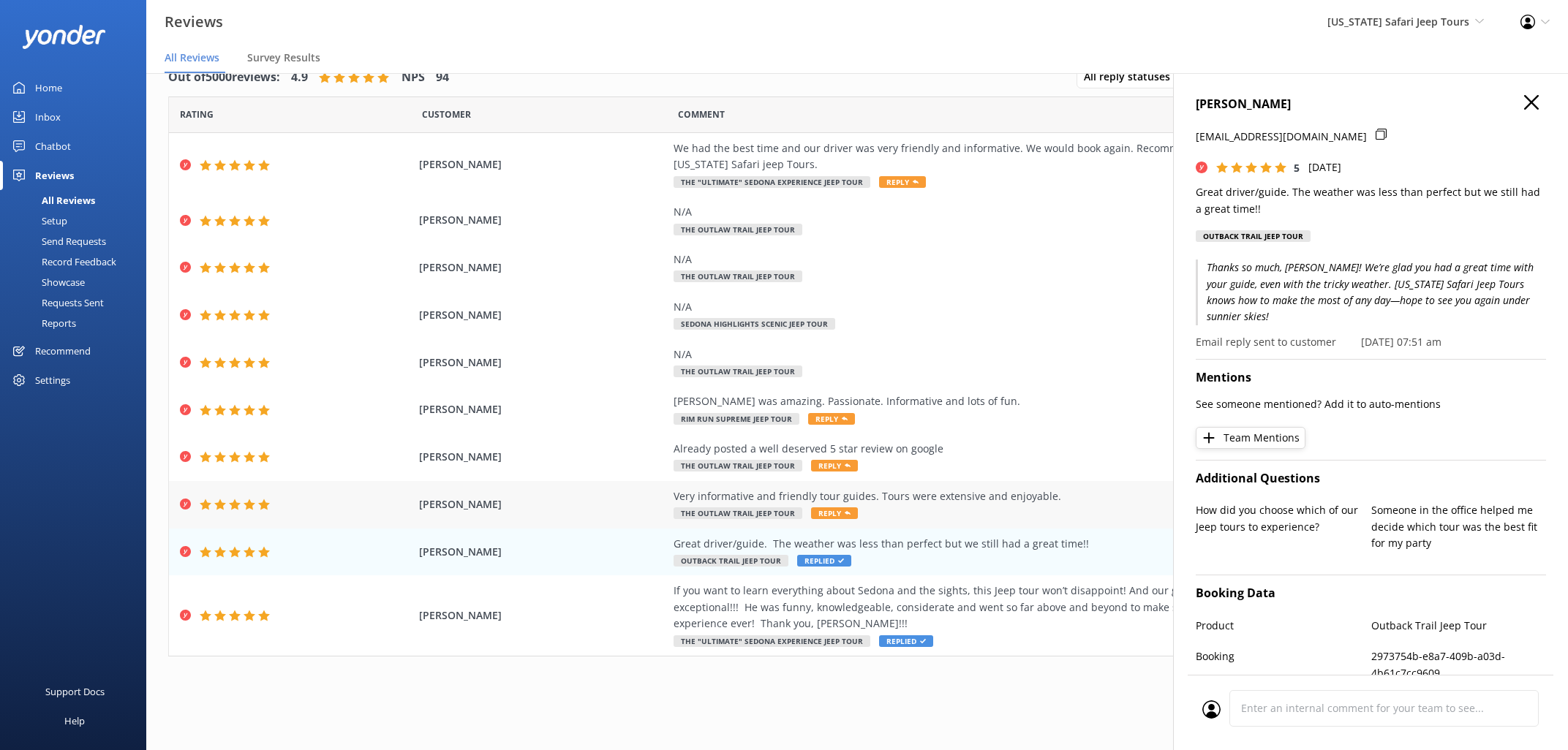
click at [828, 515] on span "Reply" at bounding box center [834, 514] width 47 height 12
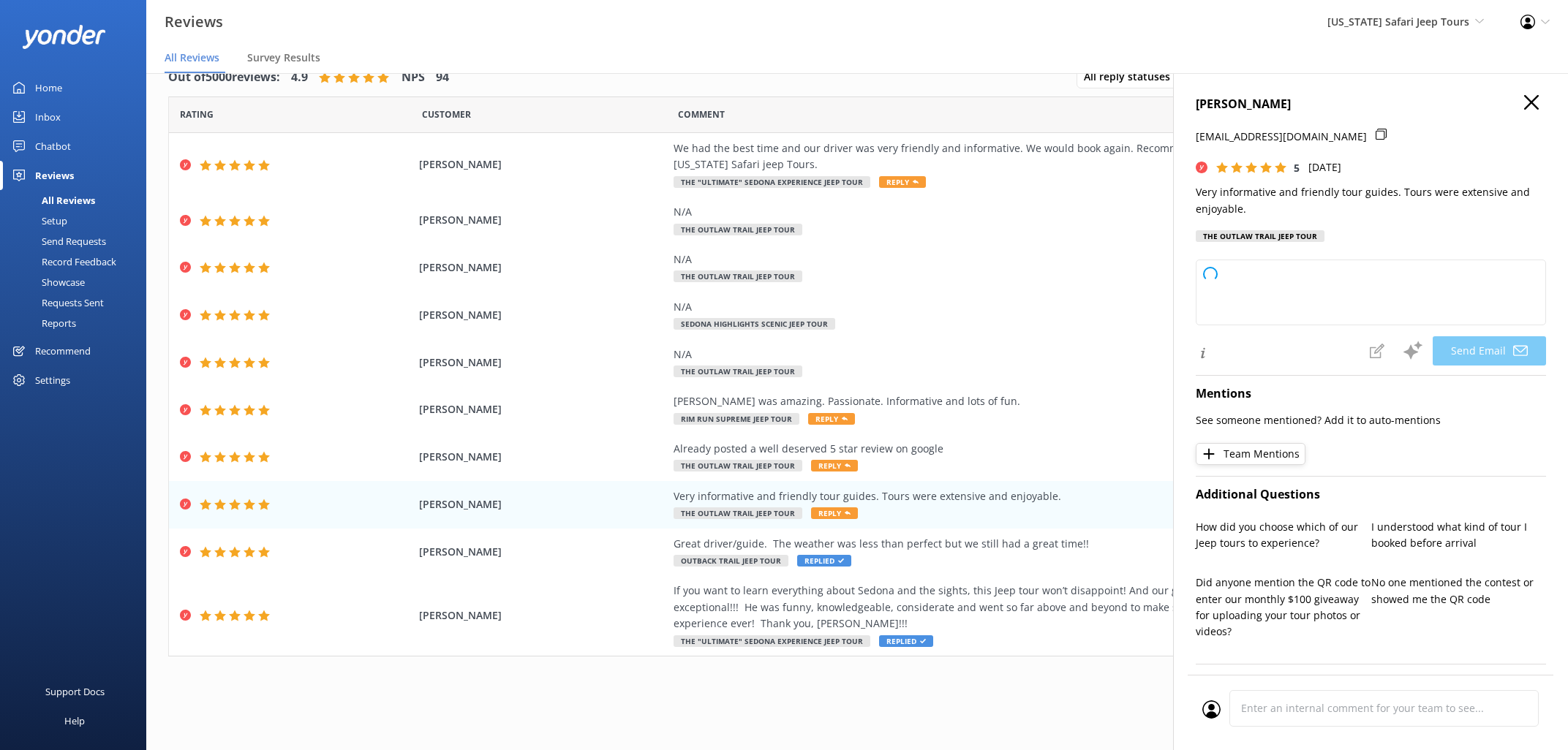
type textarea "Thanks so much, [PERSON_NAME]! We're glad you enjoyed the tour and found our gu…"
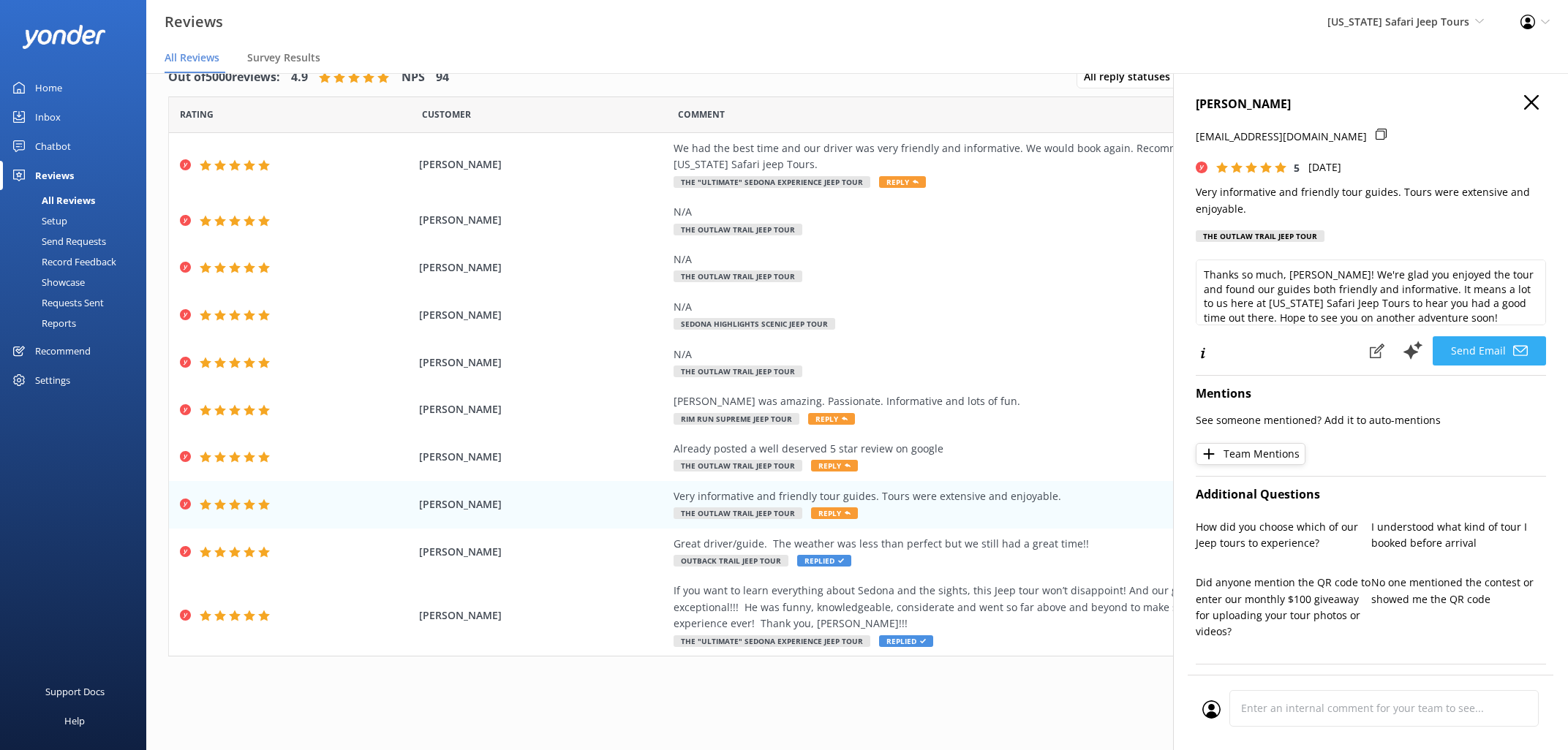
click at [1482, 342] on button "Send Email" at bounding box center [1489, 351] width 113 height 29
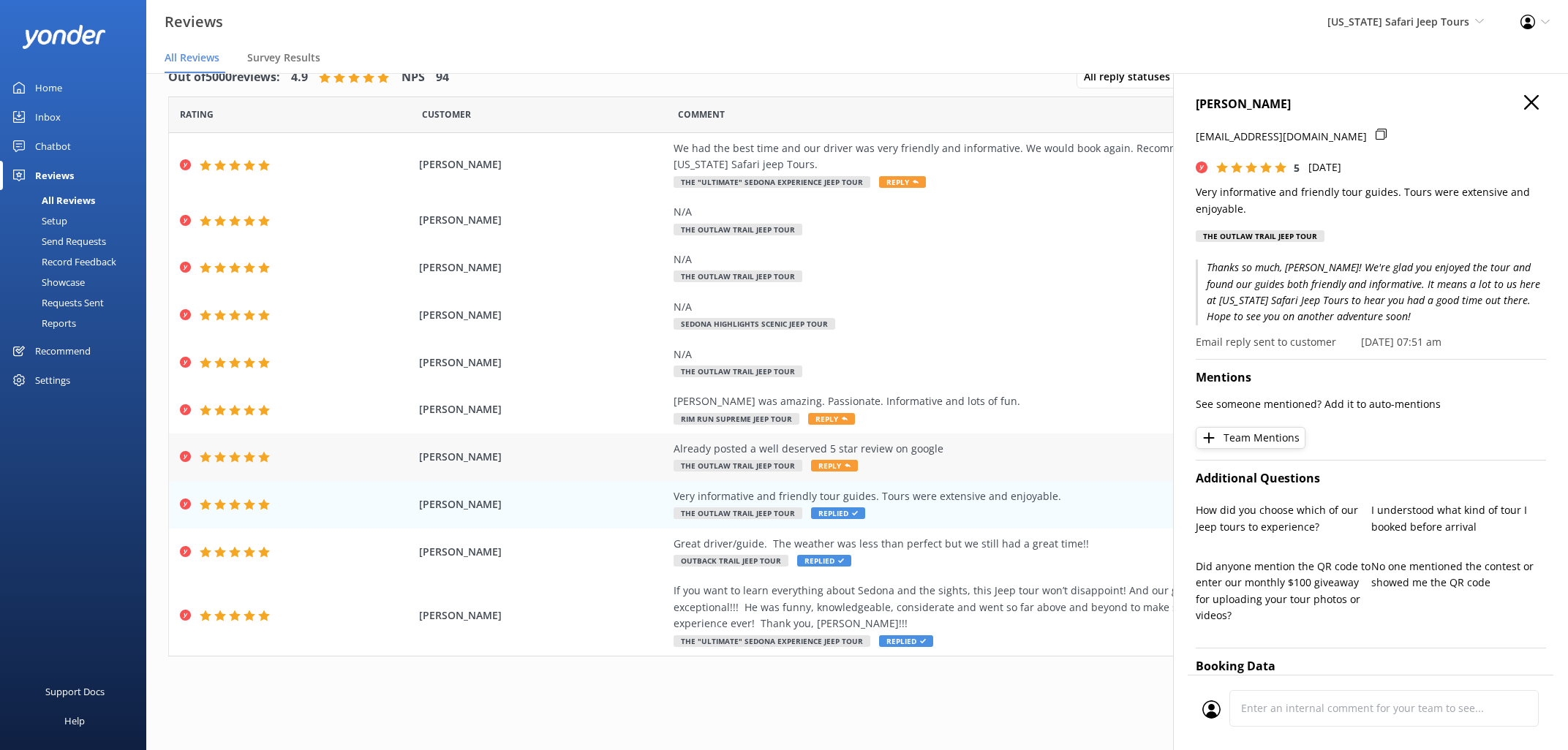
click at [822, 468] on span "Reply" at bounding box center [834, 466] width 47 height 12
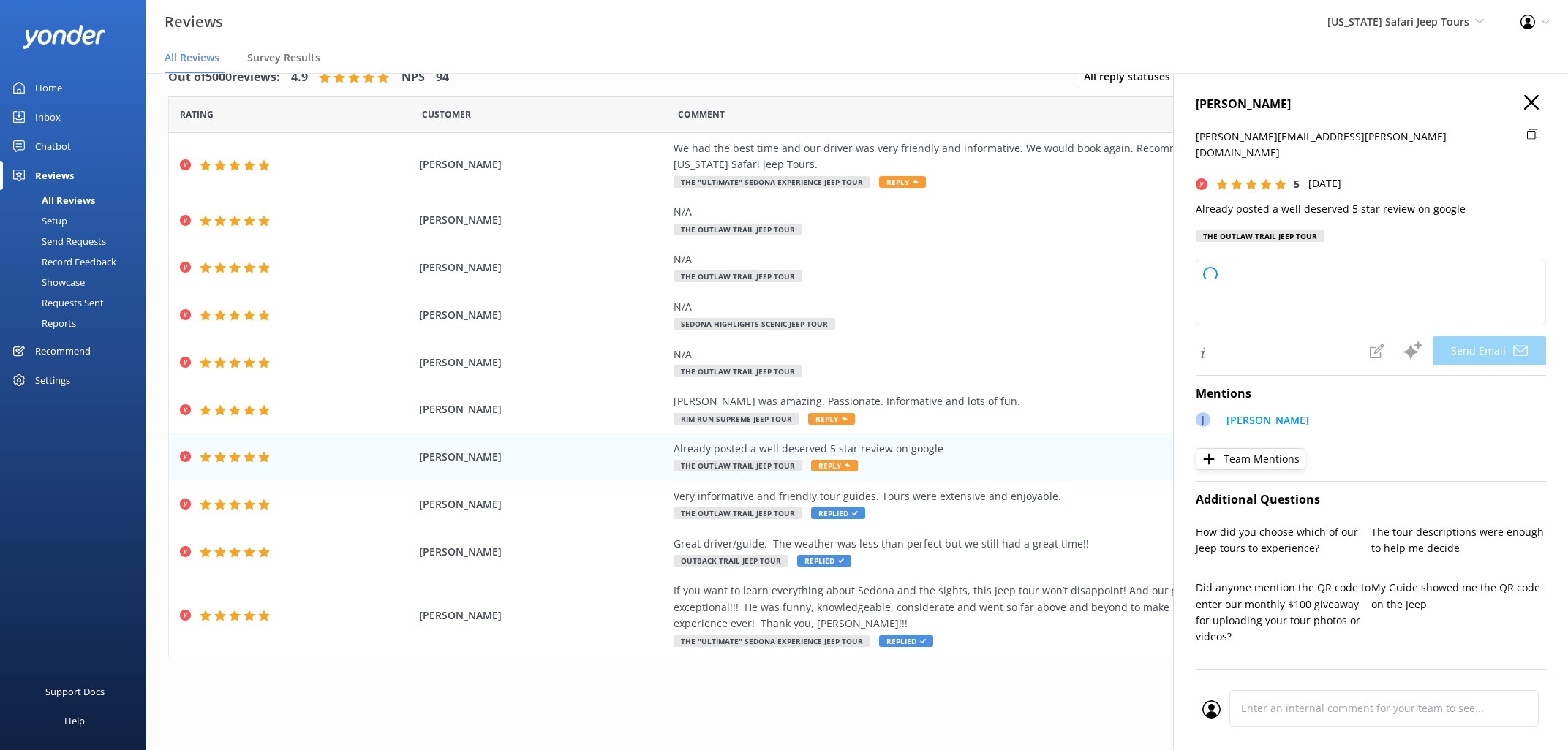
type textarea "Hey [PERSON_NAME], thanks a ton for doubling up on the love and dropping those …"
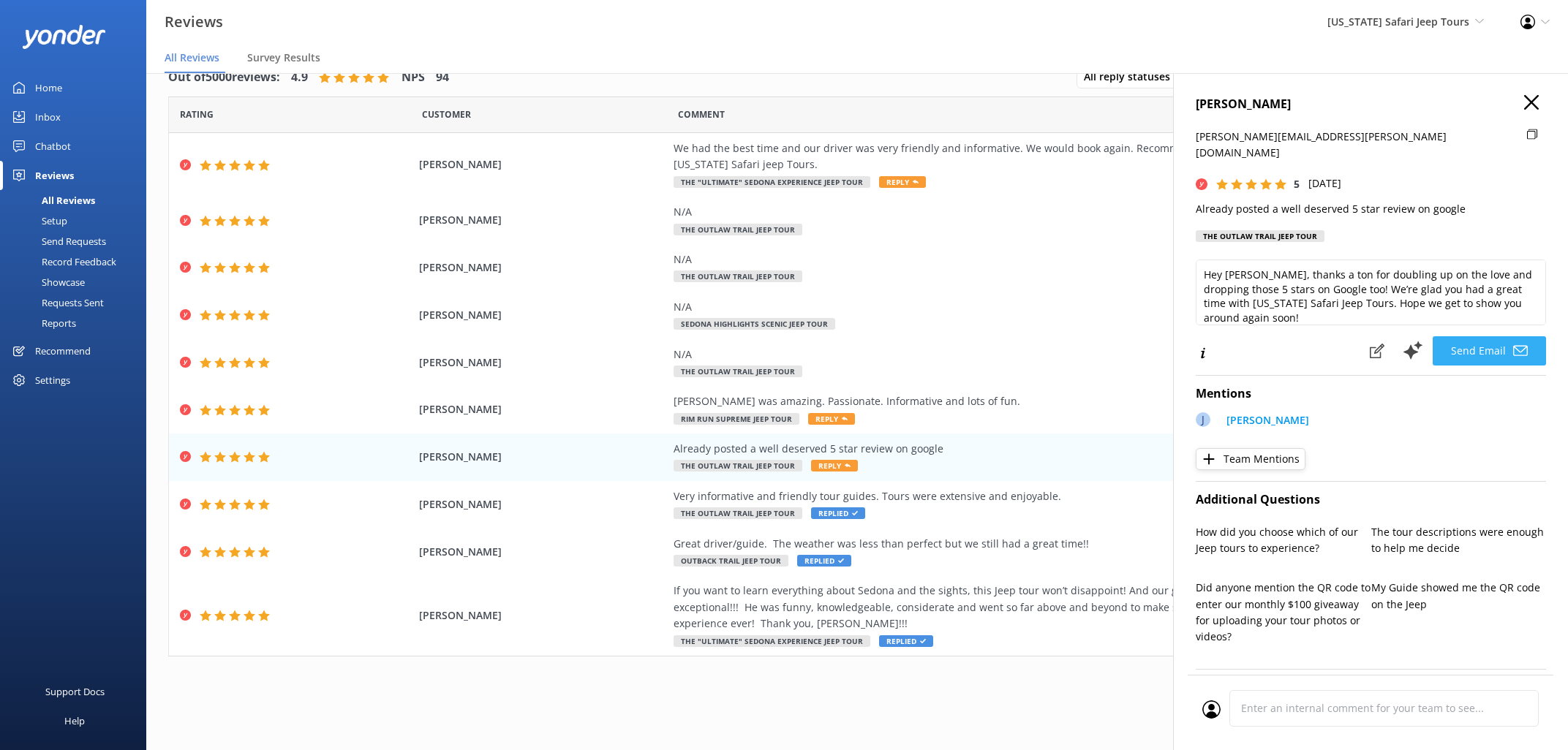
click at [1500, 336] on button "Send Email" at bounding box center [1489, 351] width 113 height 29
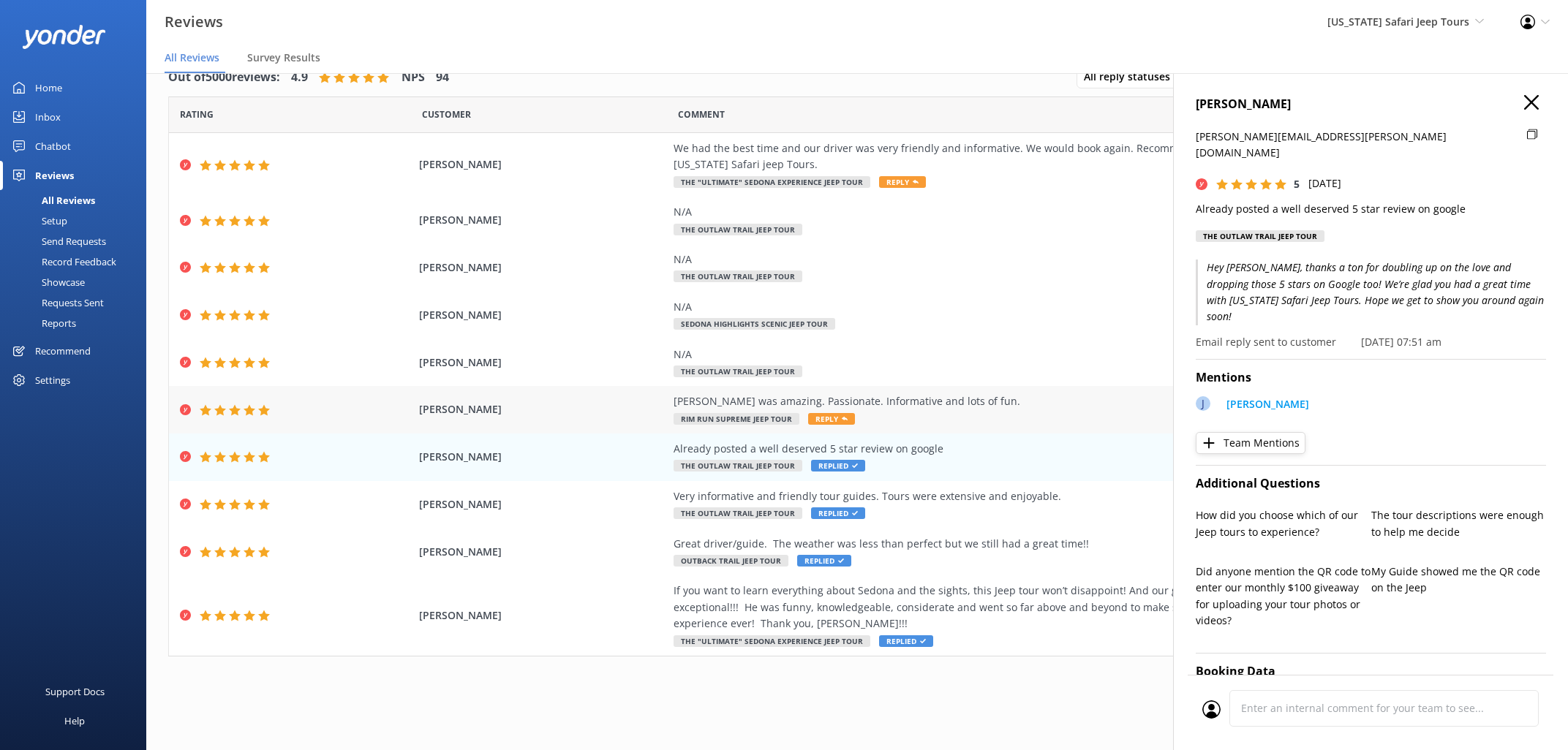
click at [825, 413] on span "Reply" at bounding box center [831, 419] width 47 height 12
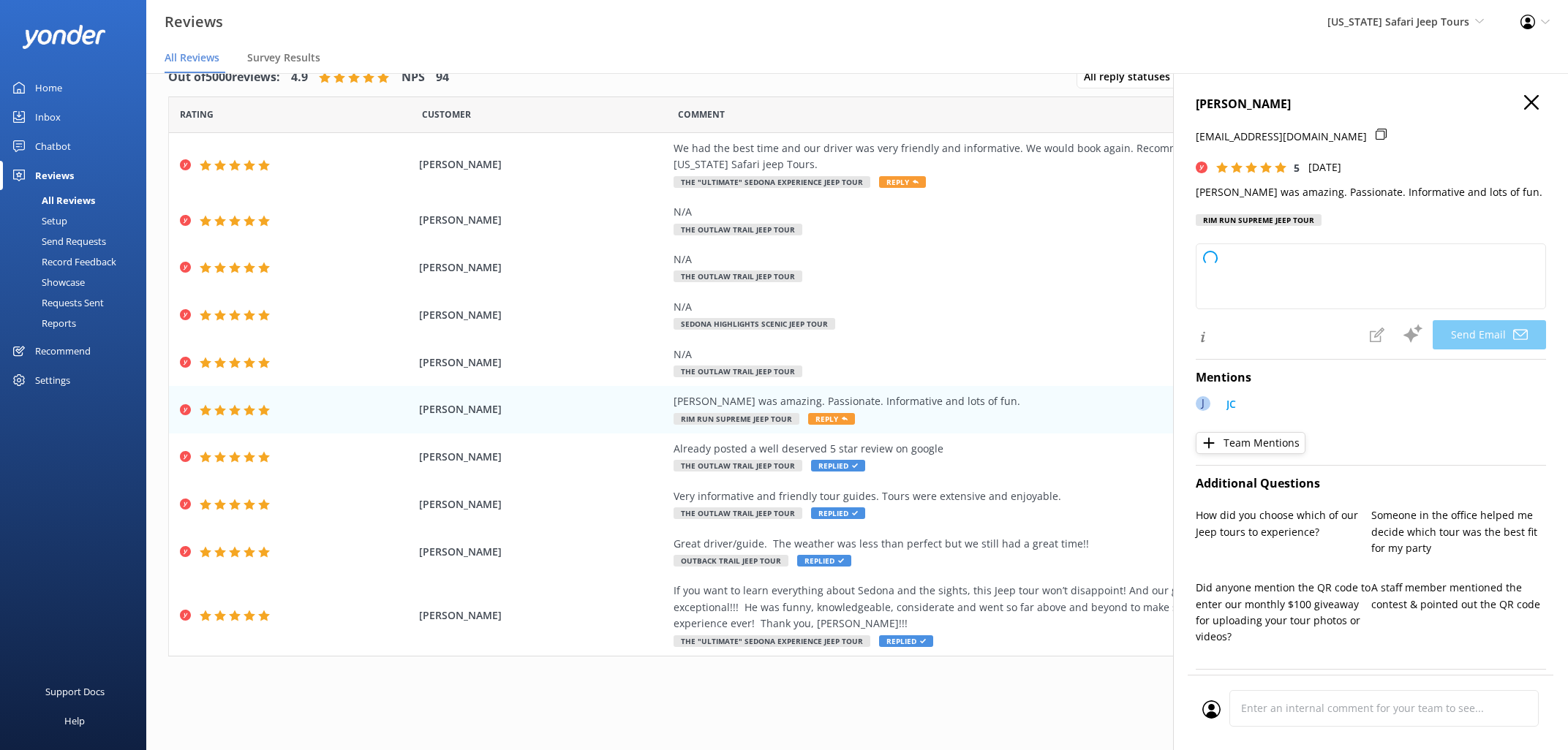
type textarea "Thanks so much, [PERSON_NAME]! We’re lucky to have [PERSON_NAME] on the [US_STA…"
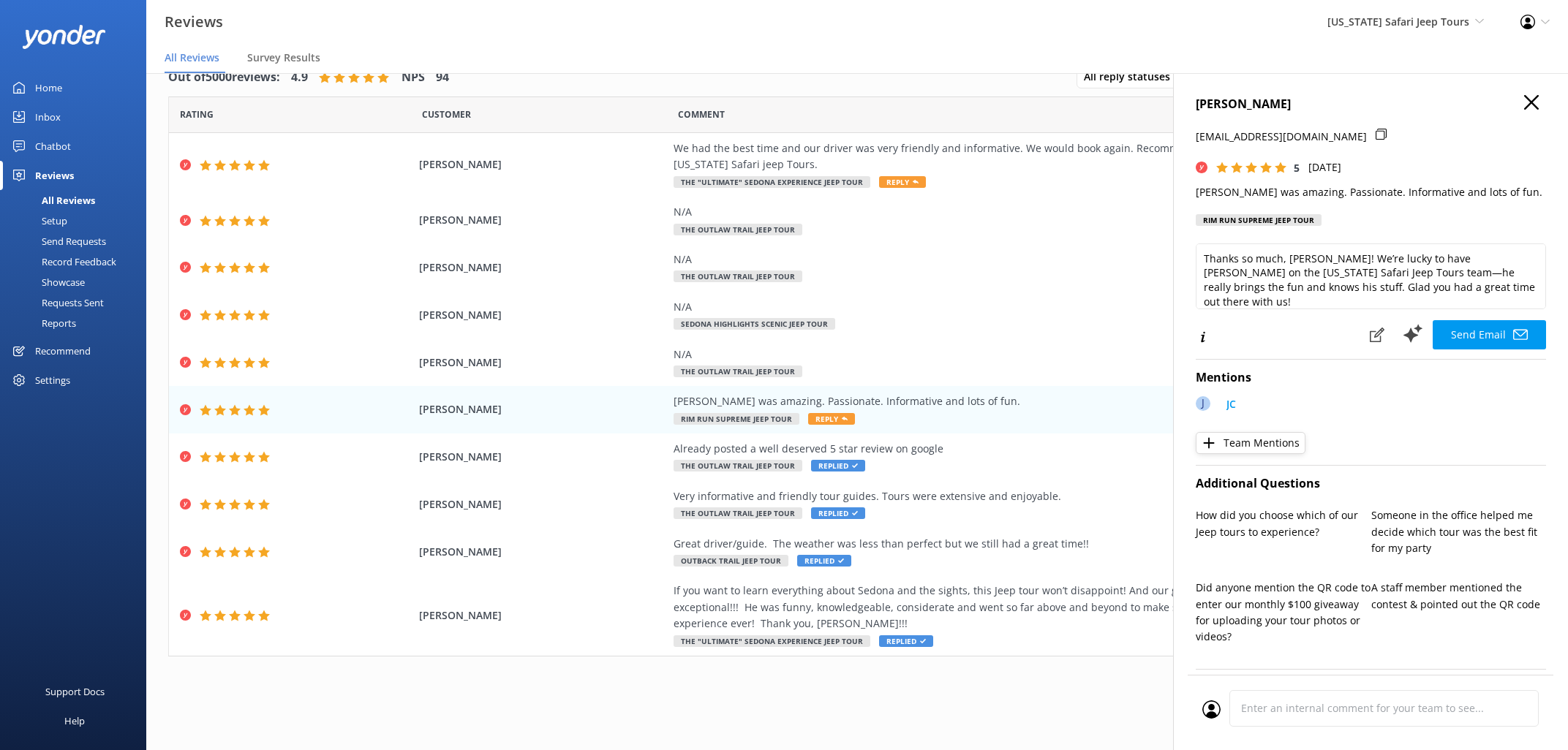
click at [1496, 323] on button "Send Email" at bounding box center [1489, 335] width 113 height 29
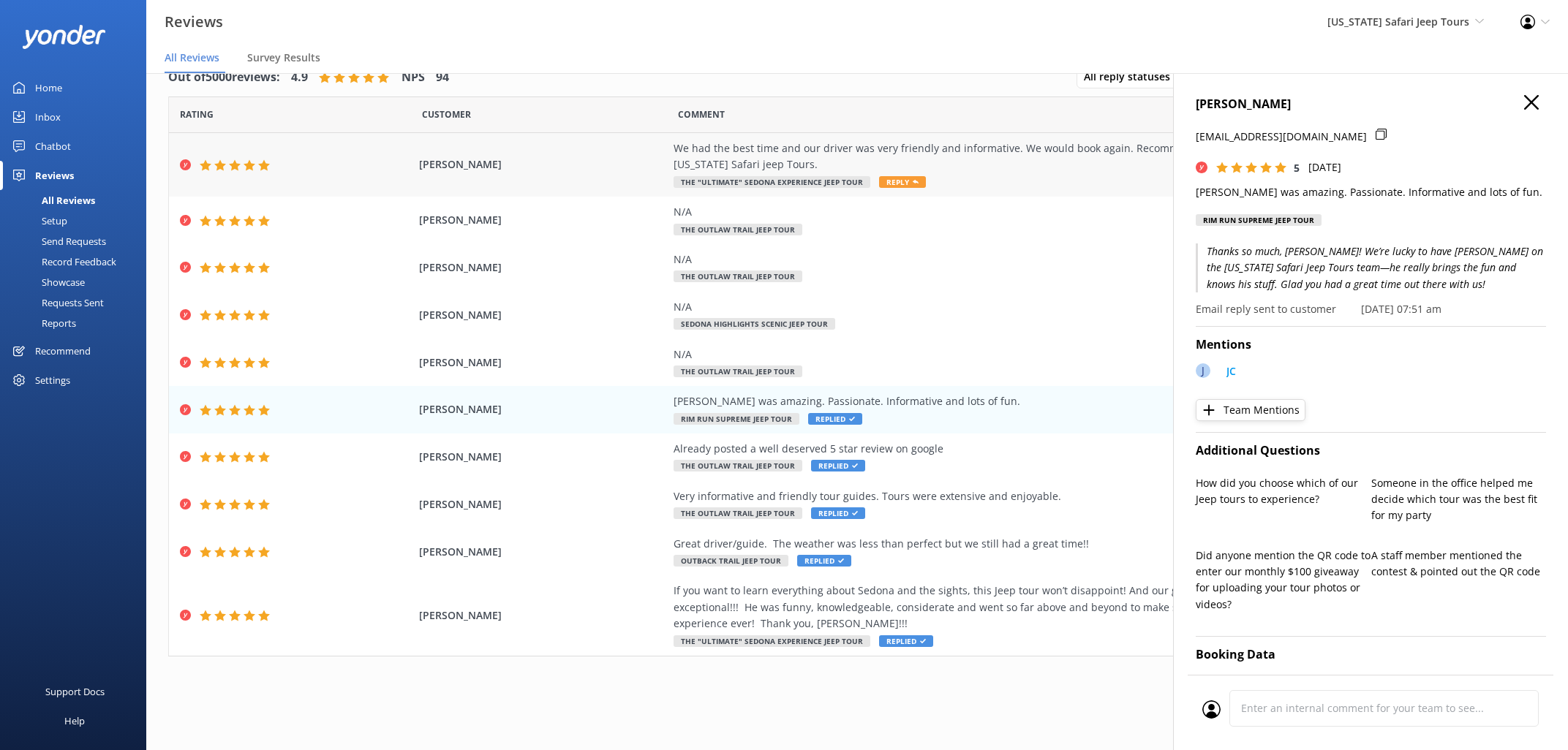
click at [897, 181] on span "Reply" at bounding box center [902, 182] width 47 height 12
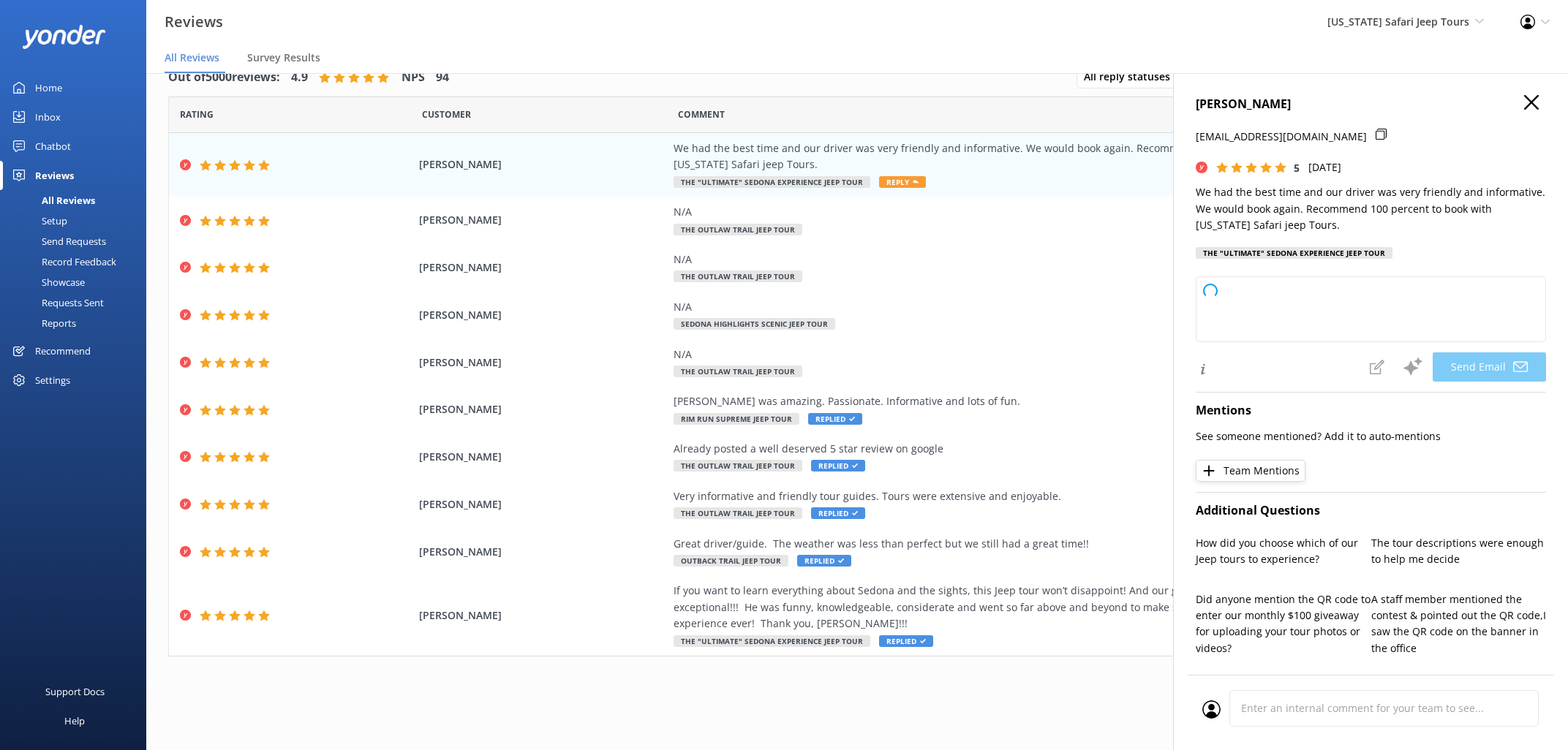
type textarea "Thanks so much, [PERSON_NAME]! We’re thrilled you had a great time and enjoyed …"
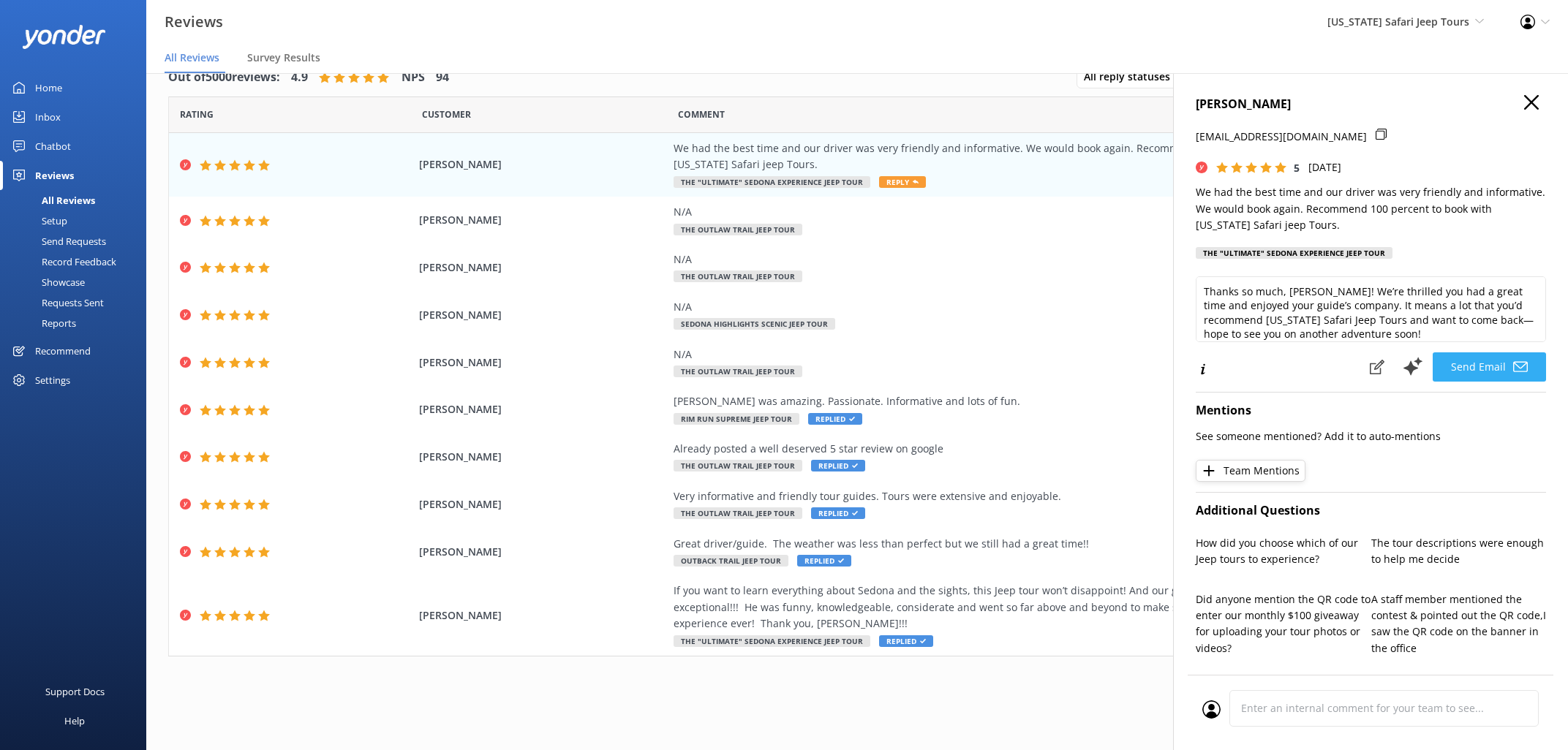
click at [1492, 359] on button "Send Email" at bounding box center [1489, 366] width 113 height 29
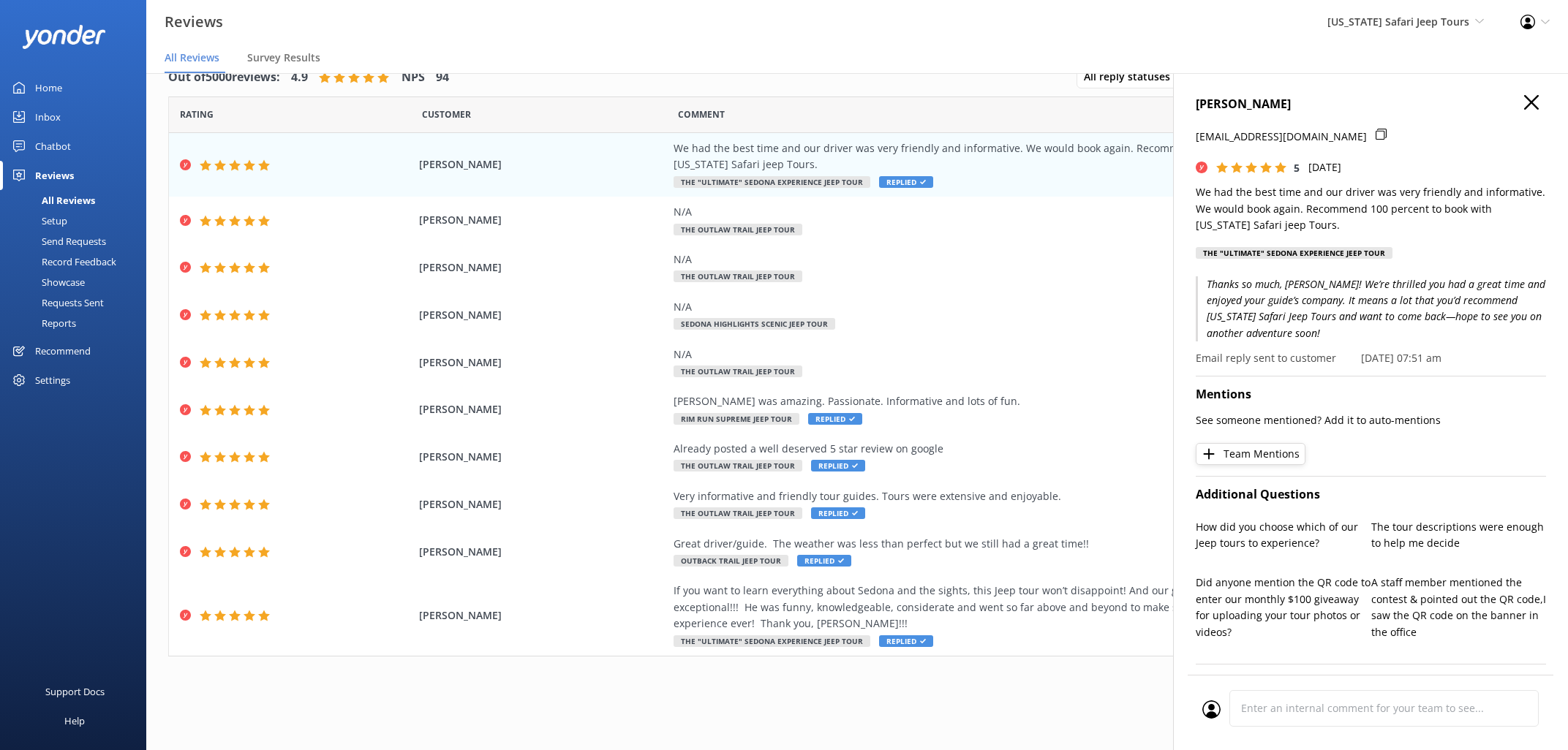
click at [1528, 102] on icon "button" at bounding box center [1530, 102] width 14 height 14
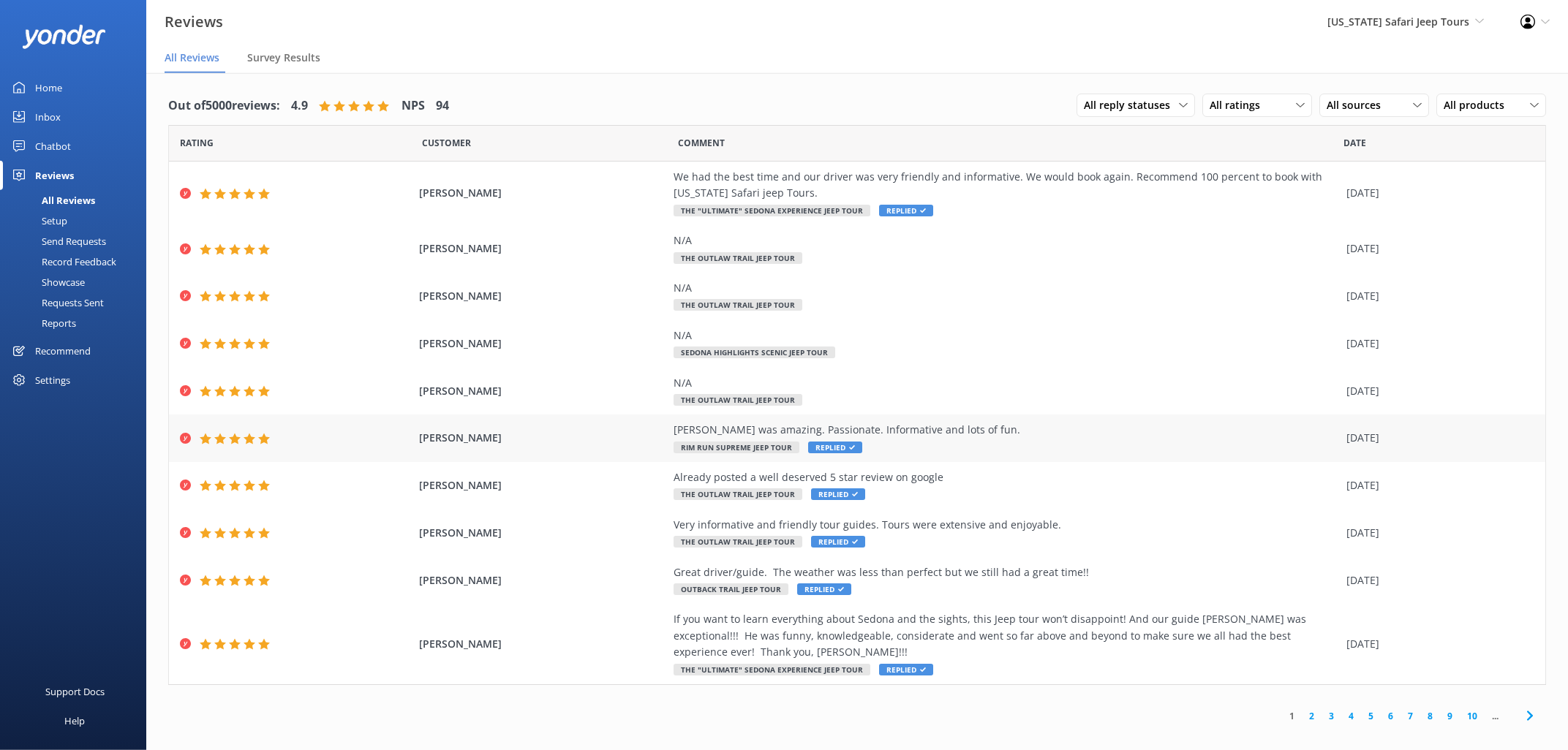
scroll to position [0, 0]
click at [59, 111] on div "Inbox" at bounding box center [48, 116] width 26 height 29
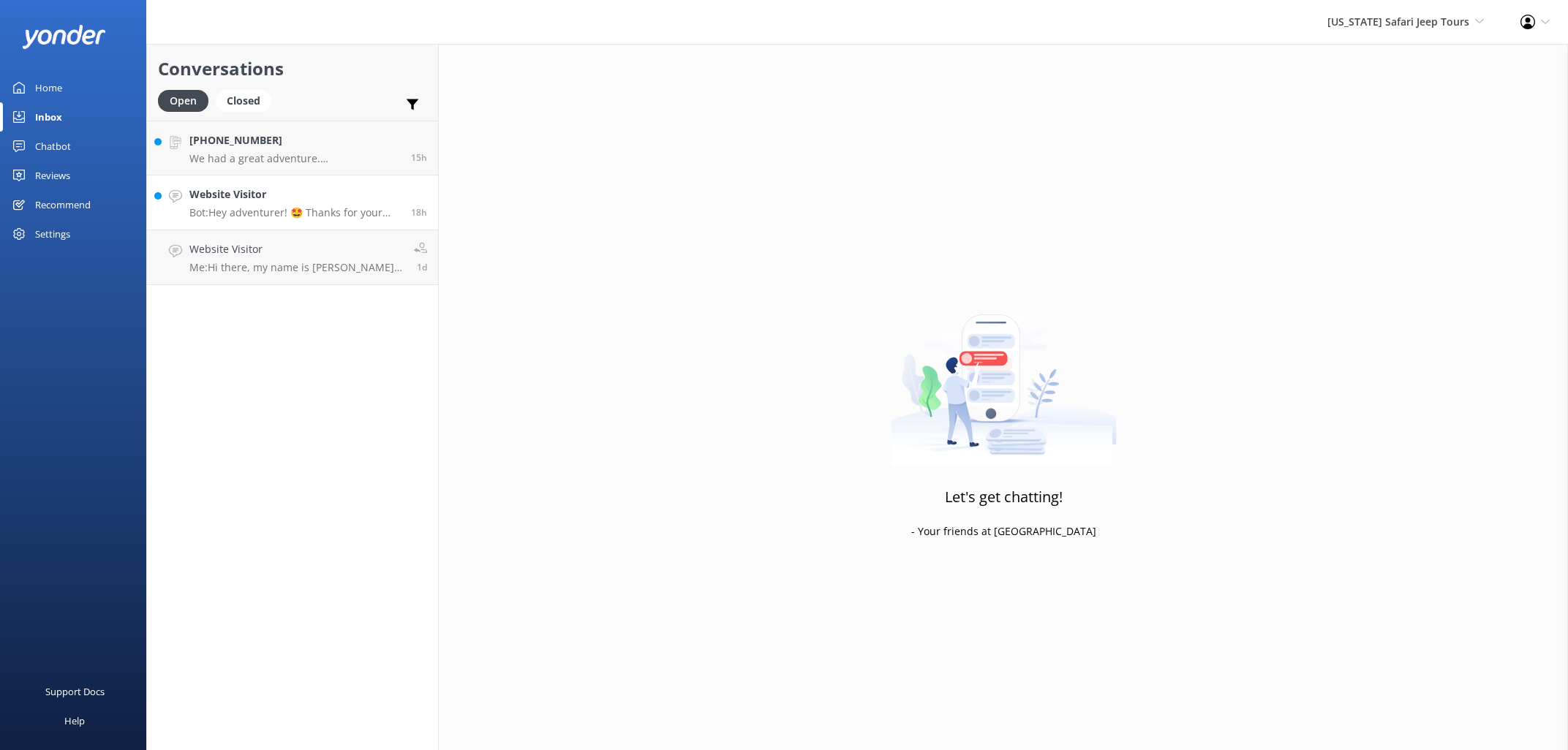
click at [331, 202] on h4 "Website Visitor" at bounding box center [294, 194] width 210 height 16
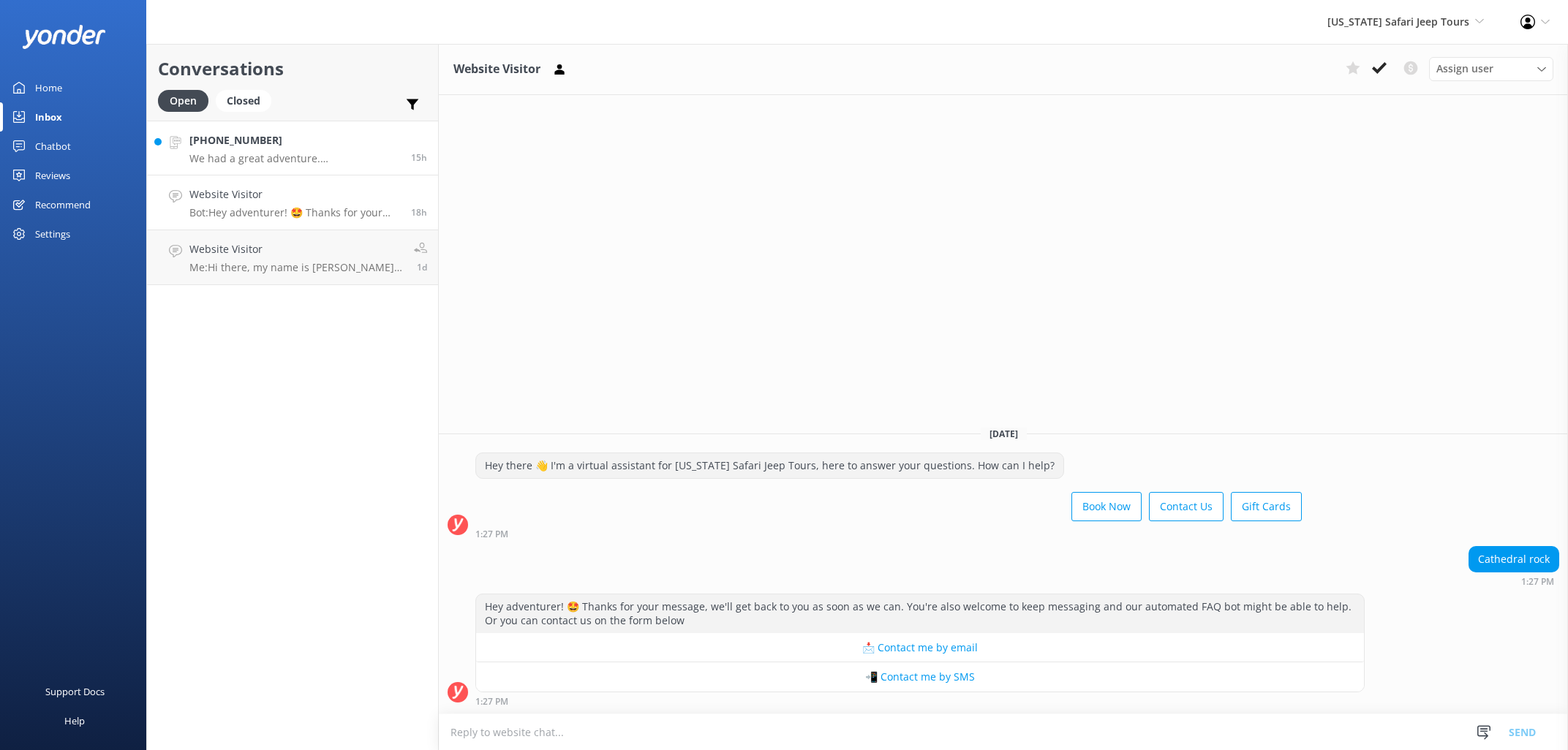
click at [320, 141] on h4 "[PHONE_NUMBER]" at bounding box center [294, 140] width 210 height 16
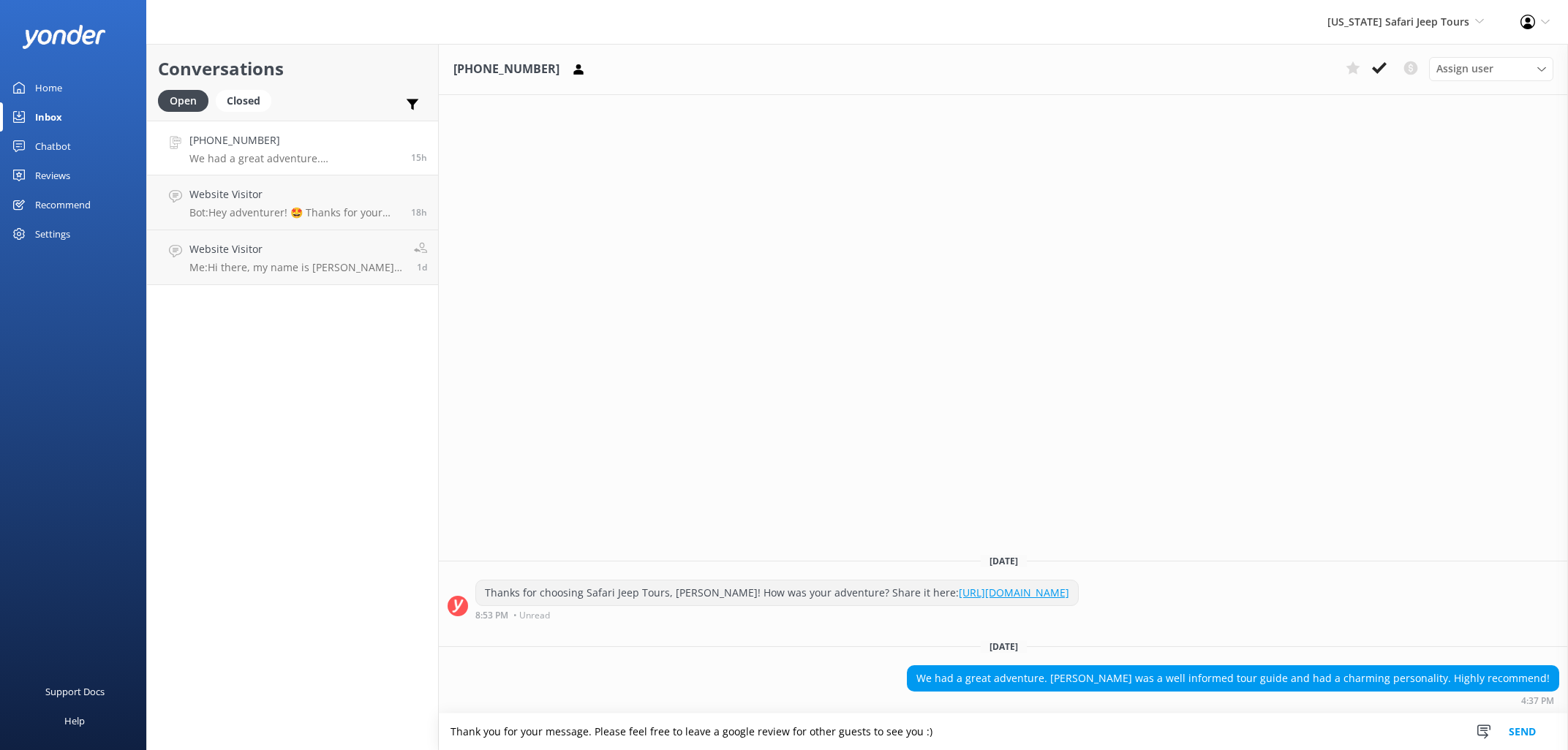
type textarea "Thank you for your message. Please feel free to leave a google review for other…"
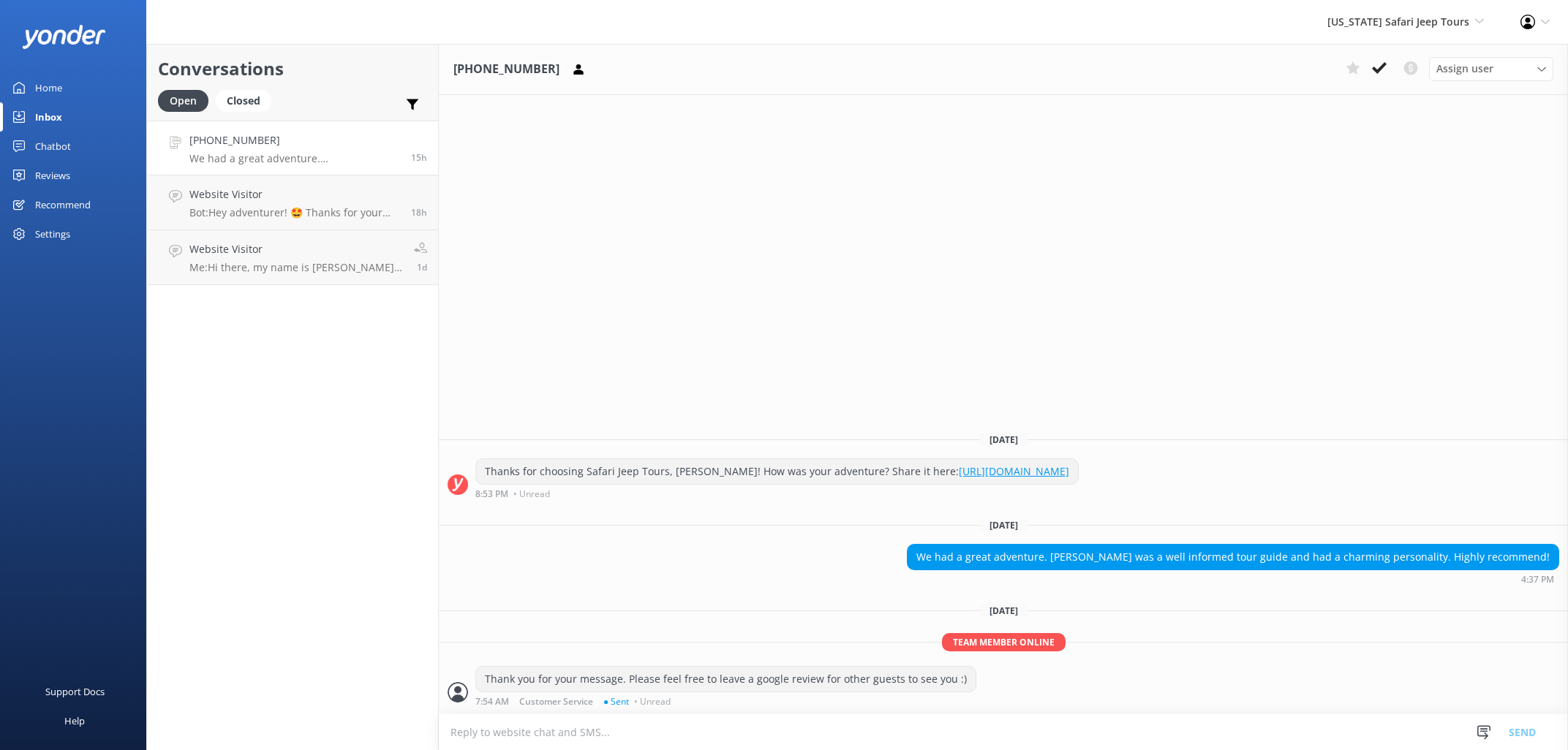
click at [48, 81] on div "Home" at bounding box center [49, 87] width 27 height 29
